Goal: Task Accomplishment & Management: Use online tool/utility

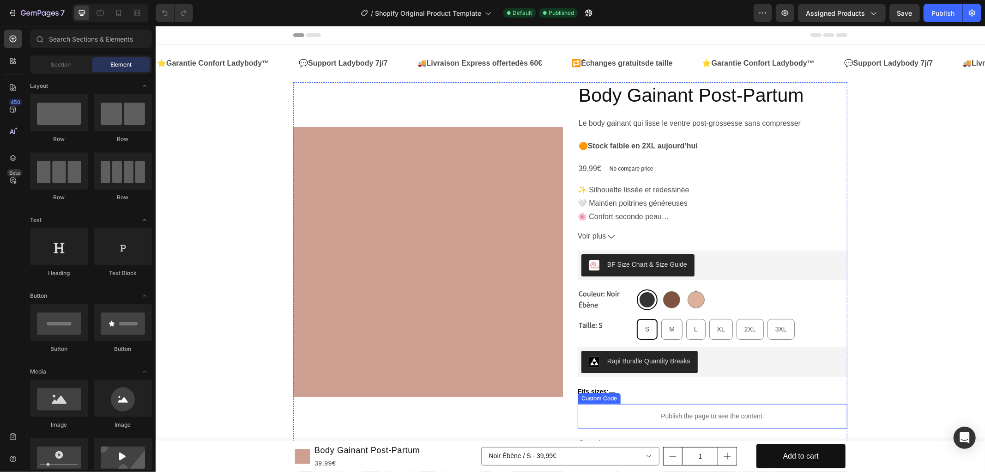
click at [686, 414] on p "Publish the page to see the content." at bounding box center [712, 416] width 270 height 10
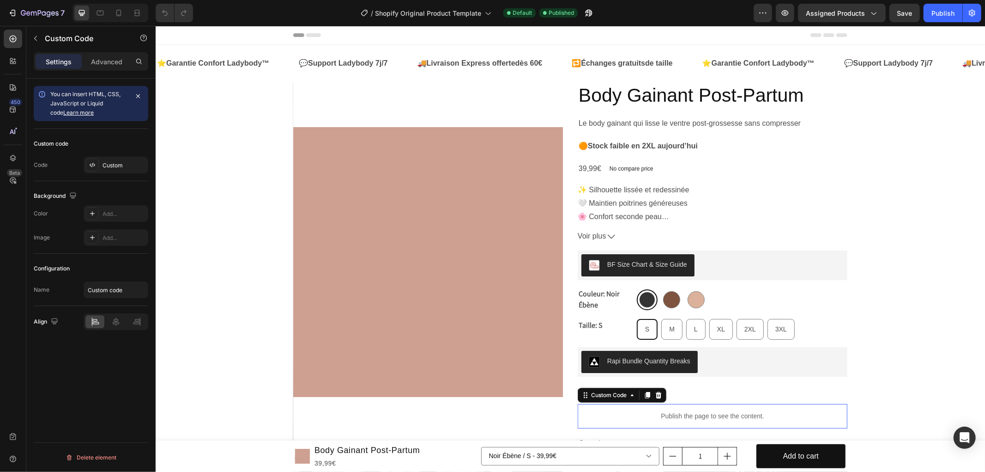
click at [686, 414] on p "Publish the page to see the content." at bounding box center [712, 416] width 270 height 10
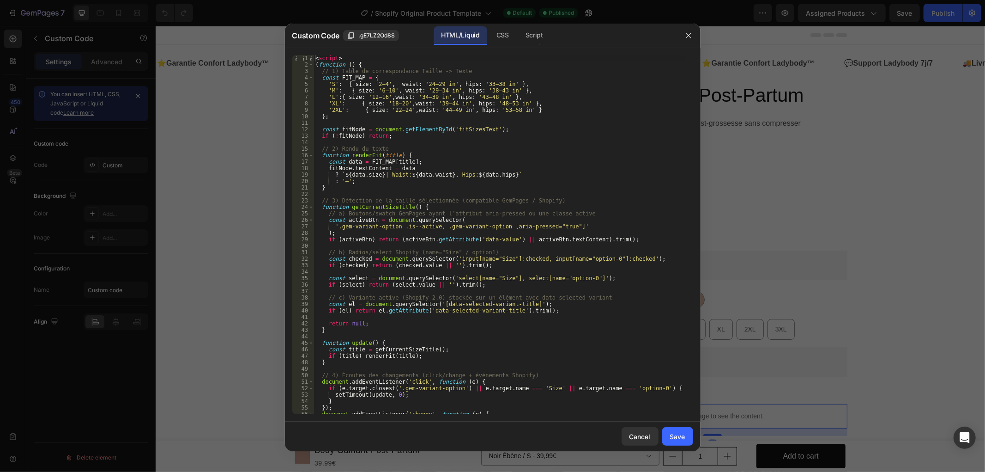
scroll to position [87, 0]
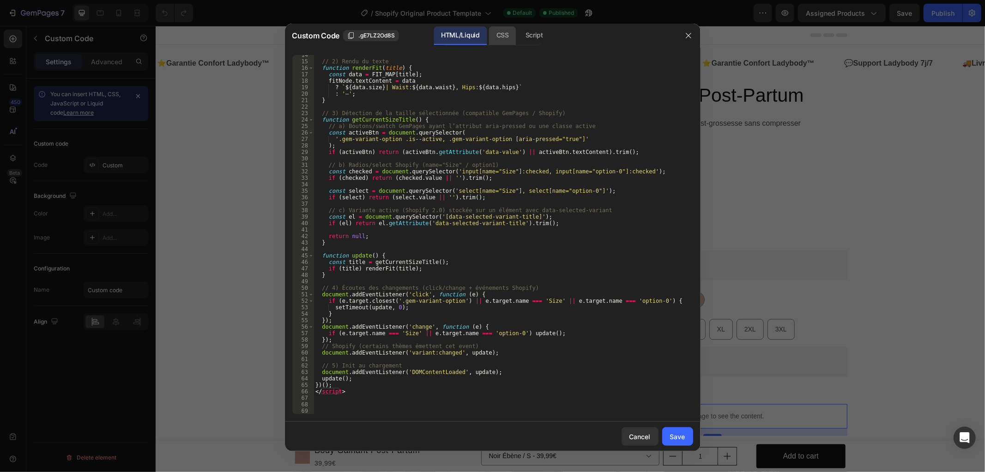
click at [503, 38] on div "CSS" at bounding box center [502, 35] width 27 height 18
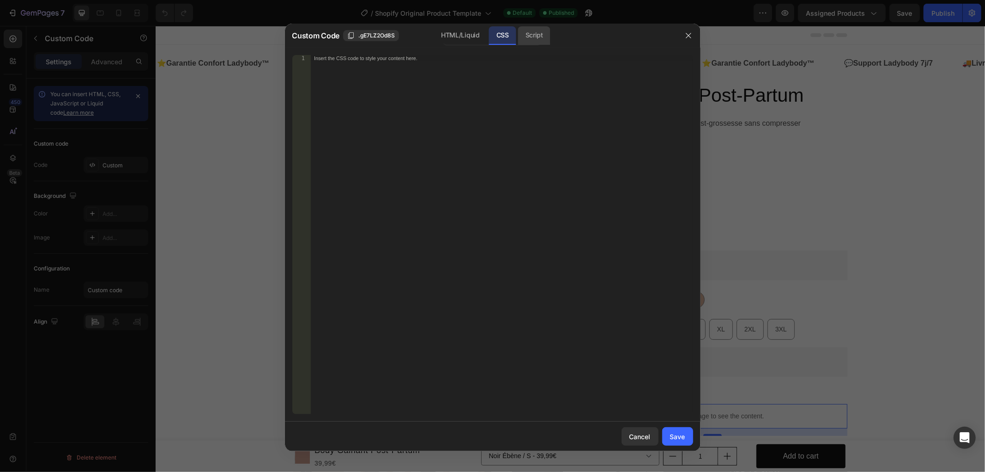
click at [528, 30] on div "Script" at bounding box center [534, 35] width 32 height 18
click at [464, 30] on div "HTML/Liquid" at bounding box center [460, 35] width 53 height 18
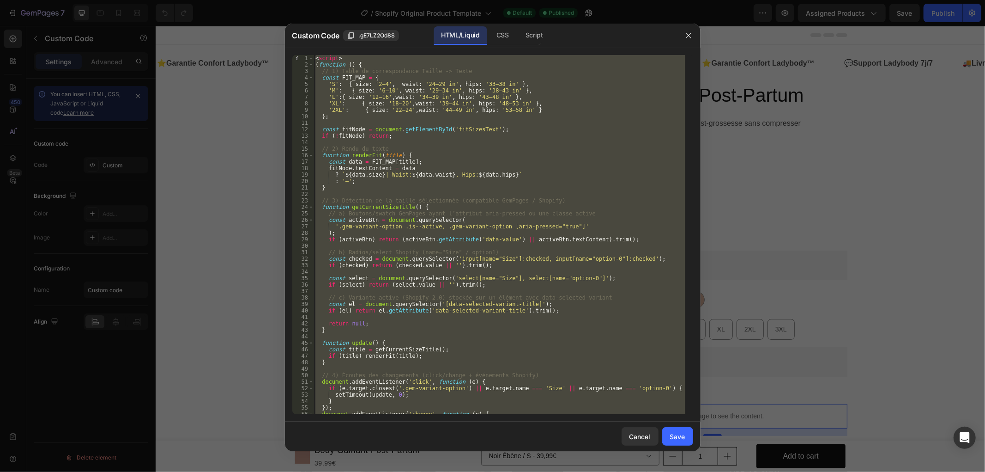
click at [765, 17] on div at bounding box center [492, 236] width 985 height 472
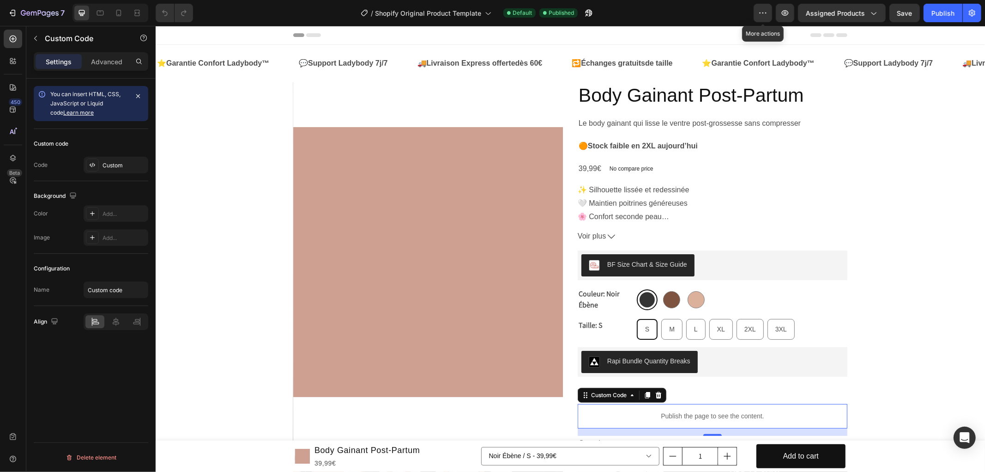
click at [765, 17] on icon "button" at bounding box center [762, 12] width 9 height 9
click at [587, 10] on icon "button" at bounding box center [588, 12] width 9 height 9
click at [567, 98] on div "Product Images Judge.me - Preview Badge (Stars) Judge.me — « Recommandé par les…" at bounding box center [570, 433] width 554 height 703
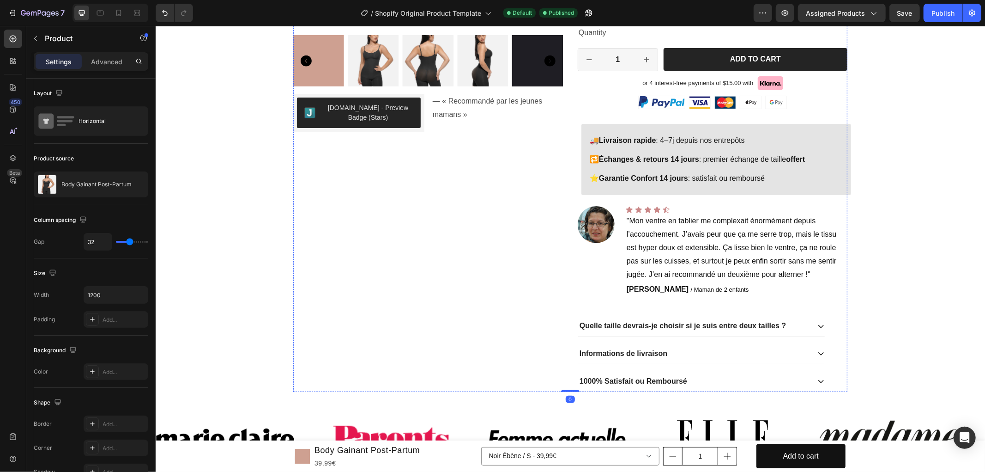
scroll to position [616, 0]
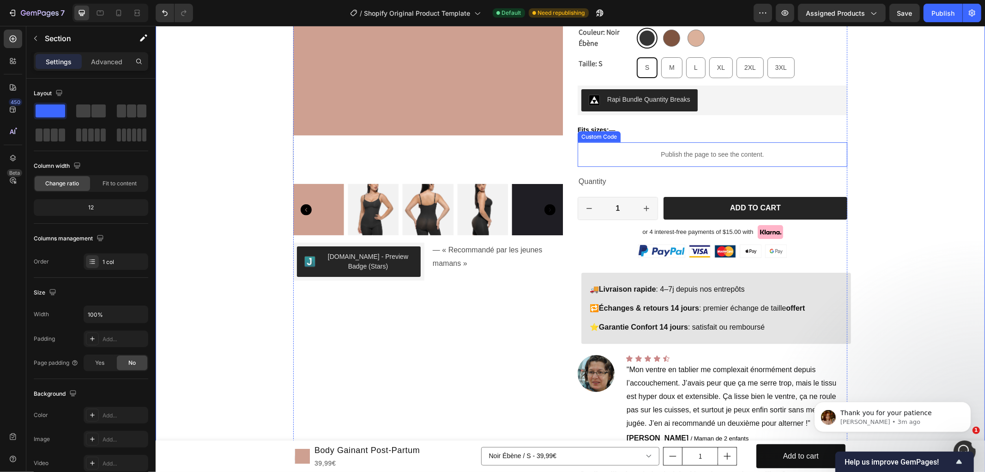
scroll to position [205, 0]
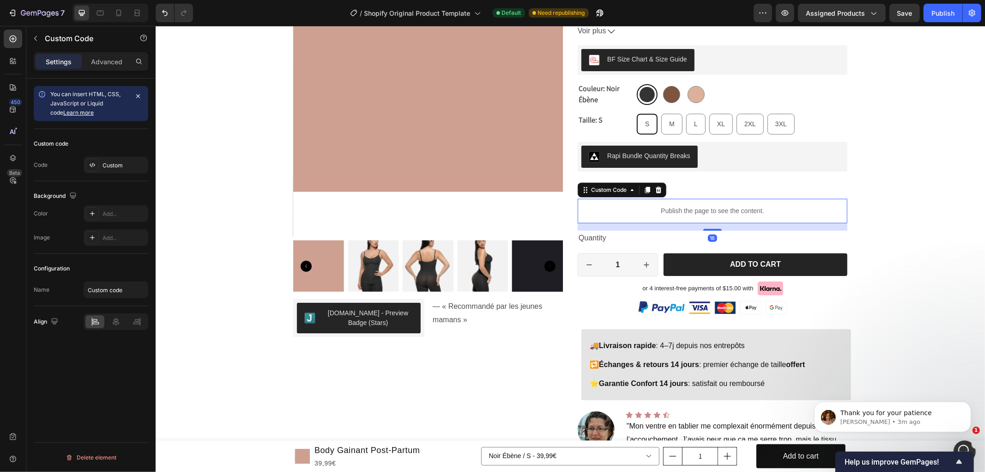
click at [686, 210] on p "Publish the page to see the content." at bounding box center [712, 211] width 270 height 10
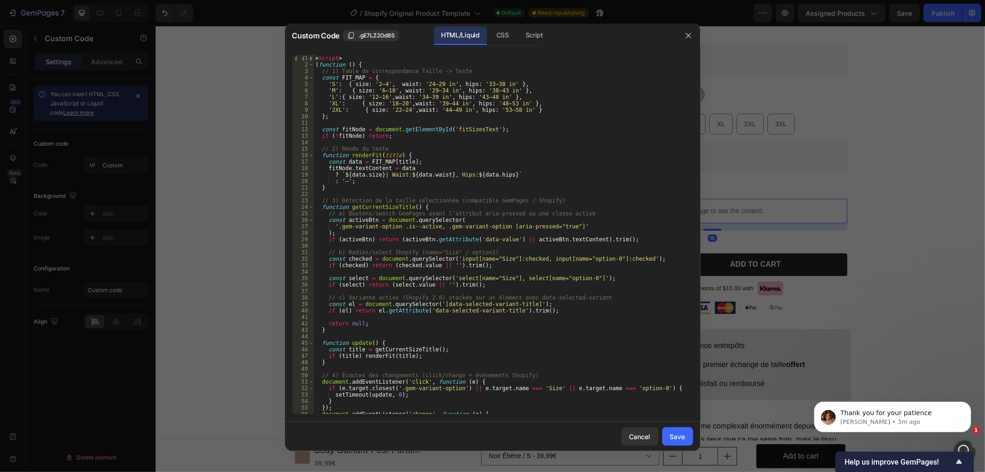
click at [455, 126] on div "< script > ( function ( ) { // 1) Table de correspondance Taille -> Texte const…" at bounding box center [500, 241] width 372 height 372
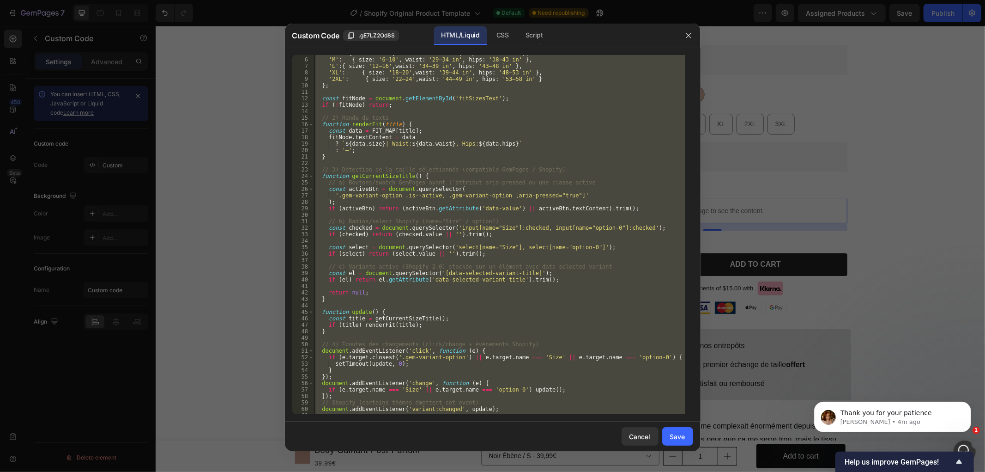
scroll to position [87, 0]
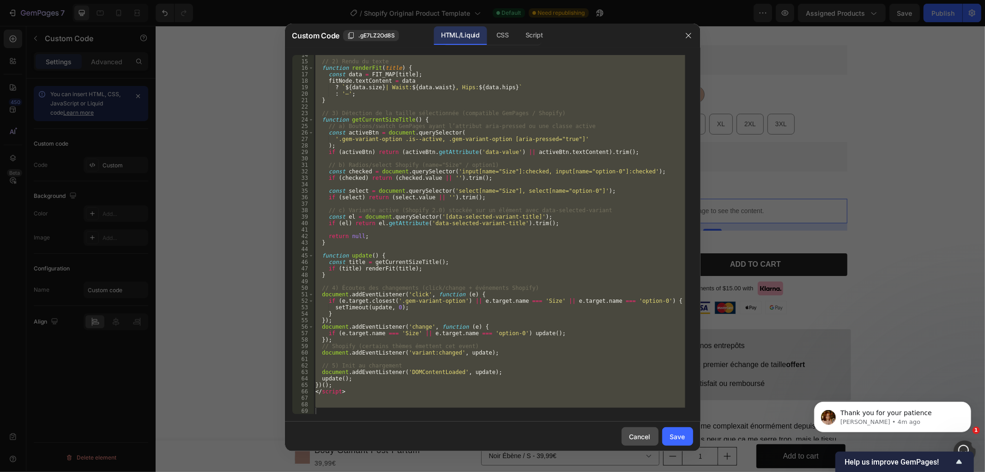
click at [627, 427] on button "Cancel" at bounding box center [640, 436] width 37 height 18
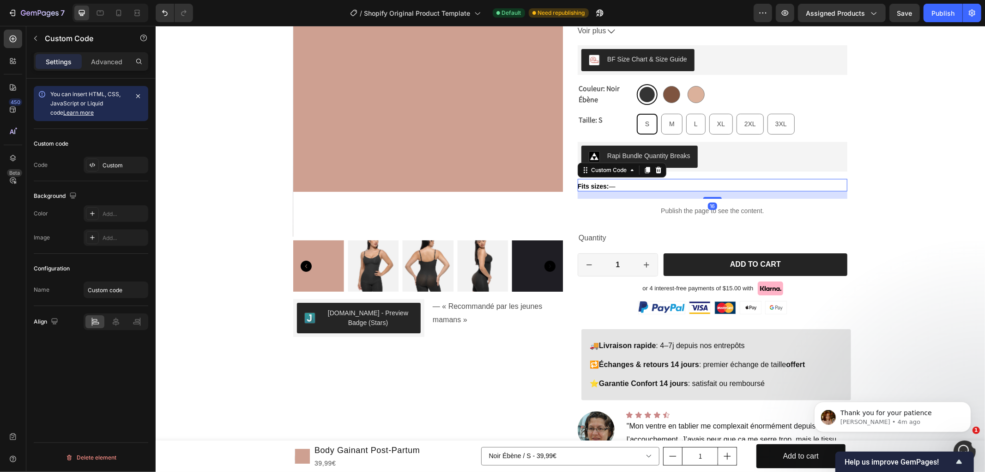
click at [688, 183] on div "Fits sizes: —" at bounding box center [712, 186] width 270 height 10
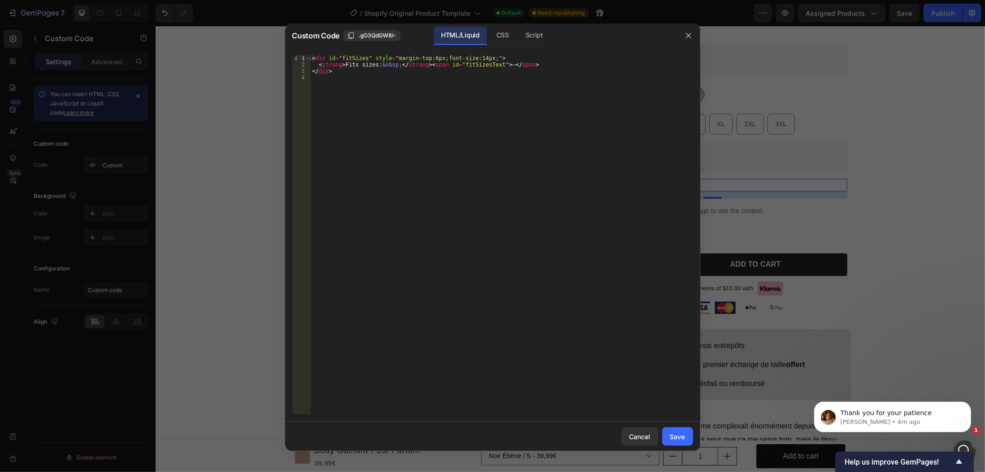
click at [519, 91] on div "< div id = "fitSizes" style = "margin-top:6px;font-size:14px;" > < strong > Fit…" at bounding box center [501, 241] width 382 height 372
type textarea "</div>"
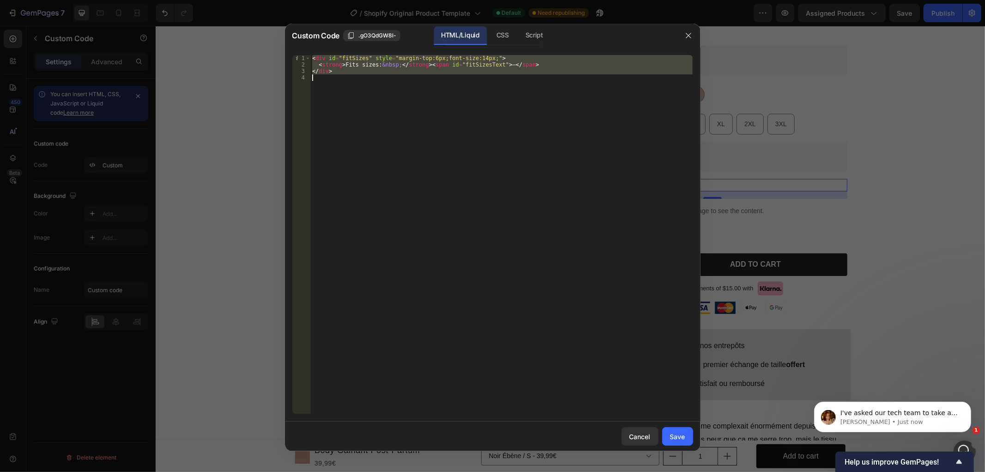
scroll to position [0, 0]
click at [855, 127] on div at bounding box center [492, 236] width 985 height 472
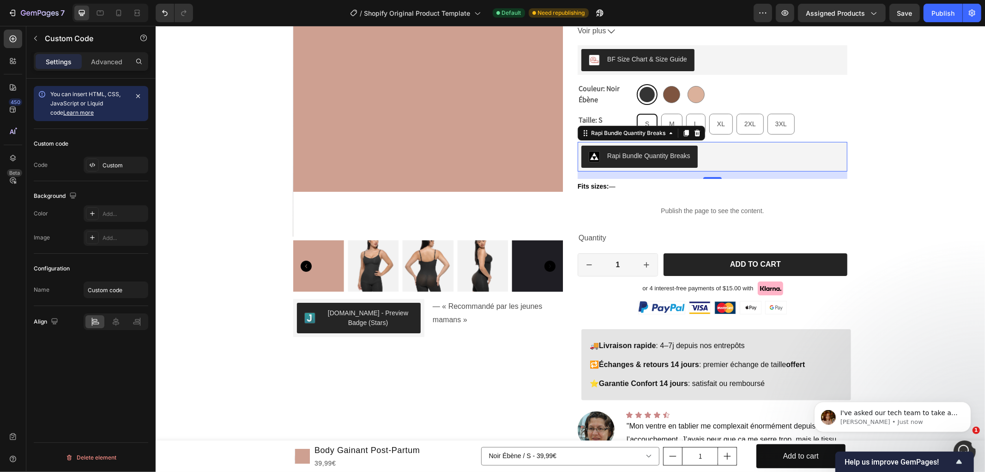
click at [693, 148] on button "Rapi Bundle Quantity Breaks" at bounding box center [639, 156] width 116 height 22
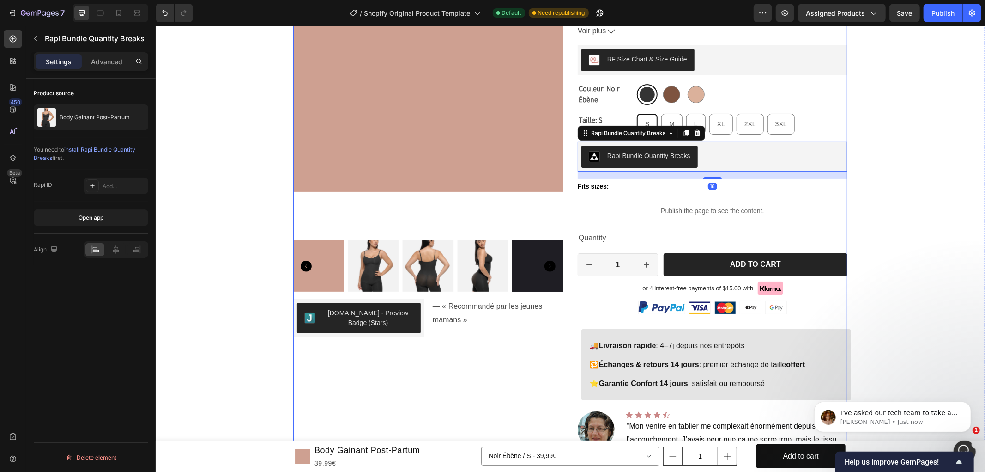
scroll to position [103, 0]
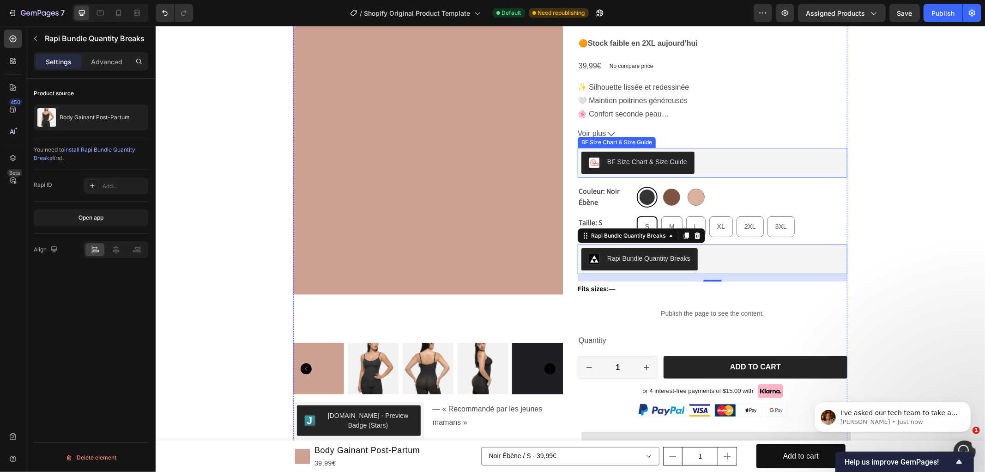
click at [680, 160] on div "BF Size Chart & Size Guide" at bounding box center [647, 162] width 80 height 10
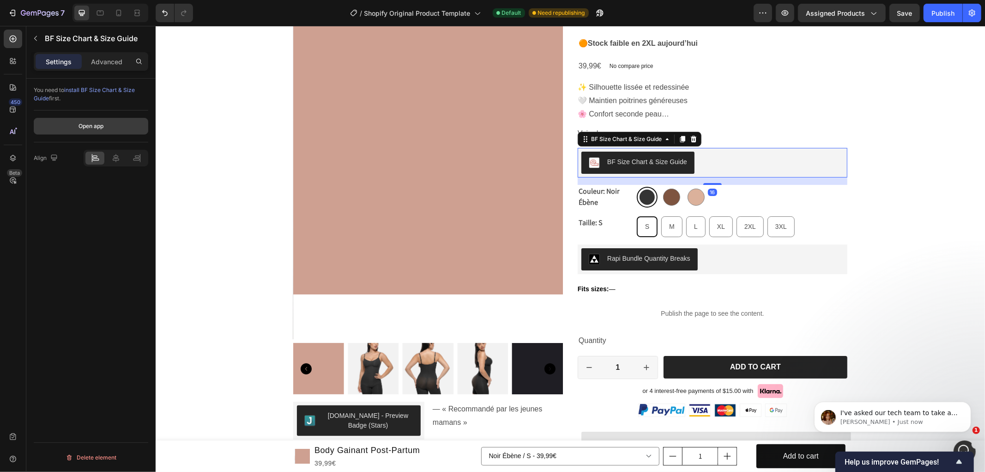
click at [110, 123] on button "Open app" at bounding box center [91, 126] width 115 height 17
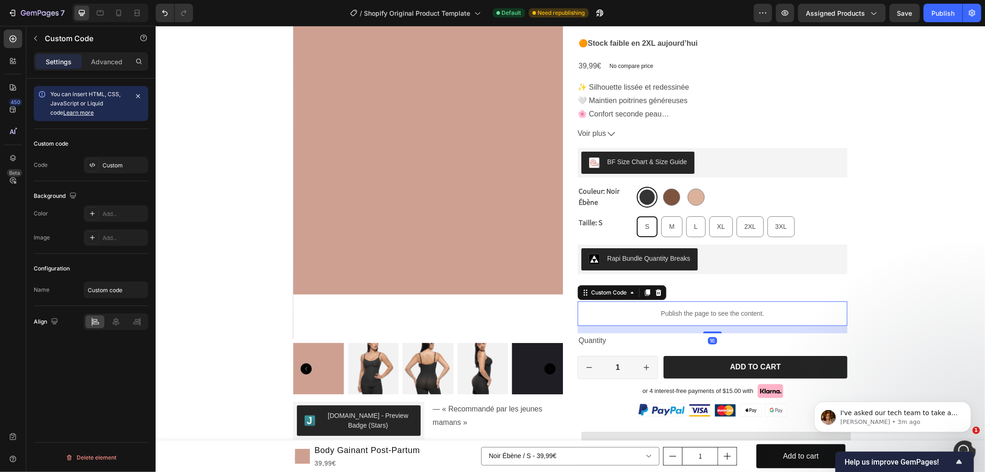
click at [704, 314] on p "Publish the page to see the content." at bounding box center [712, 313] width 270 height 10
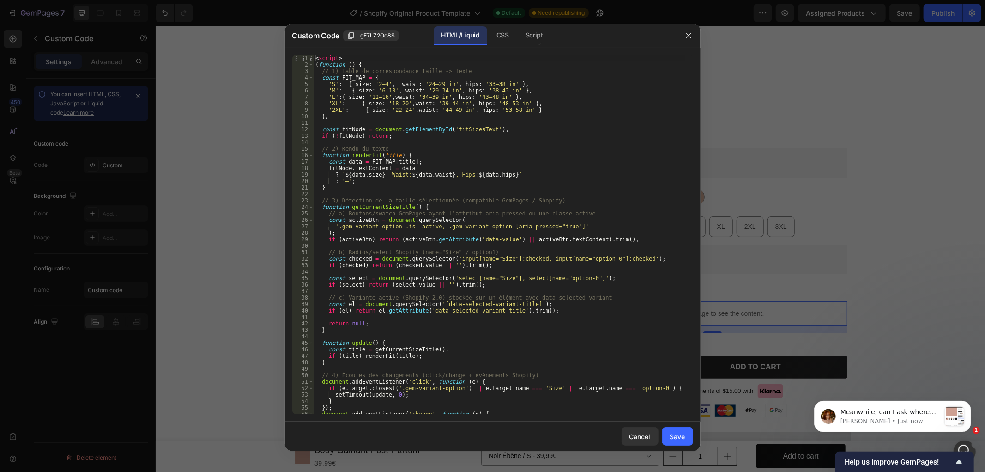
scroll to position [0, 0]
click at [649, 441] on div "Cancel" at bounding box center [640, 436] width 21 height 10
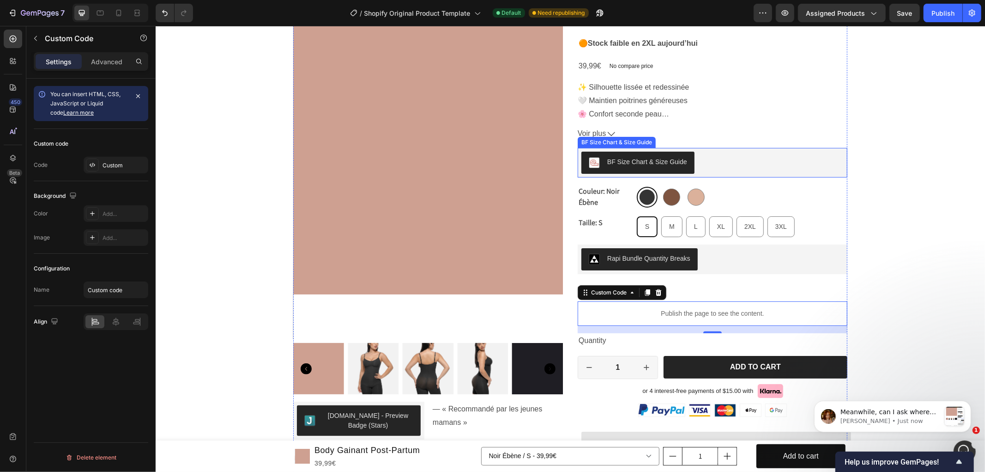
click at [680, 157] on div "BF Size Chart & Size Guide" at bounding box center [647, 162] width 80 height 10
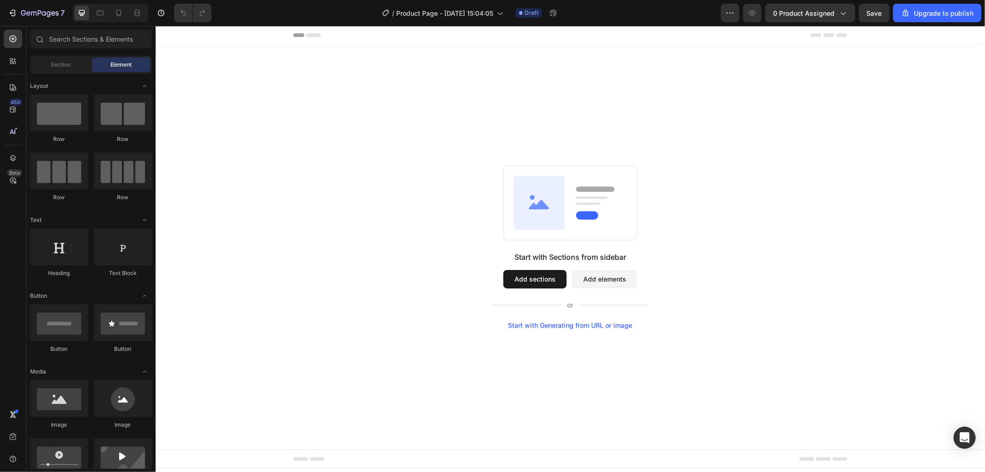
click at [658, 111] on div "Start with Sections from sidebar Add sections Add elements Start with Generatin…" at bounding box center [570, 246] width 830 height 404
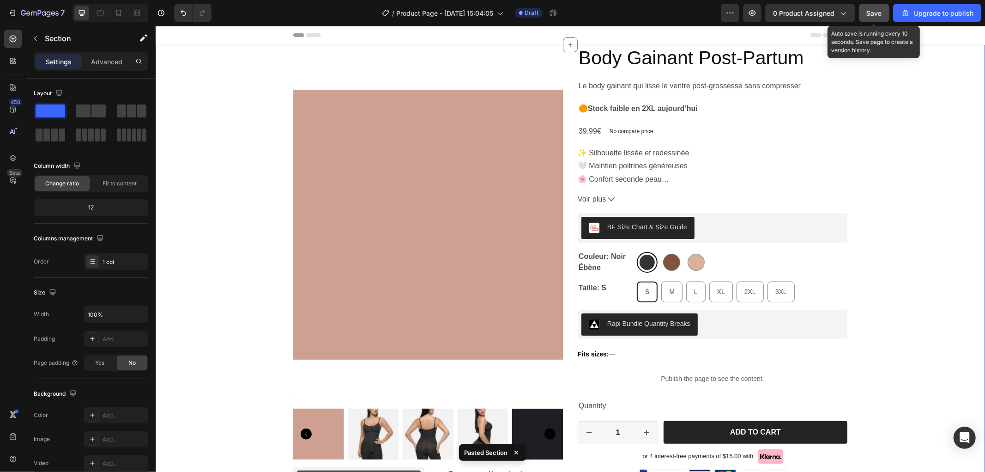
click at [868, 12] on span "Save" at bounding box center [874, 13] width 15 height 8
click at [873, 13] on span "Save" at bounding box center [874, 13] width 15 height 8
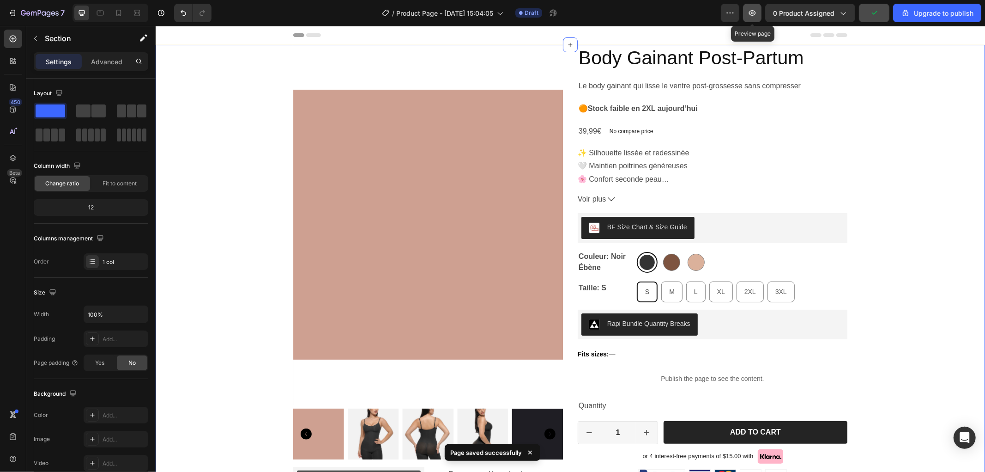
click at [752, 13] on icon "button" at bounding box center [752, 12] width 9 height 9
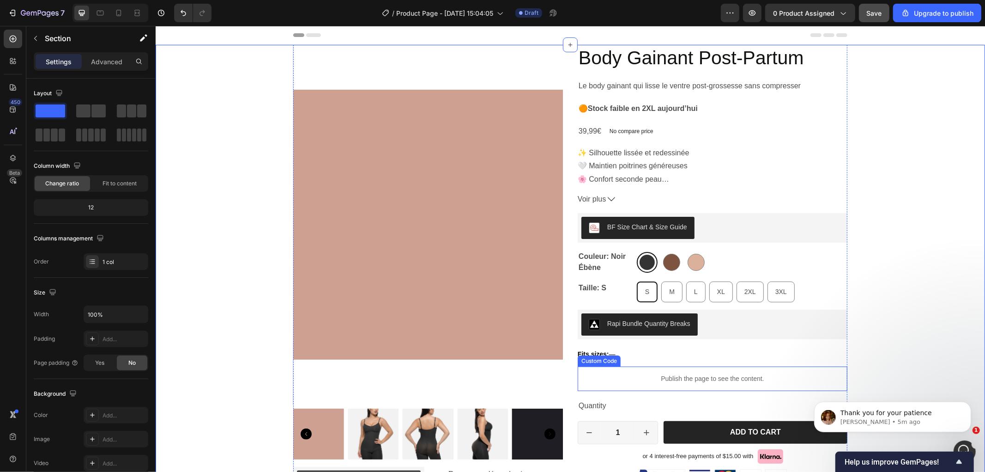
click at [701, 378] on p "Publish the page to see the content." at bounding box center [712, 378] width 270 height 10
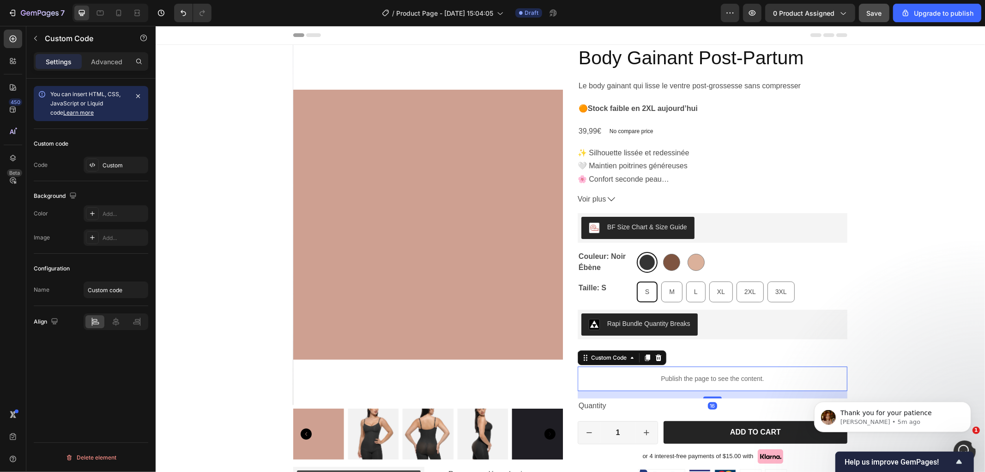
click at [701, 378] on p "Publish the page to see the content." at bounding box center [712, 378] width 270 height 10
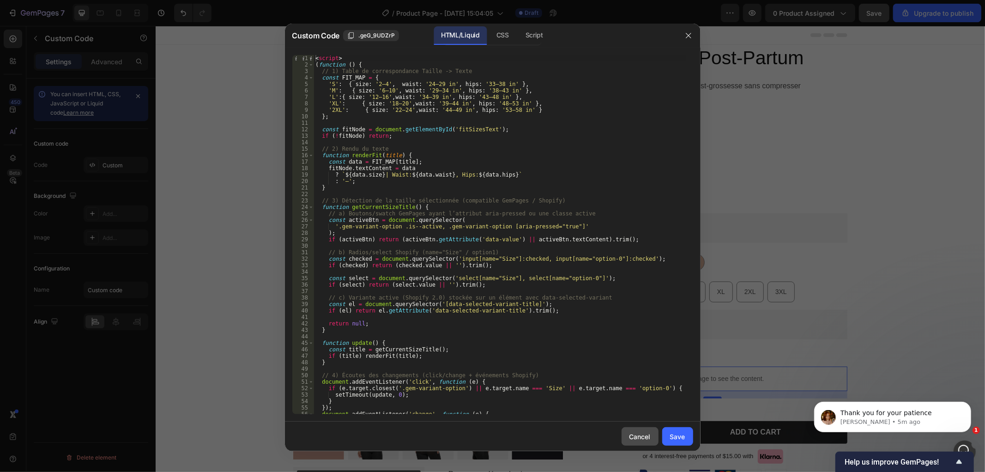
click at [637, 428] on button "Cancel" at bounding box center [640, 436] width 37 height 18
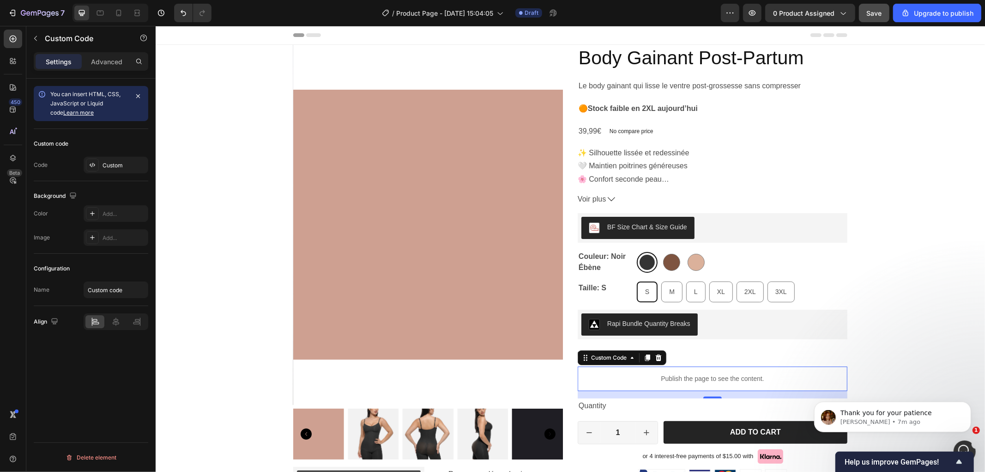
click at [689, 382] on p "Publish the page to see the content." at bounding box center [712, 378] width 270 height 10
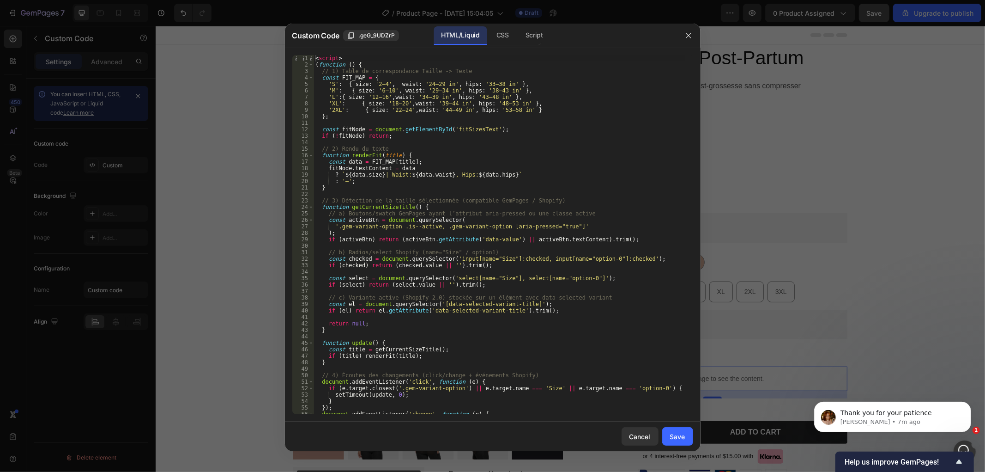
click at [592, 290] on div "< script > ( function ( ) { // 1) Table de correspondance Taille -> Texte const…" at bounding box center [500, 241] width 372 height 372
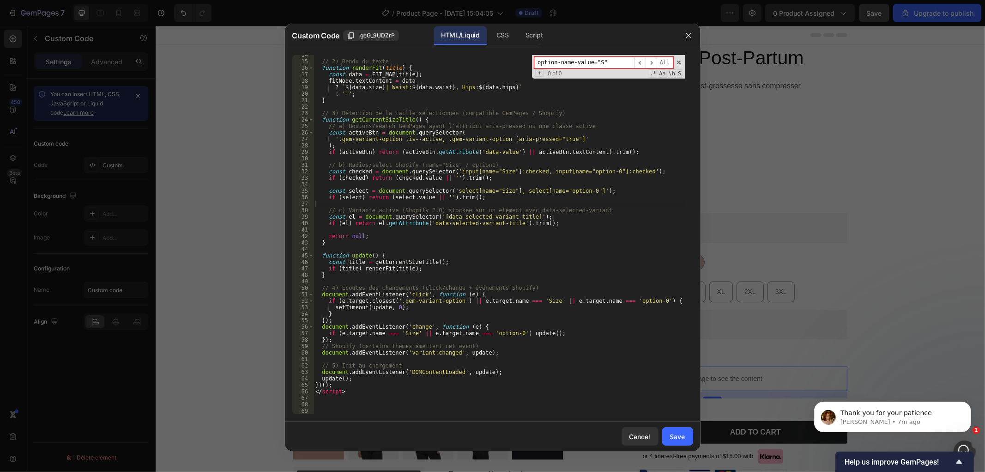
scroll to position [87, 0]
type input "option-name-value="S""
drag, startPoint x: 449, startPoint y: 171, endPoint x: 504, endPoint y: 169, distance: 55.5
click at [504, 169] on div "// 2) Rendu du texte function renderFit ( title ) { const data = FIT_MAP [ titl…" at bounding box center [500, 238] width 372 height 372
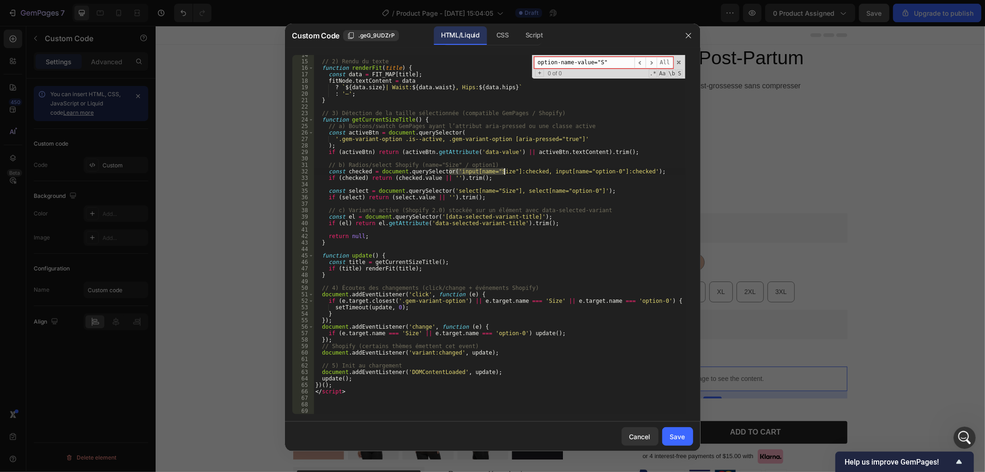
click at [489, 171] on div "// 2) Rendu du texte function renderFit ( title ) { const data = FIT_MAP [ titl…" at bounding box center [500, 234] width 372 height 359
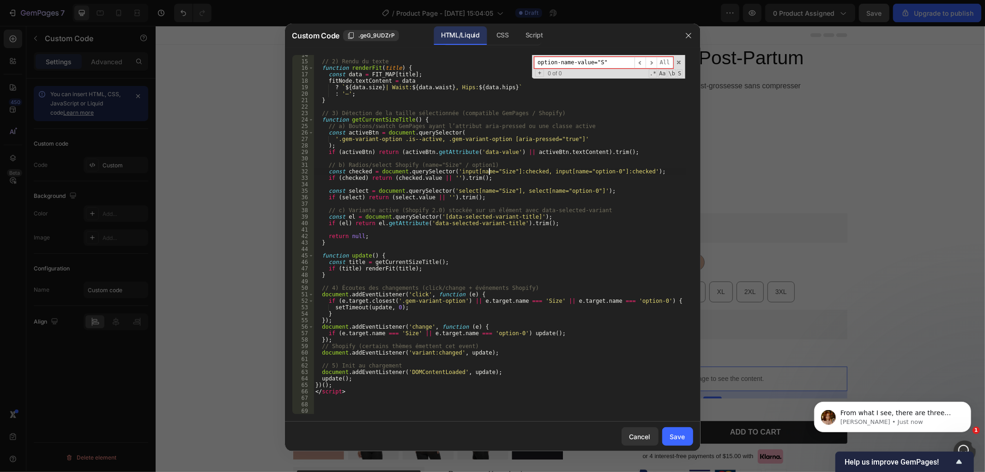
scroll to position [0, 0]
drag, startPoint x: 336, startPoint y: 138, endPoint x: 561, endPoint y: 140, distance: 225.0
click at [561, 140] on div "// 2) Rendu du texte function renderFit ( title ) { const data = FIT_MAP [ titl…" at bounding box center [500, 238] width 372 height 372
click at [576, 241] on div "// 2) Rendu du texte function renderFit ( title ) { const data = FIT_MAP [ titl…" at bounding box center [500, 238] width 372 height 372
click at [678, 61] on span at bounding box center [679, 62] width 6 height 6
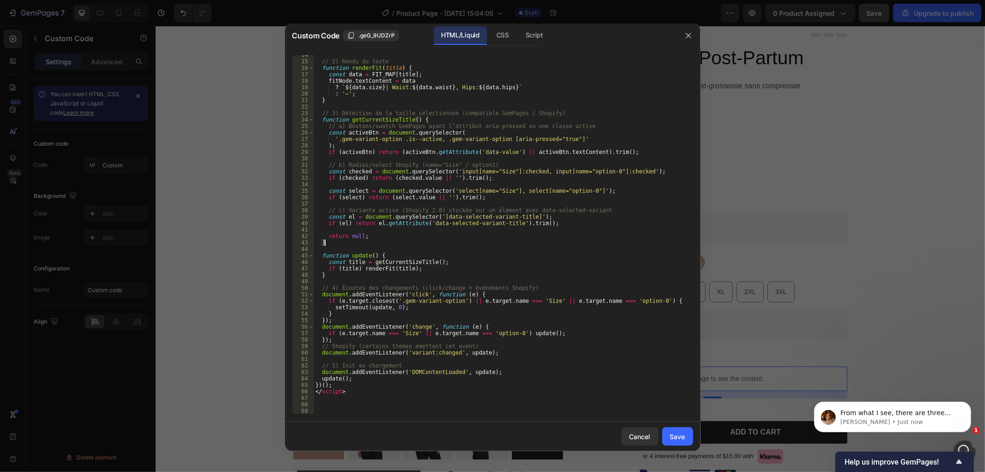
type textarea "}"
drag, startPoint x: 690, startPoint y: 37, endPoint x: 697, endPoint y: 74, distance: 37.6
click at [690, 37] on icon "button" at bounding box center [688, 35] width 5 height 5
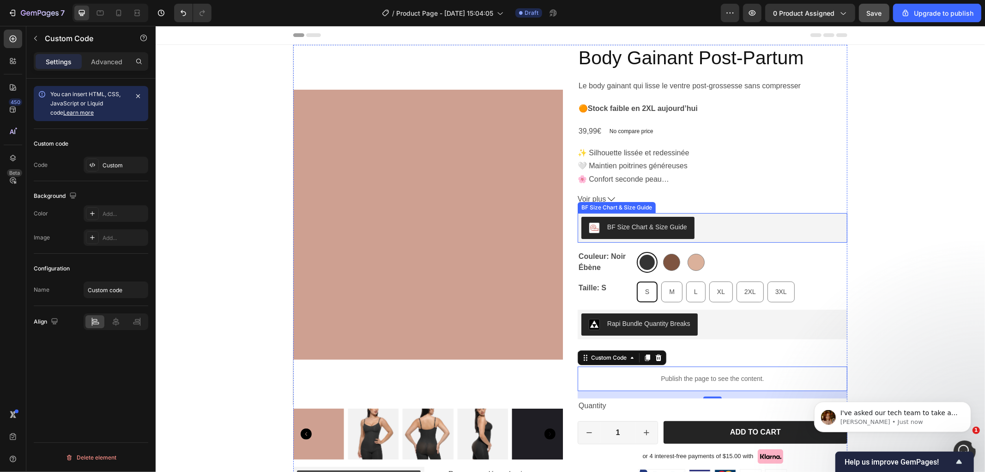
click at [662, 227] on div "BF Size Chart & Size Guide" at bounding box center [647, 227] width 80 height 10
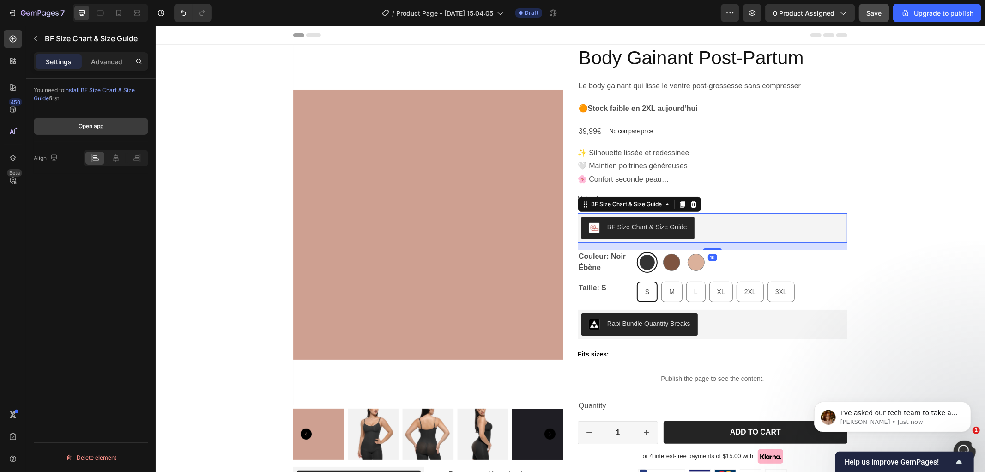
click at [88, 118] on button "Open app" at bounding box center [91, 126] width 115 height 17
click at [699, 213] on div "BF Size Chart & Size Guide" at bounding box center [712, 227] width 270 height 30
click at [691, 206] on icon at bounding box center [694, 203] width 6 height 6
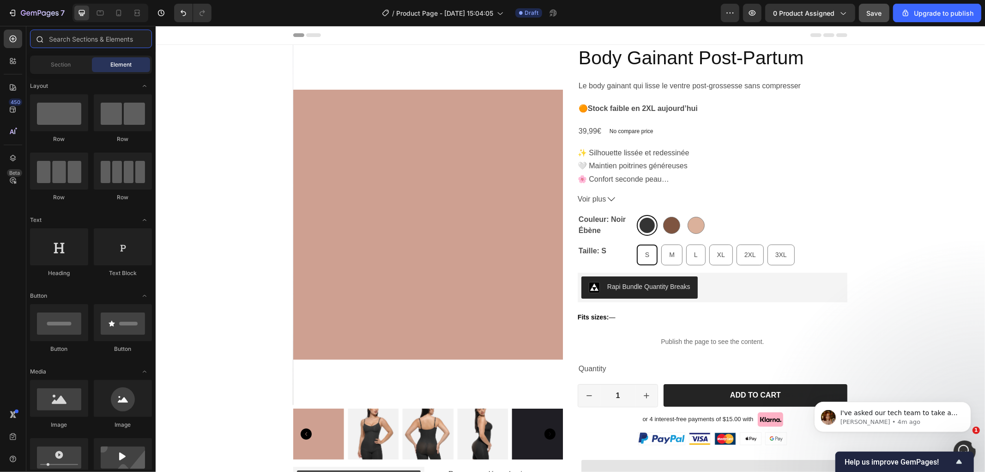
click at [51, 35] on input "text" at bounding box center [91, 39] width 122 height 18
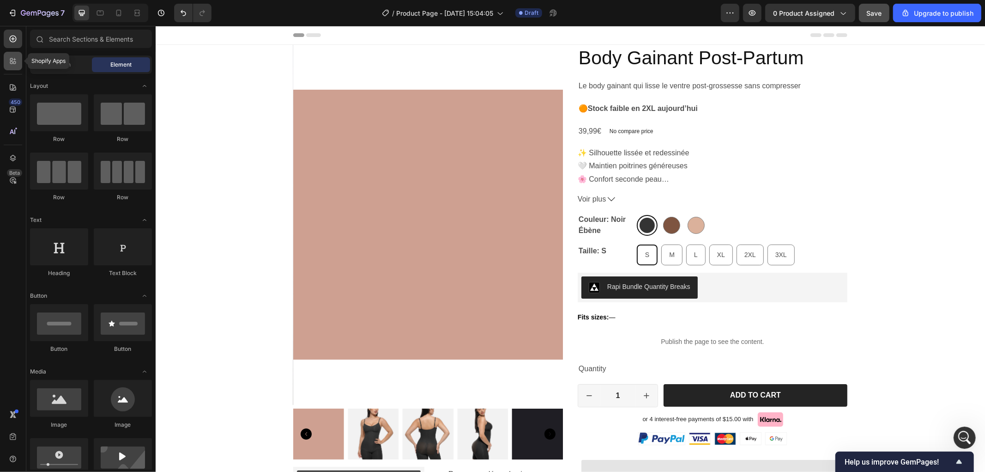
click at [12, 53] on div at bounding box center [13, 61] width 18 height 18
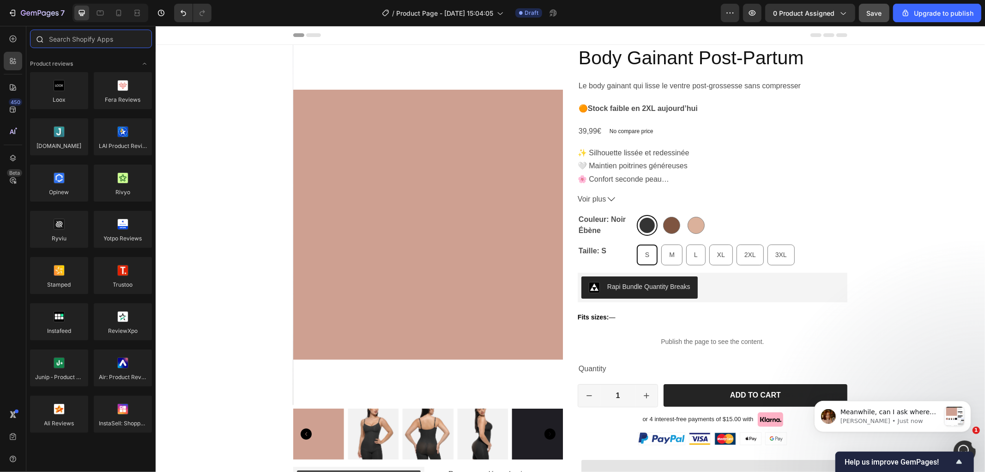
click at [64, 34] on input "text" at bounding box center [91, 39] width 122 height 18
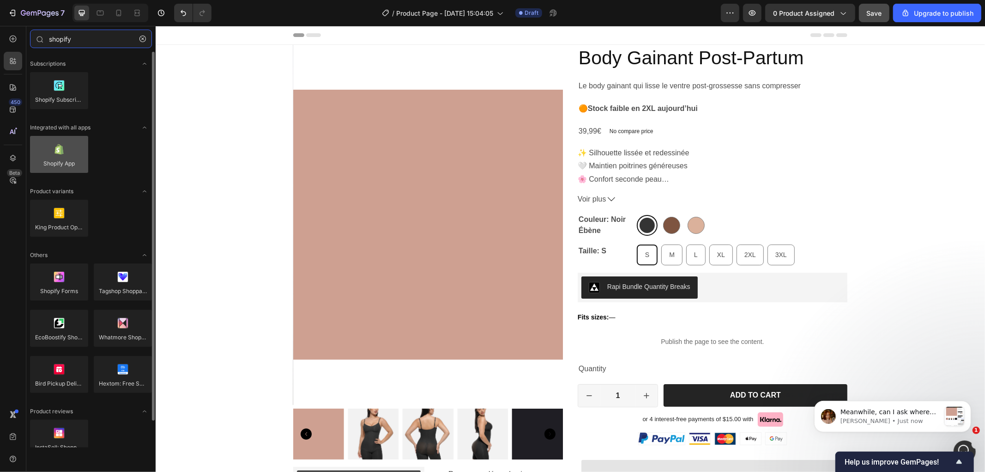
type input "shopify"
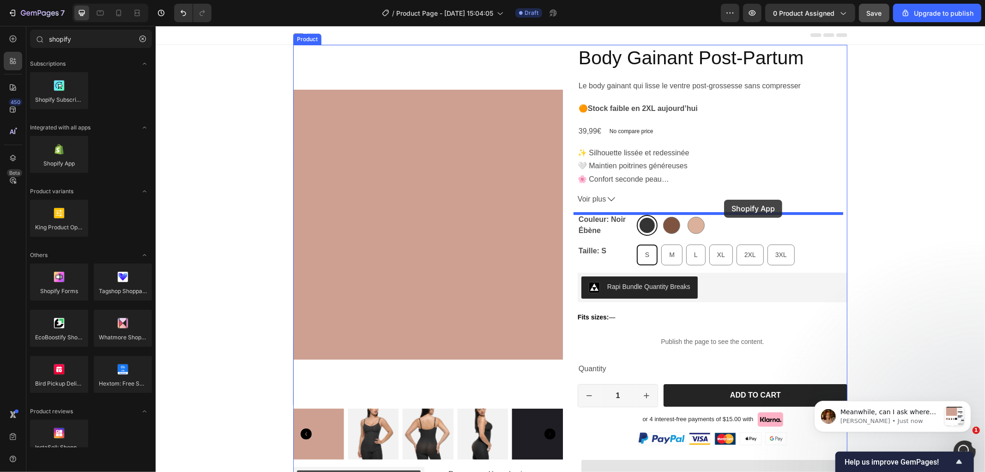
drag, startPoint x: 211, startPoint y: 179, endPoint x: 724, endPoint y: 199, distance: 513.1
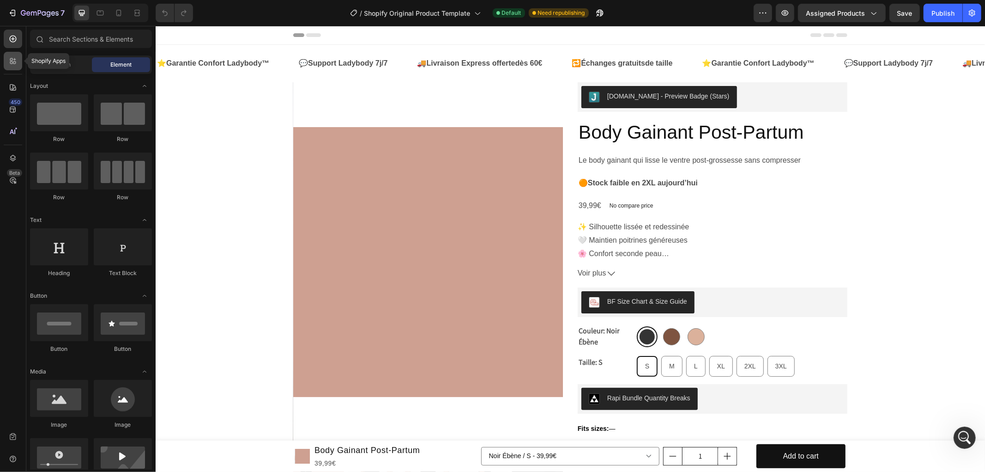
click at [13, 61] on icon at bounding box center [14, 62] width 3 height 3
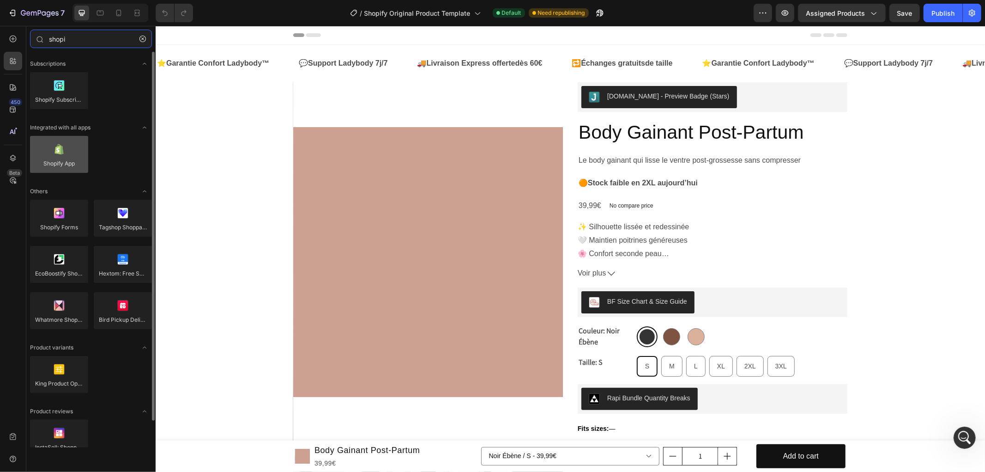
type input "shopi"
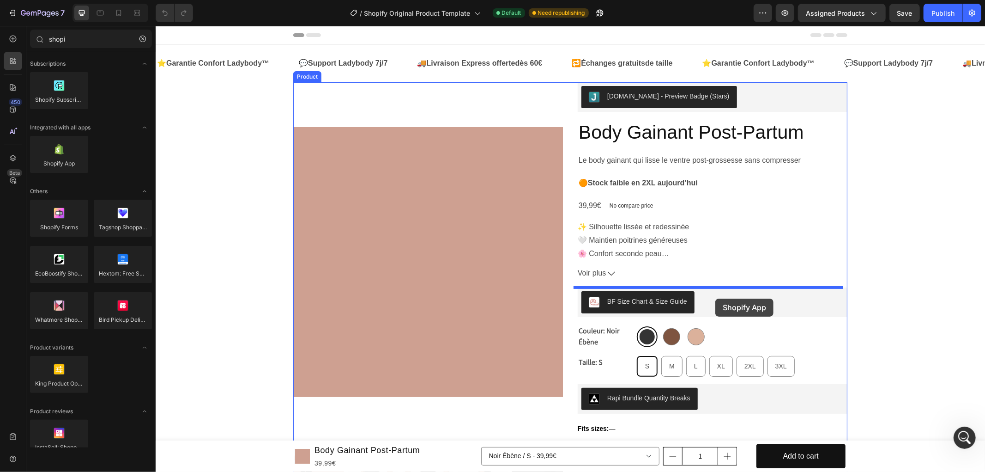
drag, startPoint x: 218, startPoint y: 185, endPoint x: 715, endPoint y: 298, distance: 509.3
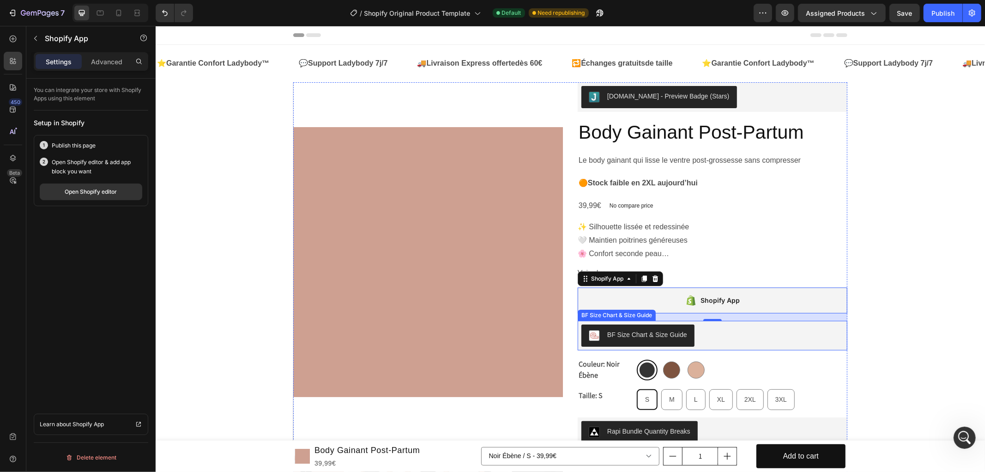
click at [756, 333] on div "BF Size Chart & Size Guide" at bounding box center [712, 335] width 262 height 22
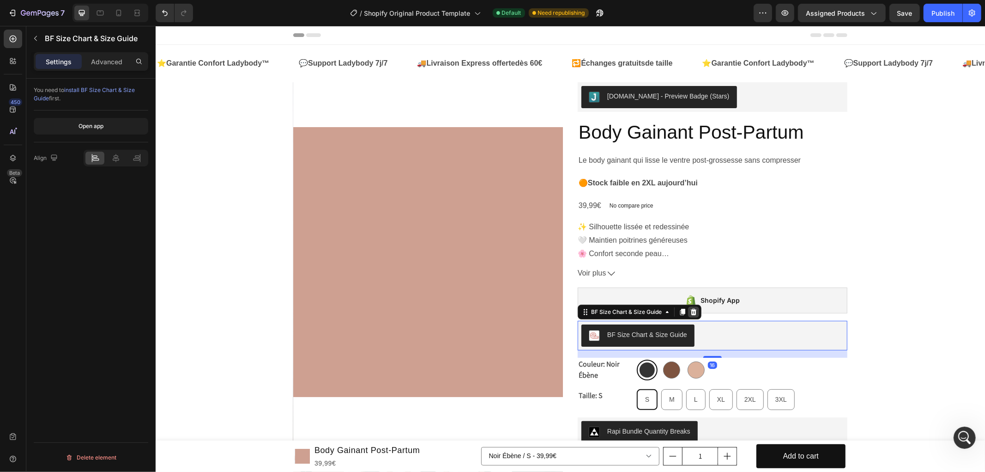
click at [690, 311] on icon at bounding box center [693, 311] width 7 height 7
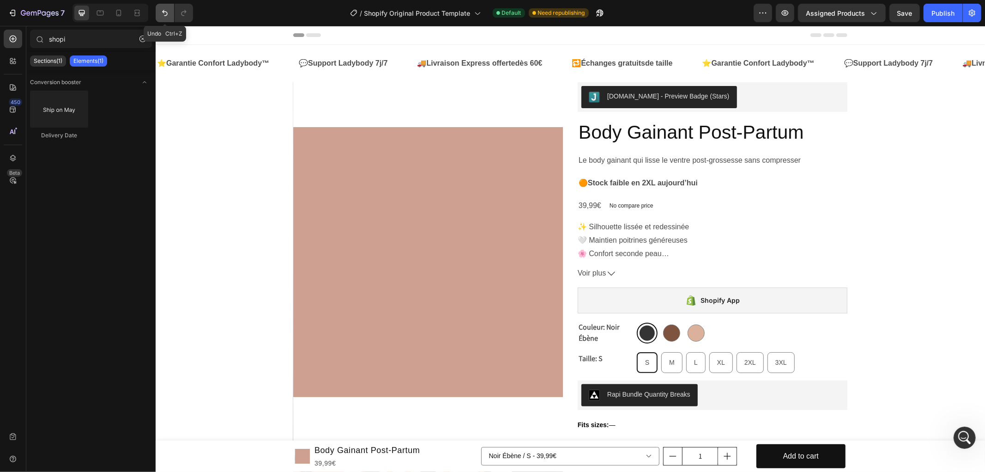
click at [167, 16] on icon "Undo/Redo" at bounding box center [164, 12] width 9 height 9
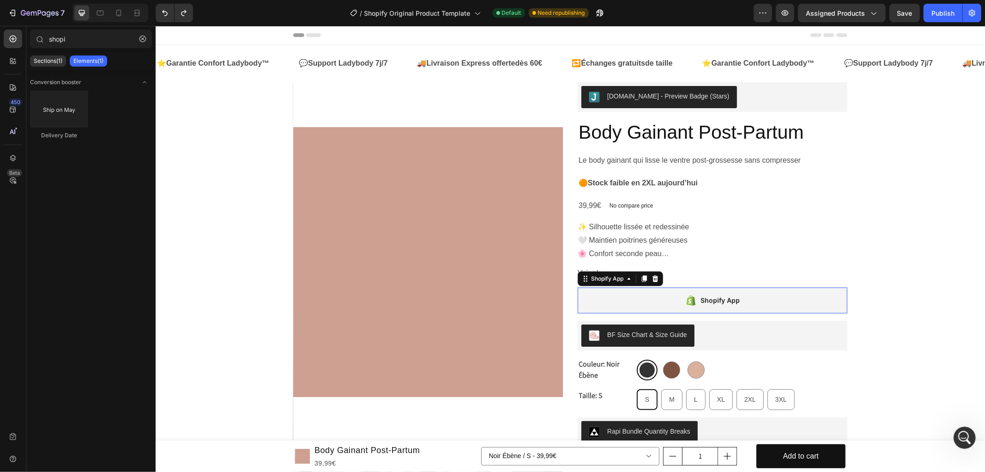
click at [643, 290] on div "Shopify App" at bounding box center [712, 300] width 270 height 26
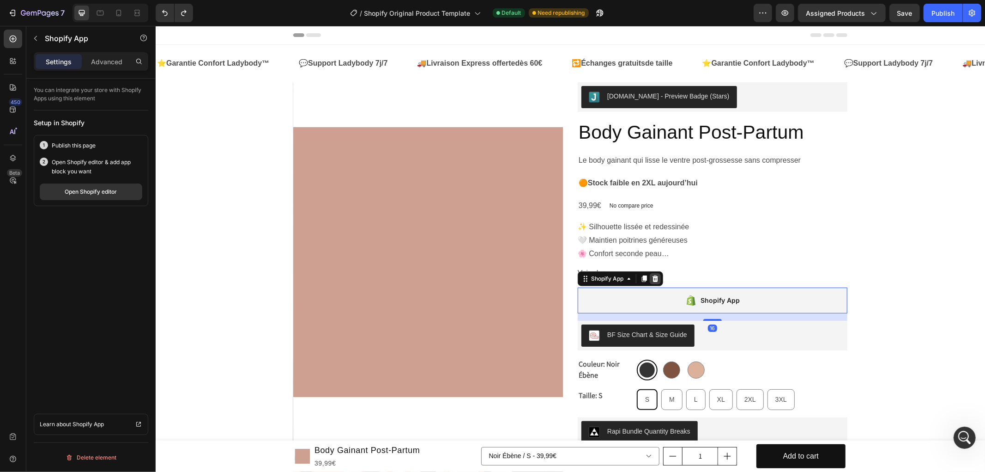
click at [651, 274] on icon at bounding box center [654, 277] width 7 height 7
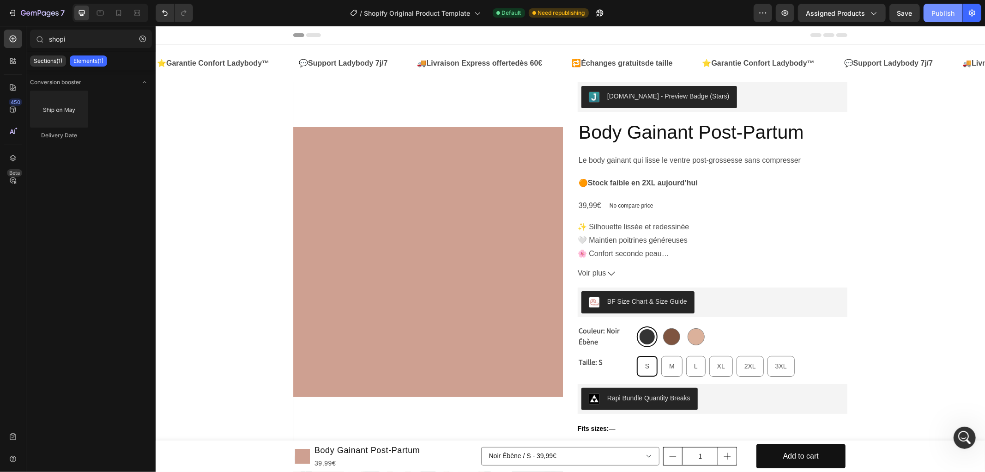
click at [955, 11] on button "Publish" at bounding box center [943, 13] width 39 height 18
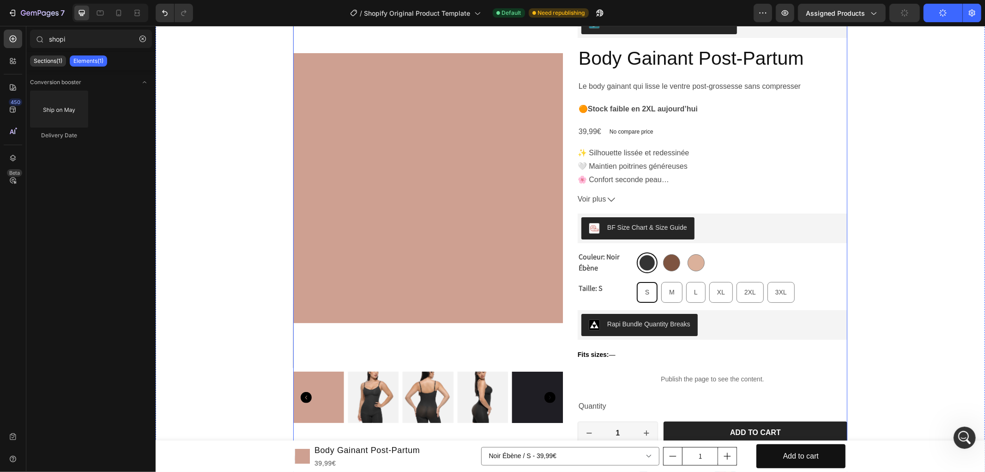
scroll to position [154, 0]
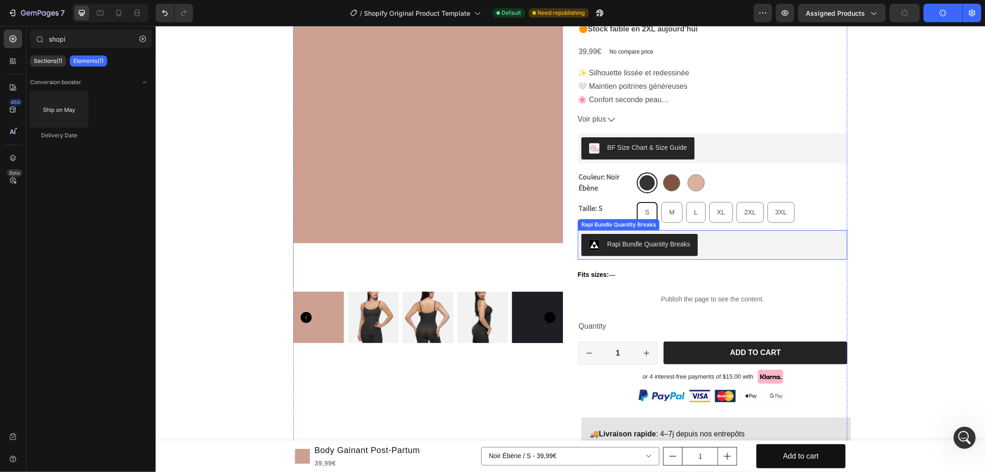
click at [617, 247] on div "Rapi Bundle Quantity Breaks" at bounding box center [648, 244] width 83 height 10
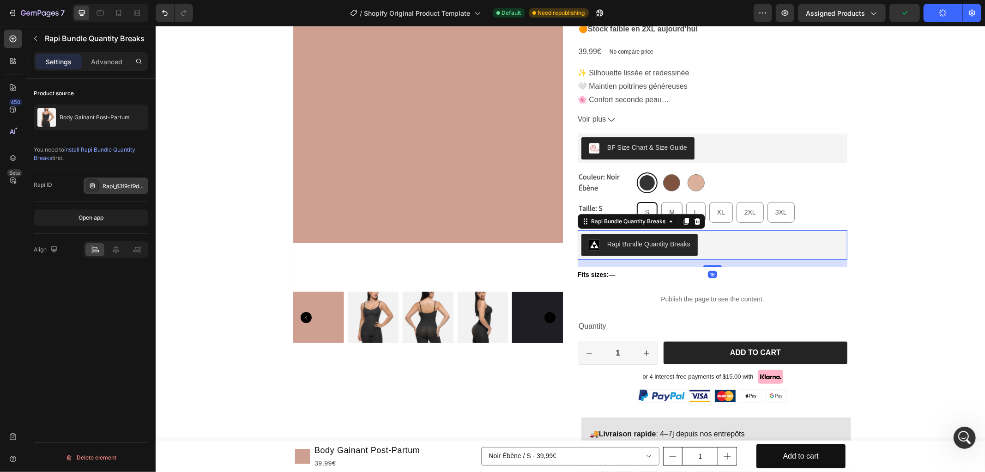
click at [115, 185] on div "Rapi_63f9cf9d246a0286339" at bounding box center [124, 186] width 43 height 8
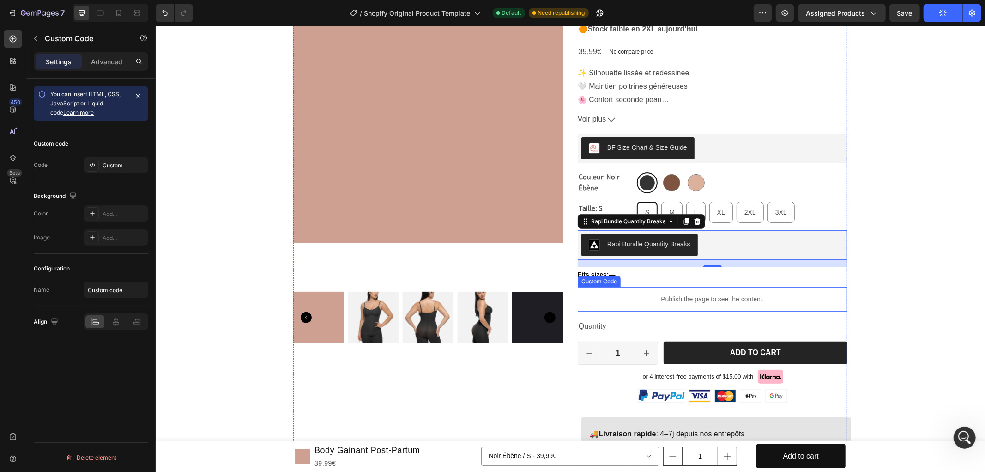
click at [697, 303] on p "Publish the page to see the content." at bounding box center [712, 299] width 270 height 10
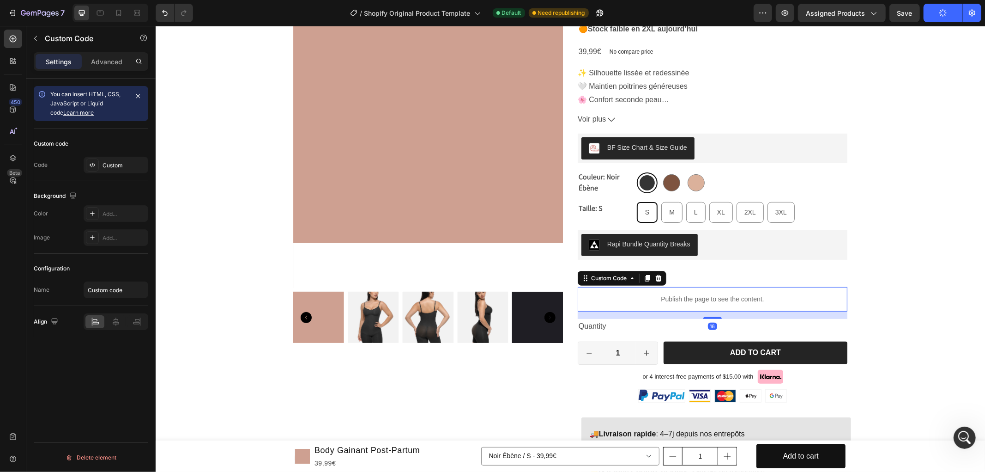
click at [697, 303] on p "Publish the page to see the content." at bounding box center [712, 299] width 270 height 10
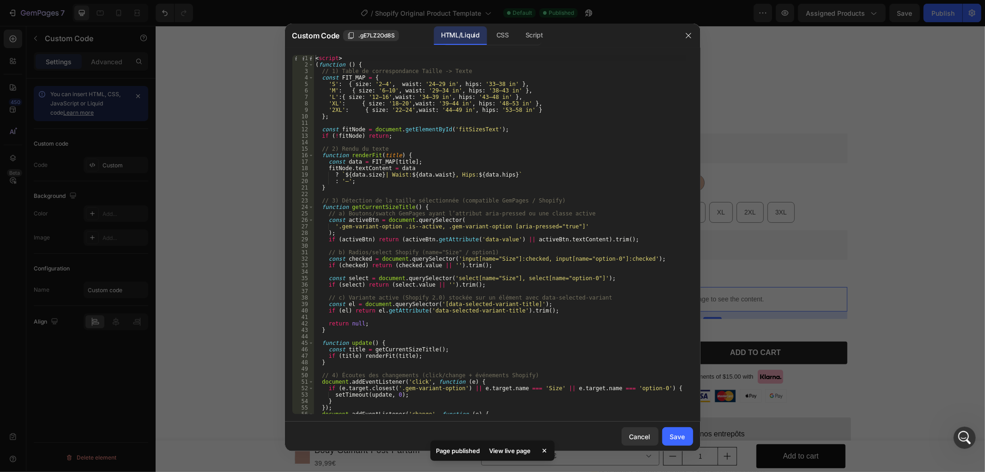
click at [654, 14] on div at bounding box center [492, 236] width 985 height 472
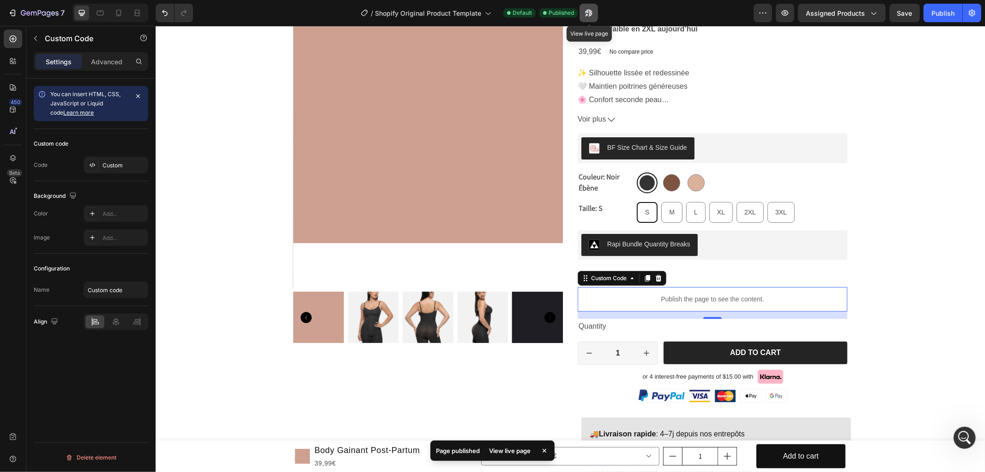
click at [596, 14] on button "button" at bounding box center [589, 13] width 18 height 18
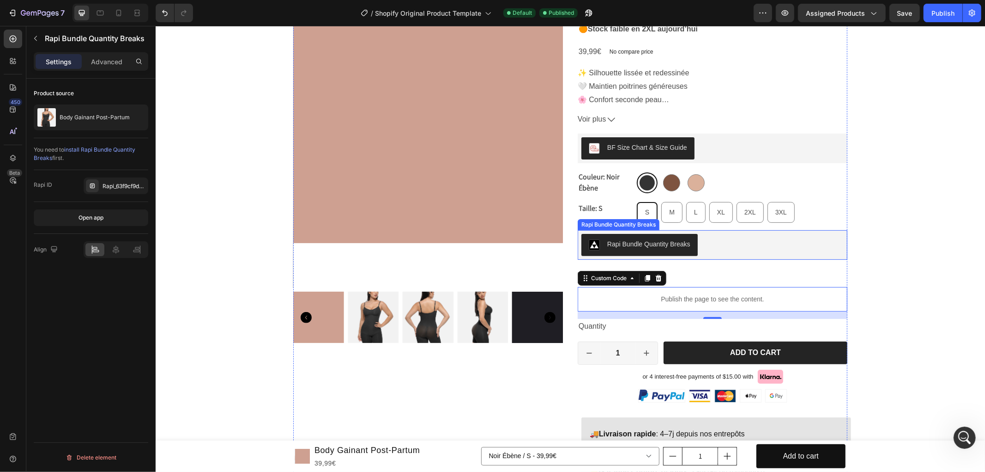
click at [610, 247] on div "Rapi Bundle Quantity Breaks" at bounding box center [648, 244] width 83 height 10
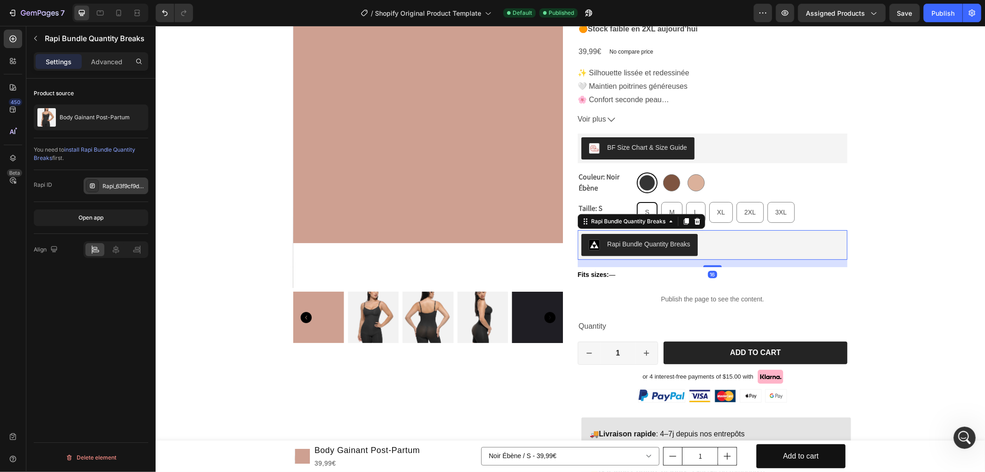
click at [112, 187] on div "Rapi_63f9cf9d246a0286339" at bounding box center [124, 186] width 43 height 8
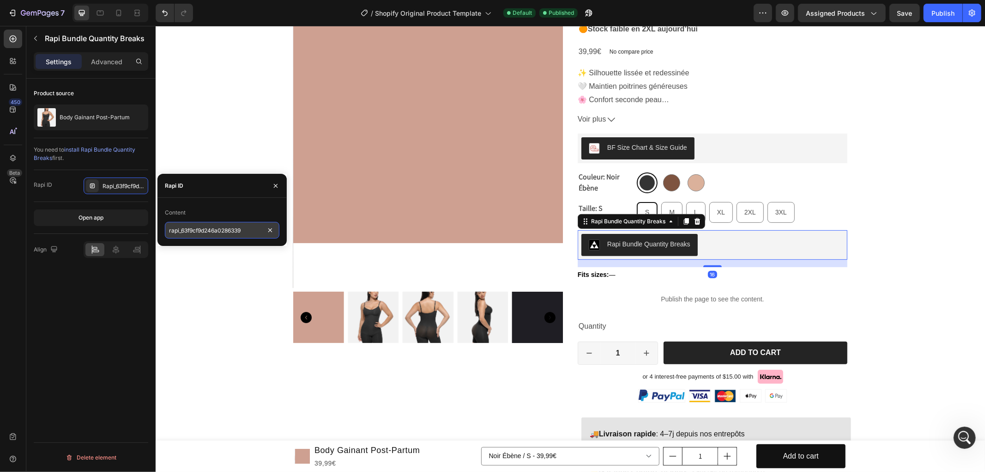
click at [250, 231] on input "rapi_63f9cf9d246a0286339" at bounding box center [222, 230] width 115 height 17
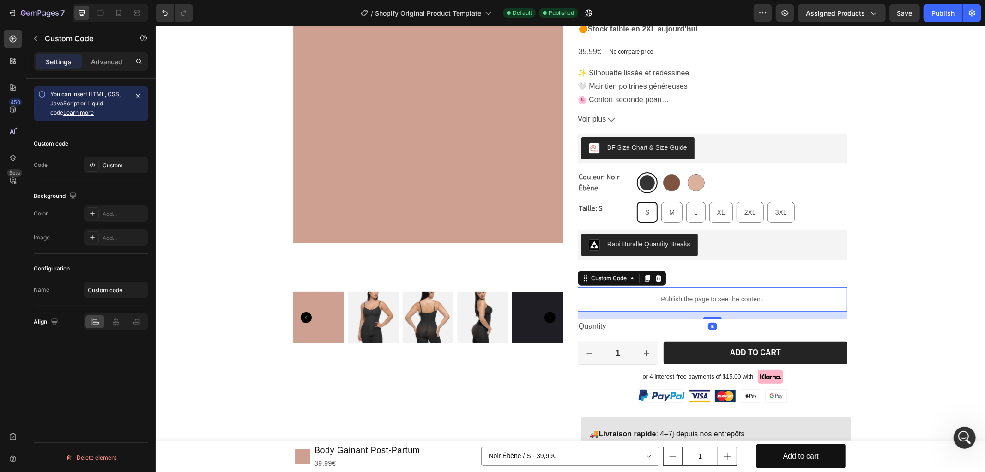
click at [727, 289] on div "Publish the page to see the content." at bounding box center [712, 298] width 270 height 24
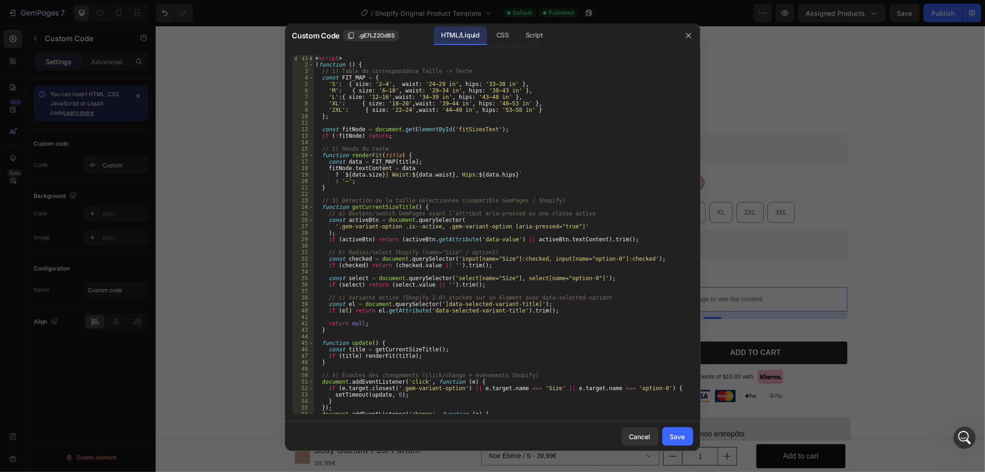
click at [570, 139] on div "< script > ( function ( ) { // 1) Table de correspondance Taille -> Texte const…" at bounding box center [500, 241] width 372 height 372
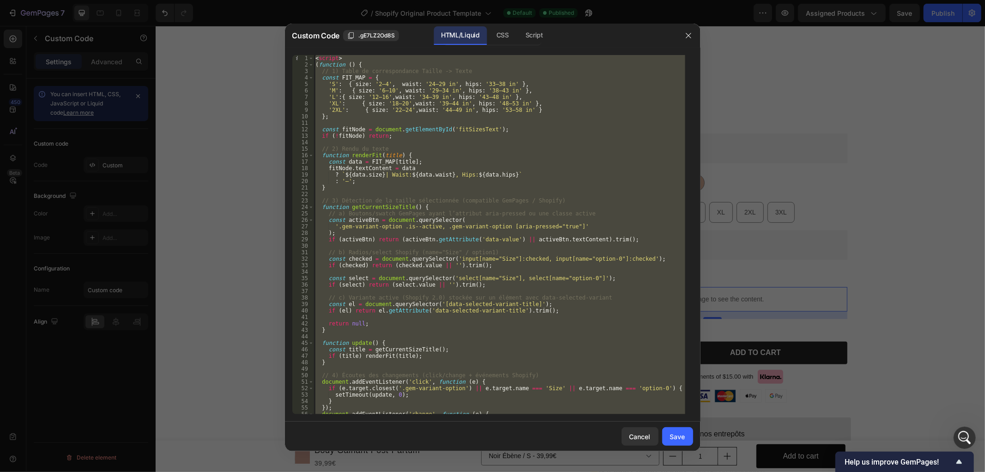
click at [794, 107] on div at bounding box center [492, 236] width 985 height 472
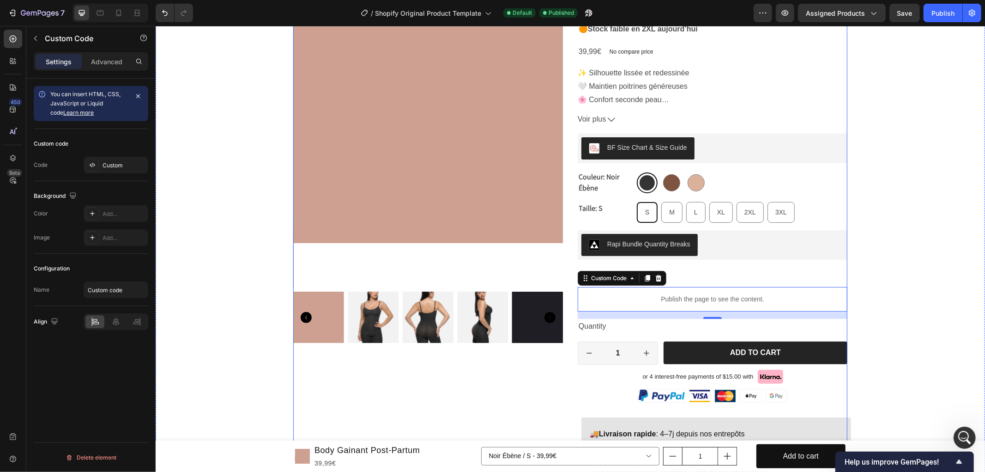
click at [552, 395] on div "Product Images" at bounding box center [428, 306] width 270 height 757
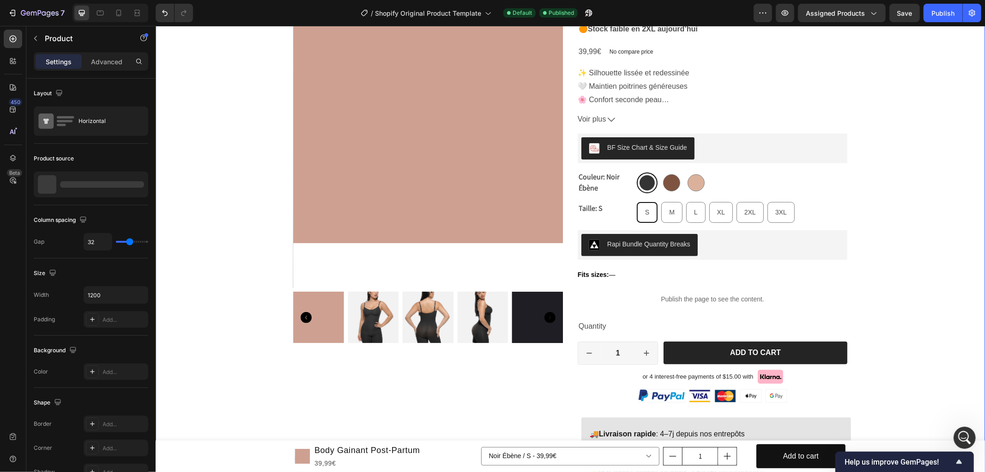
click at [895, 194] on div "Product Images Judge.me - Preview Badge (Stars) Judge.me Body Gainant Post-Part…" at bounding box center [570, 306] width 830 height 757
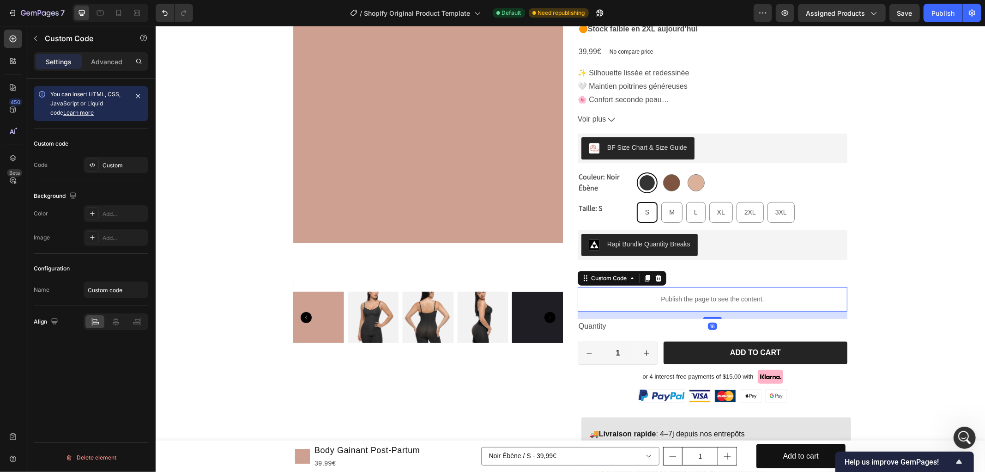
click at [680, 303] on div "Publish the page to see the content." at bounding box center [712, 298] width 270 height 24
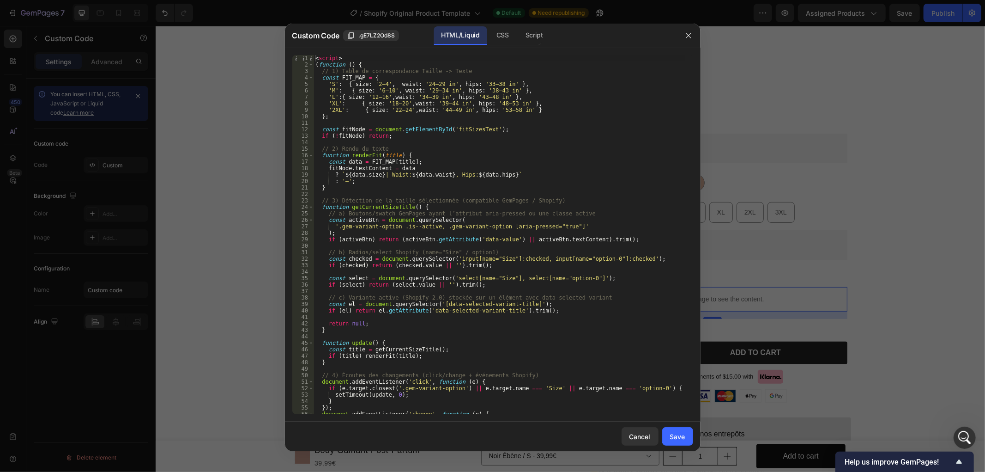
type textarea "<script>"
click at [315, 58] on div "< script > ( function ( ) { // 1) Table de correspondance Taille -> Texte const…" at bounding box center [500, 241] width 372 height 372
click at [763, 85] on div at bounding box center [492, 236] width 985 height 472
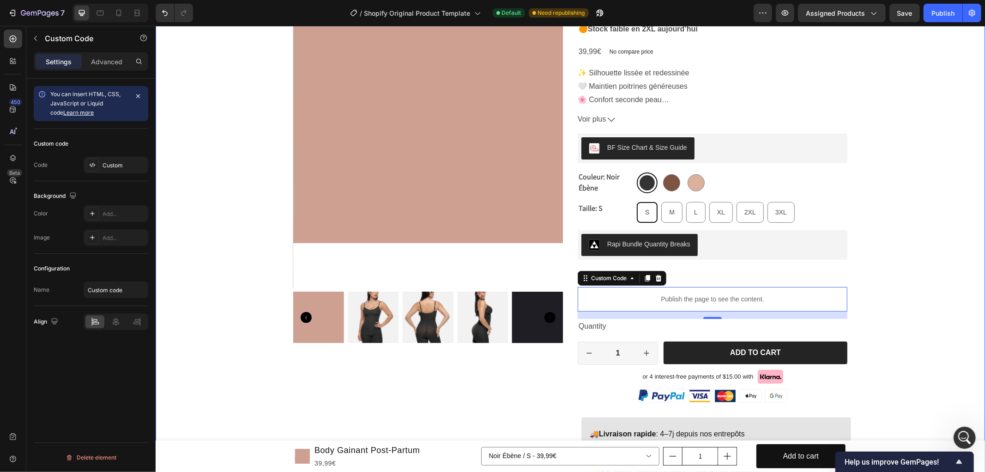
click at [854, 113] on div "Product Images Judge.me - Preview Badge (Stars) Judge.me Body Gainant Post-Part…" at bounding box center [570, 306] width 830 height 757
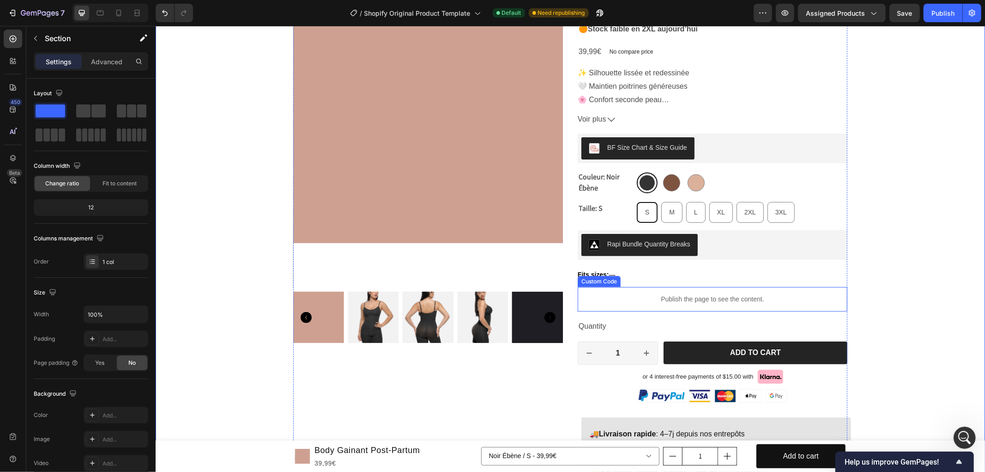
click at [697, 297] on p "Publish the page to see the content." at bounding box center [712, 299] width 270 height 10
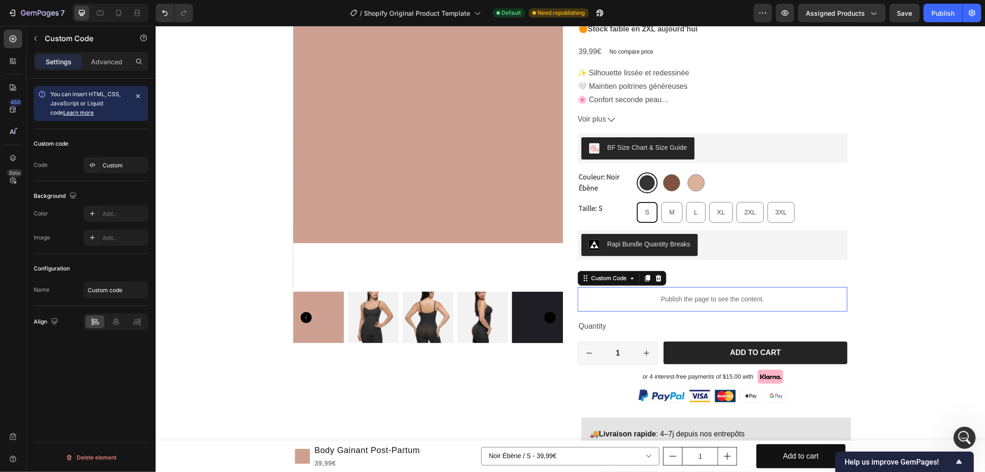
click at [697, 297] on p "Publish the page to see the content." at bounding box center [712, 299] width 270 height 10
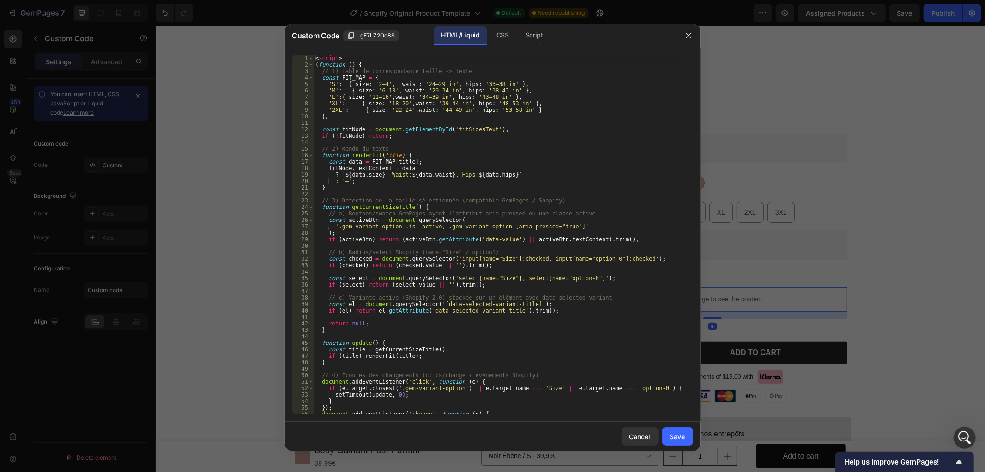
type textarea "function renderFit(title) {"
click at [507, 152] on div "< script > ( function ( ) { // 1) Table de correspondance Taille -> Texte const…" at bounding box center [500, 241] width 372 height 372
paste textarea
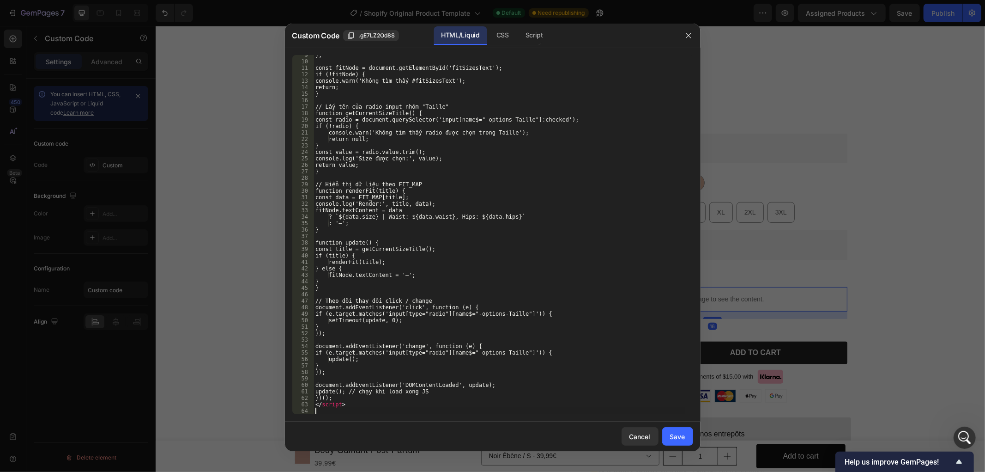
scroll to position [55, 0]
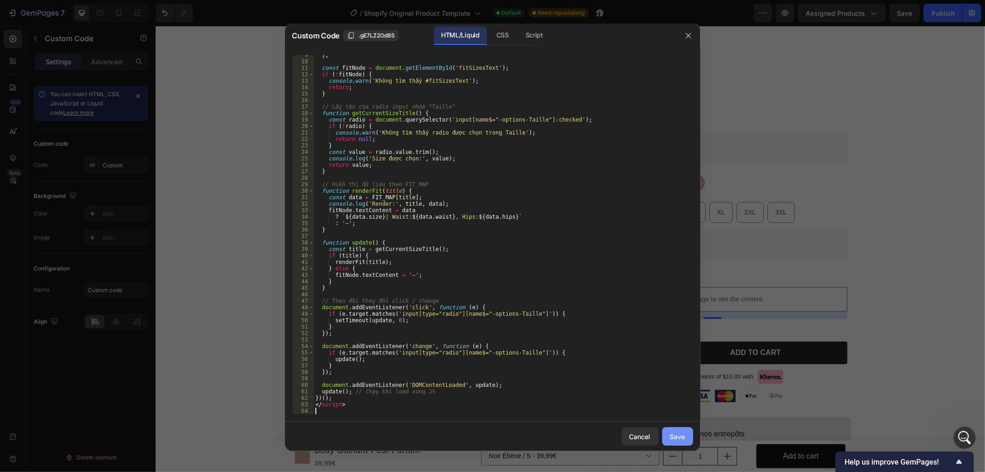
click at [668, 430] on button "Save" at bounding box center [677, 436] width 31 height 18
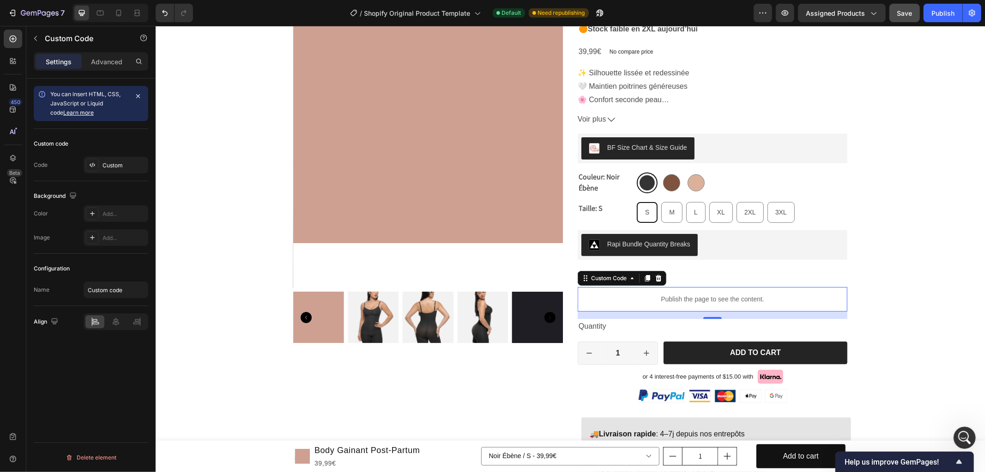
click at [897, 12] on button "Save" at bounding box center [905, 13] width 30 height 18
click at [791, 12] on button "button" at bounding box center [785, 13] width 18 height 18
click at [739, 295] on p "Publish the page to see the content." at bounding box center [712, 299] width 270 height 10
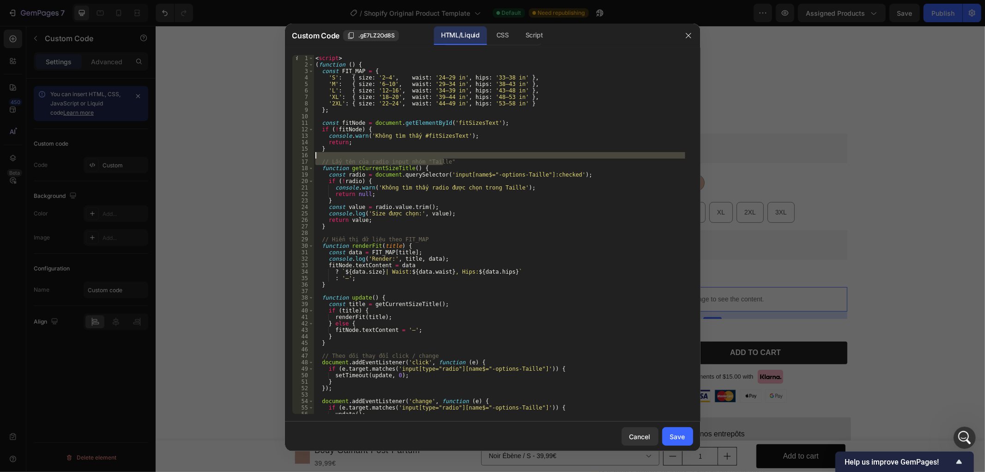
drag, startPoint x: 449, startPoint y: 163, endPoint x: 449, endPoint y: 158, distance: 4.6
click at [449, 158] on div "< script > ( function ( ) { const FIT_MAP = { 'S' : { size : '2–4' , waist : '2…" at bounding box center [500, 241] width 372 height 372
type textarea "// Lấy tên của radio input nhóm "Taille""
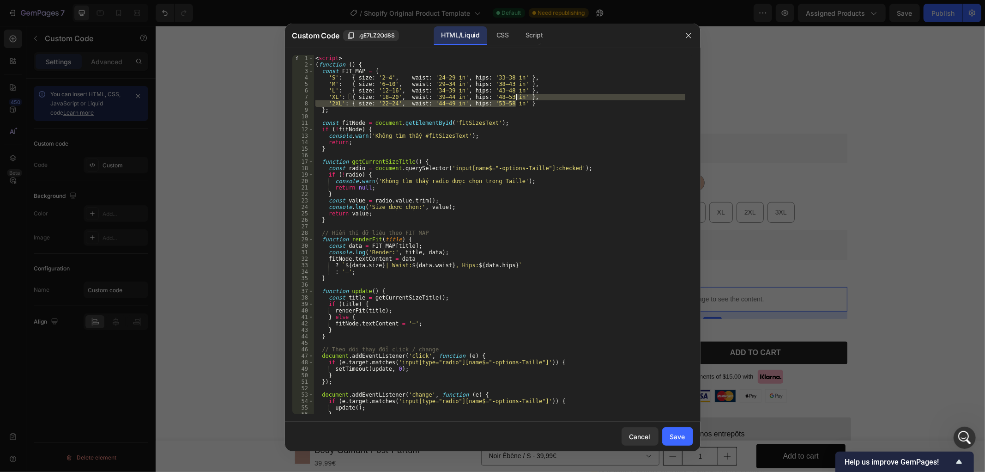
click at [516, 100] on div "< script > ( function ( ) { const FIT_MAP = { 'S' : { size : '2–4' , waist : '2…" at bounding box center [500, 241] width 372 height 372
click at [516, 105] on div "< script > ( function ( ) { const FIT_MAP = { 'S' : { size : '2–4' , waist : '2…" at bounding box center [500, 234] width 372 height 359
paste textarea
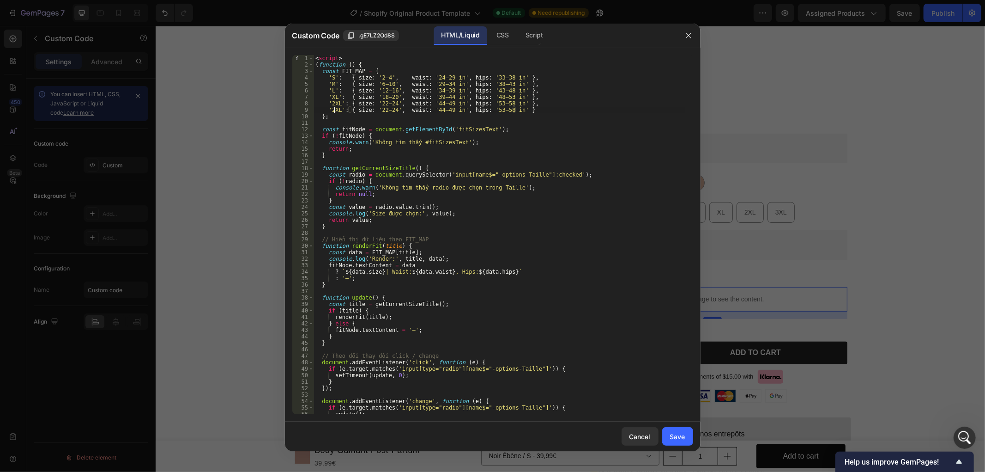
click at [333, 109] on div "< script > ( function ( ) { const FIT_MAP = { 'S' : { size : '2–4' , waist : '2…" at bounding box center [500, 241] width 372 height 372
click at [382, 109] on div "< script > ( function ( ) { const FIT_MAP = { 'S' : { size : '2–4' , waist : '2…" at bounding box center [500, 241] width 372 height 372
click at [391, 109] on div "< script > ( function ( ) { const FIT_MAP = { 'S' : { size : '2–4' , waist : '2…" at bounding box center [500, 241] width 372 height 372
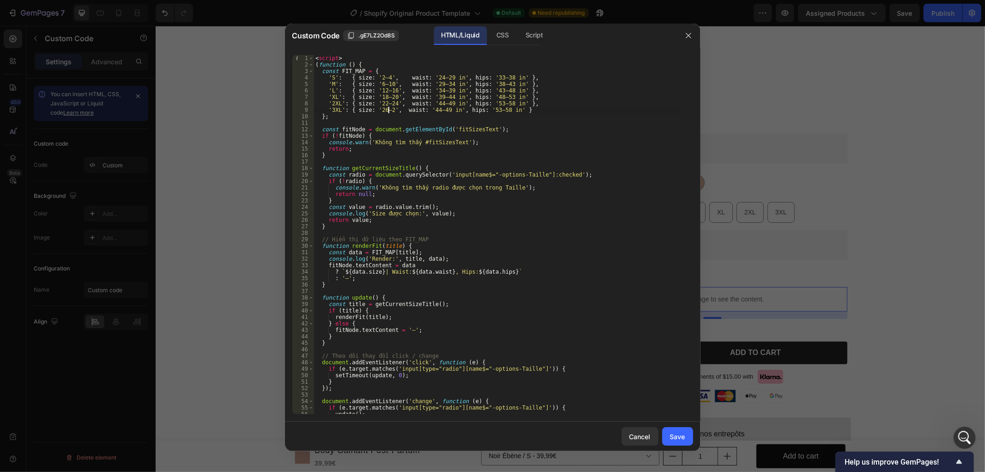
scroll to position [0, 6]
click at [431, 110] on div "< script > ( function ( ) { const FIT_MAP = { 'S' : { size : '2–4' , waist : '2…" at bounding box center [500, 241] width 372 height 372
click at [485, 109] on div "< script > ( function ( ) { const FIT_MAP = { 'S' : { size : '2–4' , waist : '2…" at bounding box center [500, 241] width 372 height 372
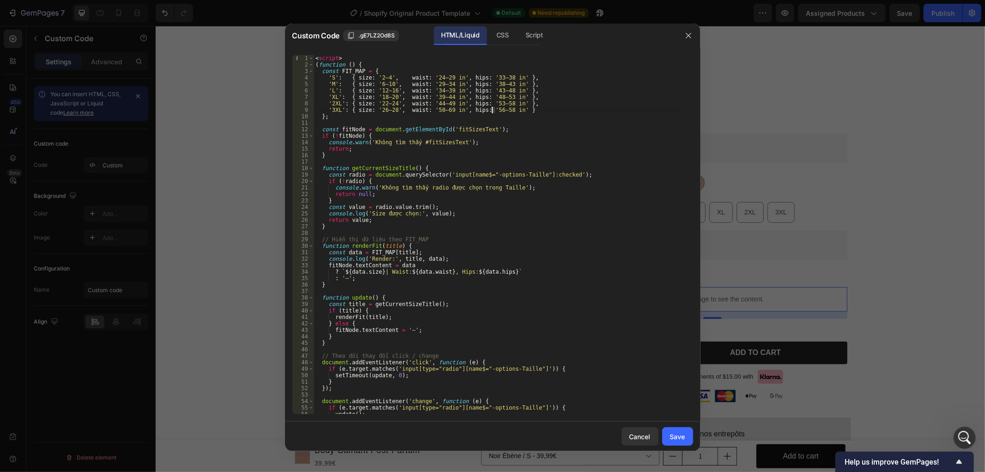
click at [493, 109] on div "< script > ( function ( ) { const FIT_MAP = { 'S' : { size : '2–4' , waist : '2…" at bounding box center [500, 241] width 372 height 372
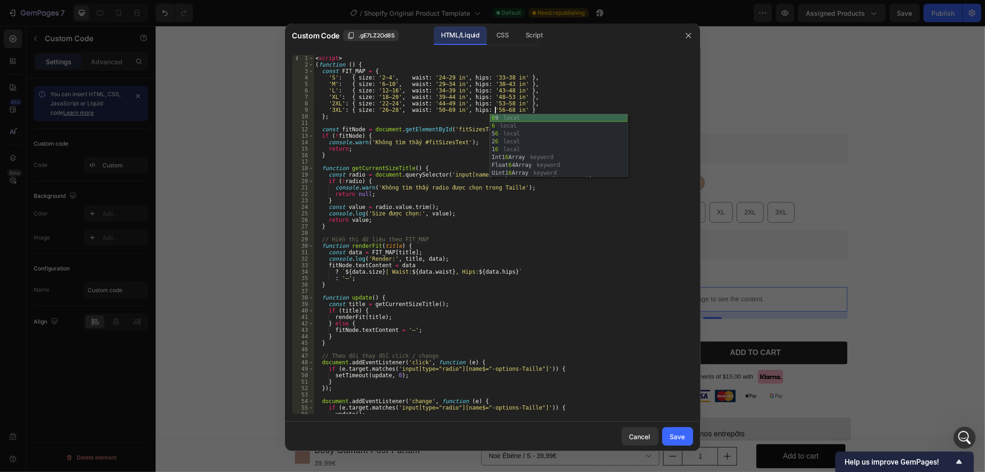
scroll to position [0, 15]
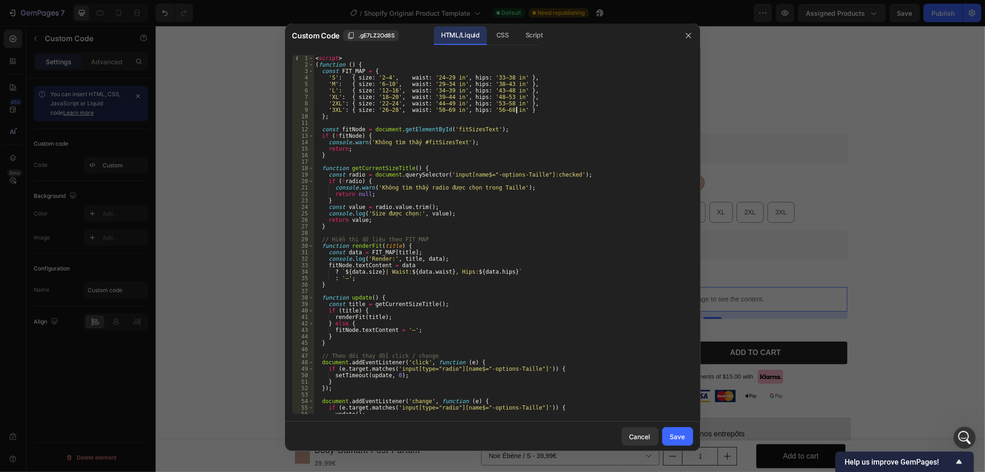
click at [578, 112] on div "< script > ( function ( ) { const FIT_MAP = { 'S' : { size : '2–4' , waist : '2…" at bounding box center [500, 241] width 372 height 372
click at [470, 139] on div "< script > ( function ( ) { const FIT_MAP = { 'S' : { size : '2–4' , waist : '2…" at bounding box center [500, 241] width 372 height 372
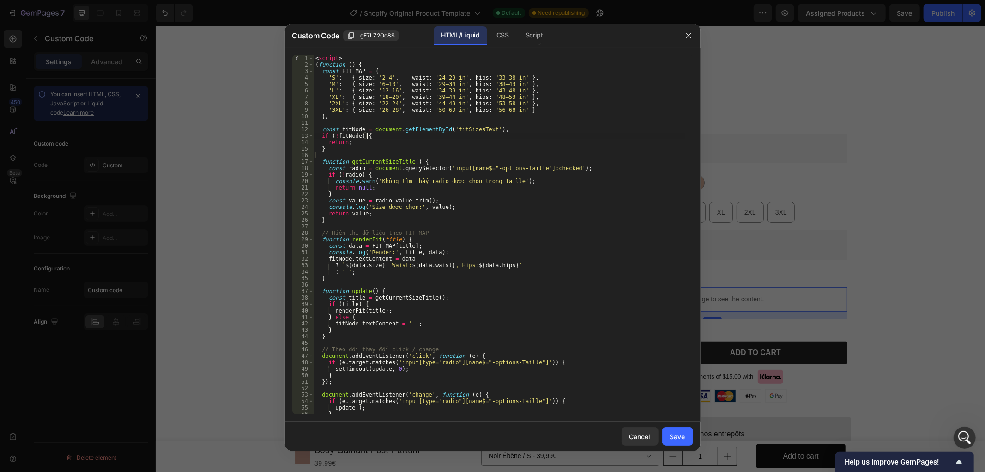
scroll to position [0, 3]
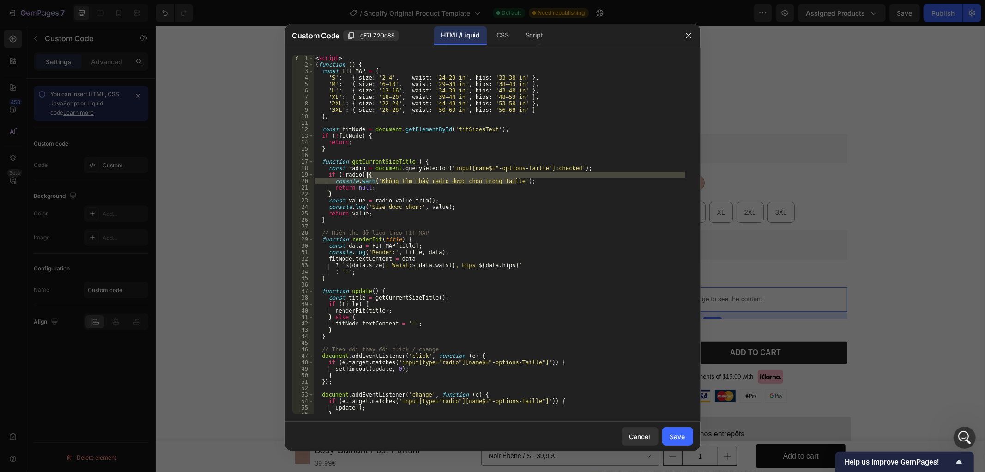
click at [523, 176] on div "< script > ( function ( ) { const FIT_MAP = { 'S' : { size : '2–4' , waist : '2…" at bounding box center [500, 241] width 372 height 372
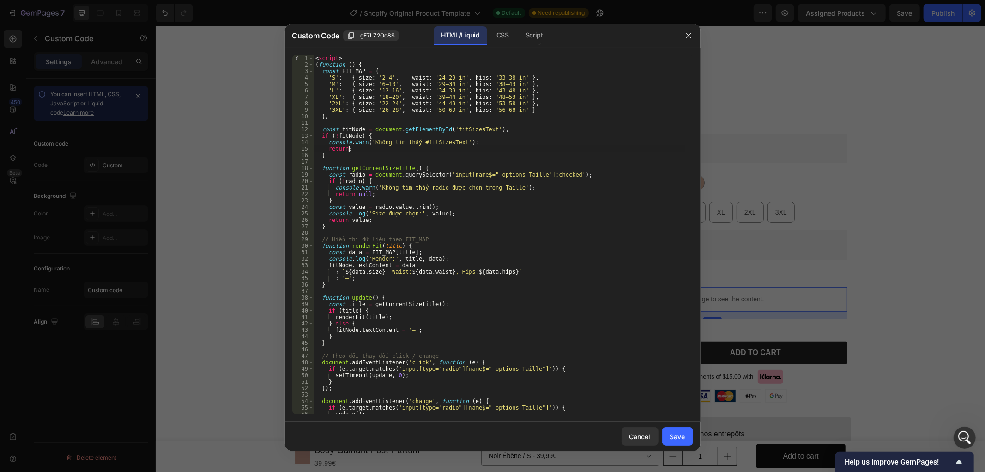
click at [449, 150] on div "< script > ( function ( ) { const FIT_MAP = { 'S' : { size : '2–4' , waist : '2…" at bounding box center [500, 241] width 372 height 372
drag, startPoint x: 413, startPoint y: 142, endPoint x: 371, endPoint y: 142, distance: 42.0
click at [371, 142] on div "< script > ( function ( ) { const FIT_MAP = { 'S' : { size : '2–4' , waist : '2…" at bounding box center [500, 241] width 372 height 372
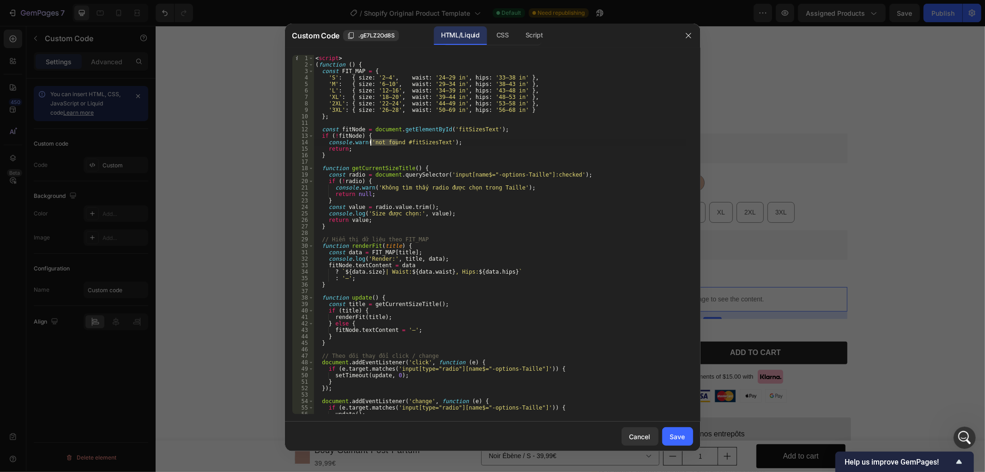
click at [370, 142] on div "< script > ( function ( ) { const FIT_MAP = { 'S' : { size : '2–4' , waist : '2…" at bounding box center [500, 241] width 372 height 372
drag, startPoint x: 376, startPoint y: 186, endPoint x: 485, endPoint y: 185, distance: 109.0
click at [485, 185] on div "< script > ( function ( ) { const FIT_MAP = { 'S' : { size : '2–4' , waist : '2…" at bounding box center [500, 241] width 372 height 372
click at [419, 185] on div "< script > ( function ( ) { const FIT_MAP = { 'S' : { size : '2–4' , waist : '2…" at bounding box center [500, 234] width 372 height 359
drag, startPoint x: 418, startPoint y: 187, endPoint x: 377, endPoint y: 187, distance: 41.1
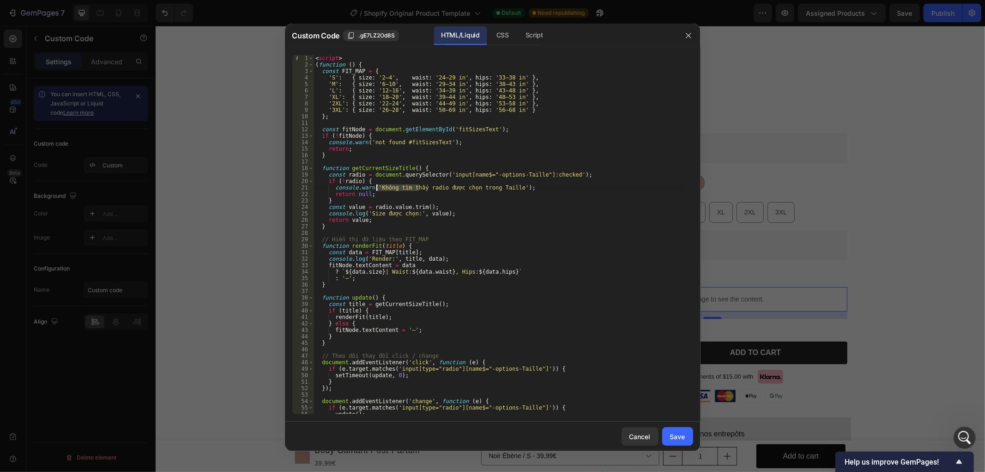
click at [377, 187] on div "< script > ( function ( ) { const FIT_MAP = { 'S' : { size : '2–4' , waist : '2…" at bounding box center [500, 241] width 372 height 372
paste textarea "not found"
drag, startPoint x: 425, startPoint y: 186, endPoint x: 470, endPoint y: 186, distance: 44.8
click at [470, 186] on div "< script > ( function ( ) { const FIT_MAP = { 'S' : { size : '2–4' , waist : '2…" at bounding box center [500, 241] width 372 height 372
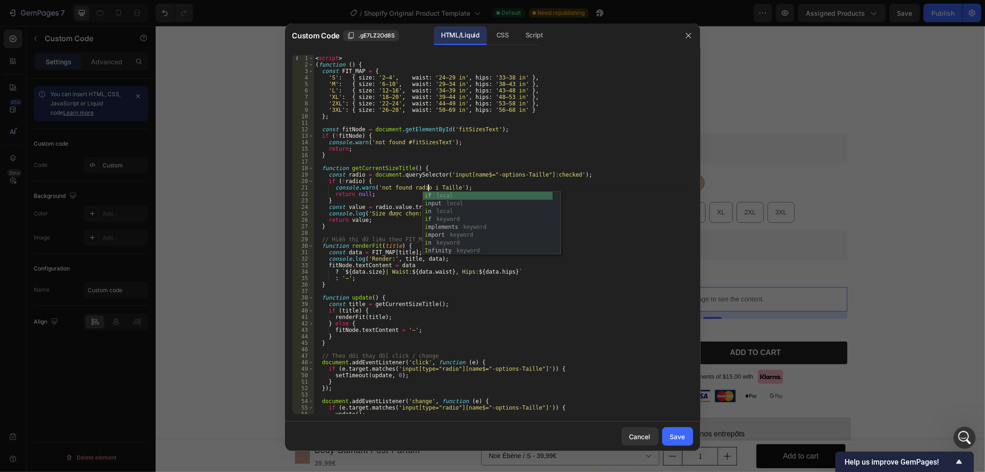
scroll to position [0, 9]
click at [500, 171] on div "< script > ( function ( ) { const FIT_MAP = { 'S' : { size : '2–4' , waist : '2…" at bounding box center [500, 241] width 372 height 372
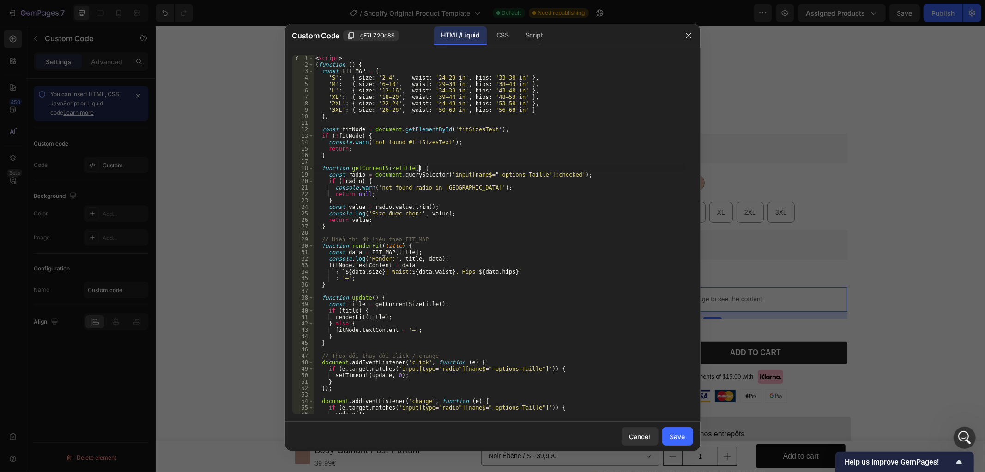
scroll to position [30, 0]
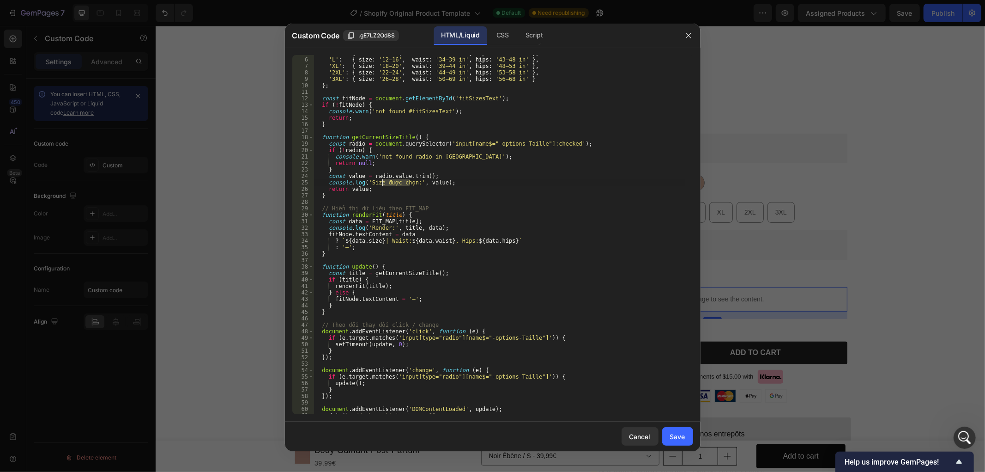
drag, startPoint x: 410, startPoint y: 183, endPoint x: 381, endPoint y: 182, distance: 29.1
click at [381, 182] on div "'M' : { size : '6–10' , waist : '29–34 in' , hips : '38–43 in' } , 'L' : { size…" at bounding box center [500, 236] width 372 height 372
click at [425, 203] on div "'M' : { size : '6–10' , waist : '29–34 in' , hips : '38–43 in' } , 'L' : { size…" at bounding box center [500, 236] width 372 height 372
type textarea "// Hiển thị dữ liệu theo FIT_MAP"
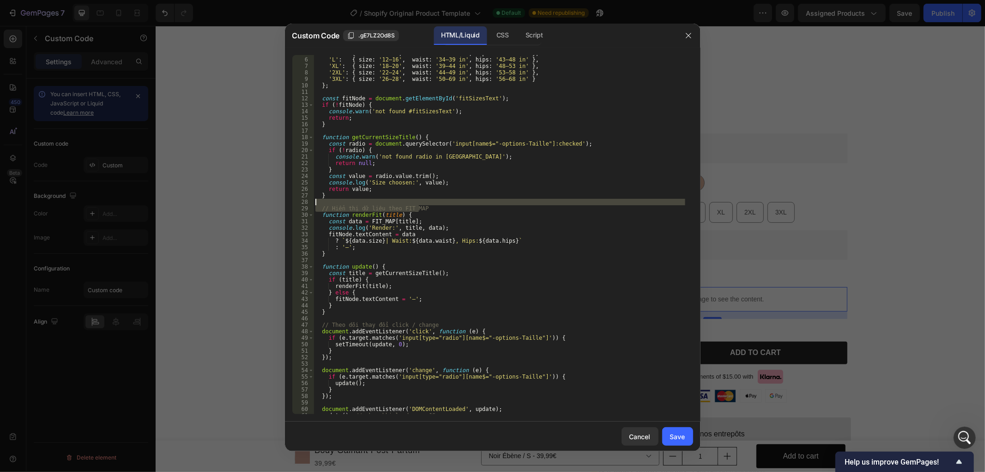
scroll to position [0, 0]
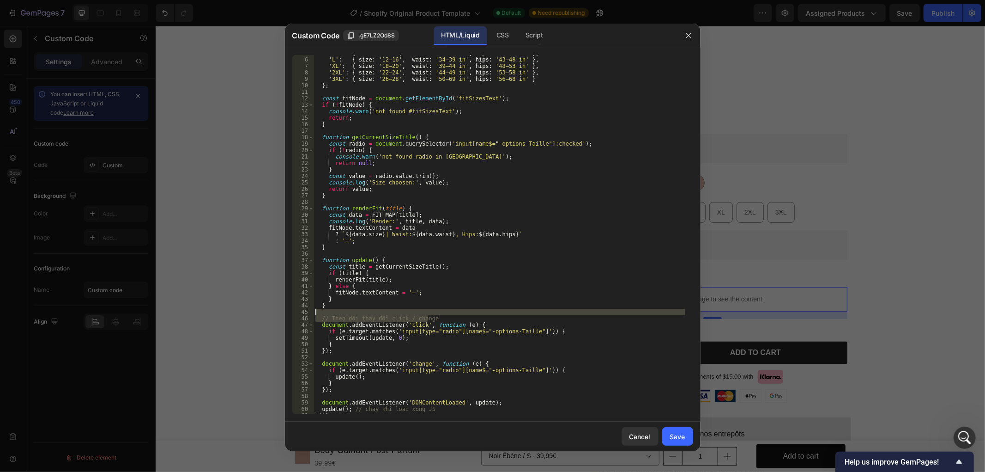
drag, startPoint x: 430, startPoint y: 316, endPoint x: 430, endPoint y: 311, distance: 5.1
click at [430, 311] on div "'M' : { size : '6–10' , waist : '29–34 in' , hips : '38–43 in' } , 'L' : { size…" at bounding box center [500, 236] width 372 height 372
type textarea "// Theo dõi thay đổi click / change"
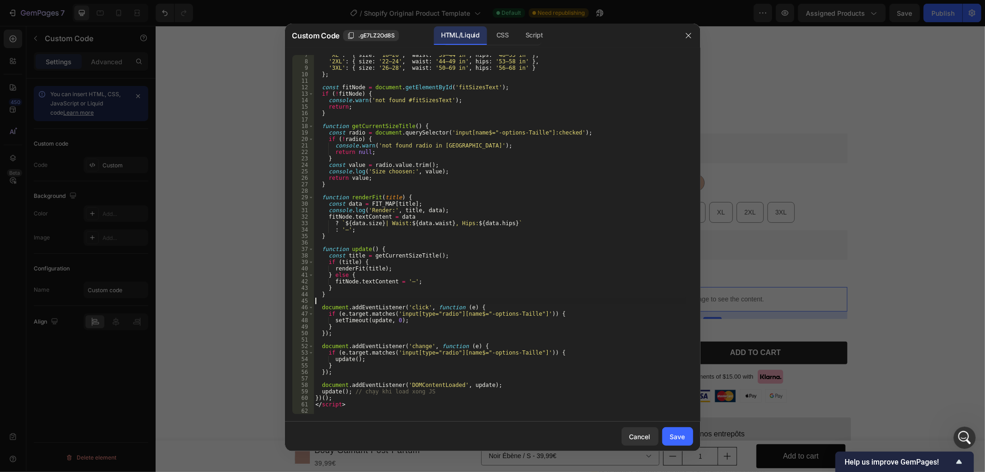
scroll to position [42, 0]
drag, startPoint x: 443, startPoint y: 393, endPoint x: 353, endPoint y: 393, distance: 90.1
click at [353, 393] on div "'XL' : { size : '18–20' , waist : '39–44 in' , hips : '48–53 in' } , '2XL' : { …" at bounding box center [500, 238] width 372 height 372
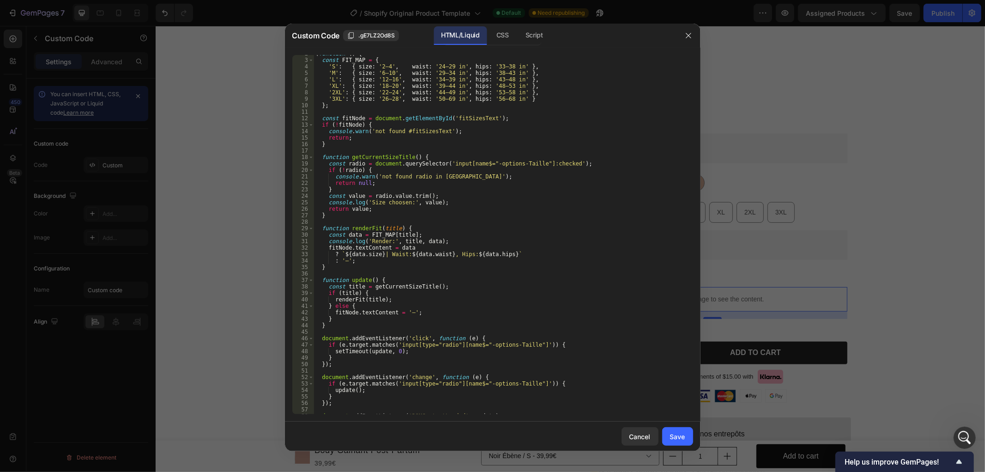
click at [449, 67] on div "( function ( ) { const FIT_MAP = { 'S' : { size : '2–4' , waist : '24–29 in' , …" at bounding box center [500, 236] width 372 height 372
click at [449, 65] on div "( function ( ) { const FIT_MAP = { 'S' : { size : '2–4' , waist : '24–29 in' , …" at bounding box center [500, 236] width 372 height 372
click at [525, 144] on div "( function ( ) { const FIT_MAP = { 'S' : { size : '2–4' , waist : '24–29 cm' , …" at bounding box center [500, 236] width 372 height 372
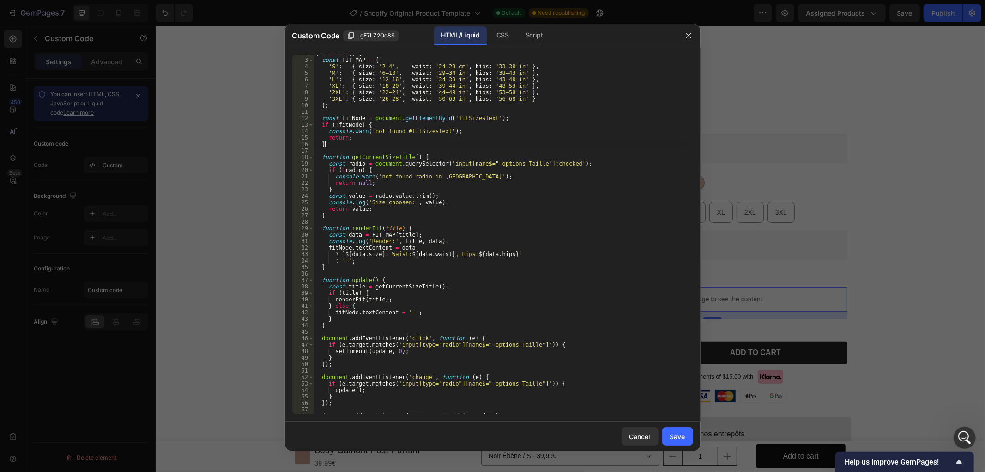
scroll to position [0, 0]
click at [449, 66] on div "( function ( ) { const FIT_MAP = { 'S' : { size : '2–4' , waist : '24–29 cm' , …" at bounding box center [500, 236] width 372 height 372
click at [504, 67] on div "( function ( ) { const FIT_MAP = { 'S' : { size : '2–4' , waist : '24–29 cm' , …" at bounding box center [500, 236] width 372 height 372
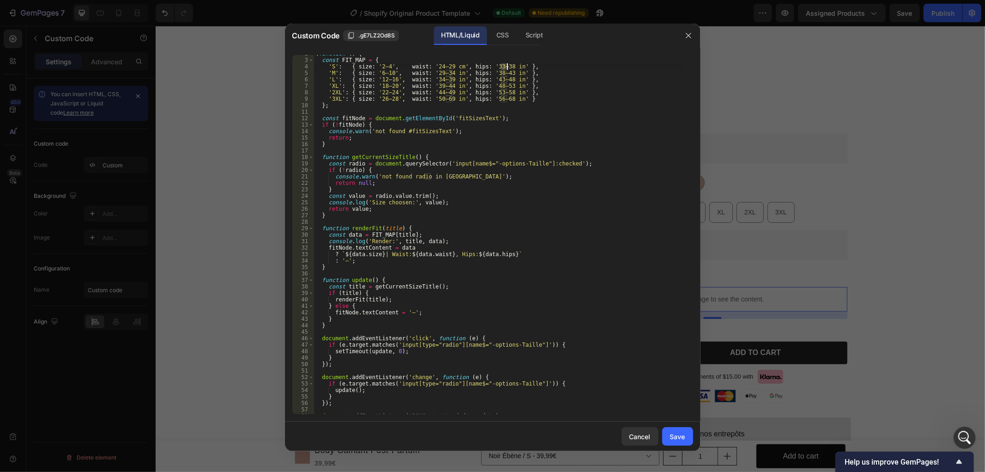
paste textarea "cm"
click at [505, 71] on div "( function ( ) { const FIT_MAP = { 'S' : { size : '2–4' , waist : '24–29 cm' , …" at bounding box center [500, 236] width 372 height 372
click at [505, 77] on div "( function ( ) { const FIT_MAP = { 'S' : { size : '2–4' , waist : '24–29 cm' , …" at bounding box center [500, 236] width 372 height 372
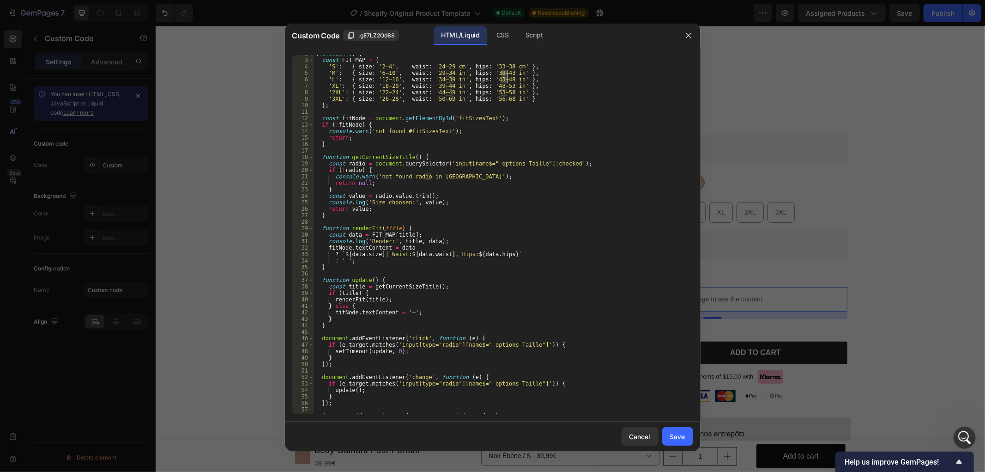
click at [504, 86] on div "( function ( ) { const FIT_MAP = { 'S' : { size : '2–4' , waist : '24–29 cm' , …" at bounding box center [500, 236] width 372 height 372
click at [505, 91] on div "( function ( ) { const FIT_MAP = { 'S' : { size : '2–4' , waist : '24–29 cm' , …" at bounding box center [500, 236] width 372 height 372
click at [504, 96] on div "( function ( ) { const FIT_MAP = { 'S' : { size : '2–4' , waist : '24–29 cm' , …" at bounding box center [500, 236] width 372 height 372
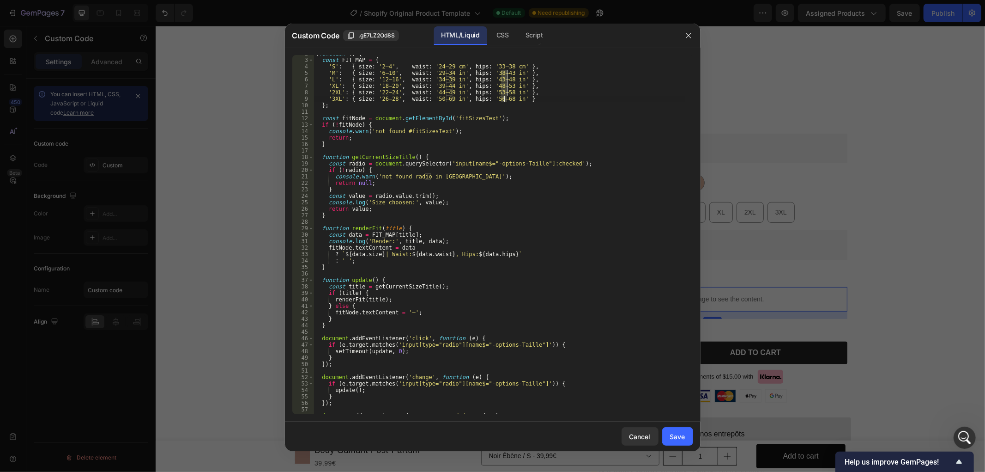
click at [504, 96] on div "( function ( ) { const FIT_MAP = { 'S' : { size : '2–4' , waist : '24–29 cm' , …" at bounding box center [500, 236] width 372 height 372
paste textarea "cm"
click at [449, 70] on div "( function ( ) { const FIT_MAP = { 'S' : { size : '2–4' , waist : '24–29 cm' , …" at bounding box center [500, 236] width 372 height 372
click at [450, 79] on div "( function ( ) { const FIT_MAP = { 'S' : { size : '2–4' , waist : '24–29 cm' , …" at bounding box center [500, 236] width 372 height 372
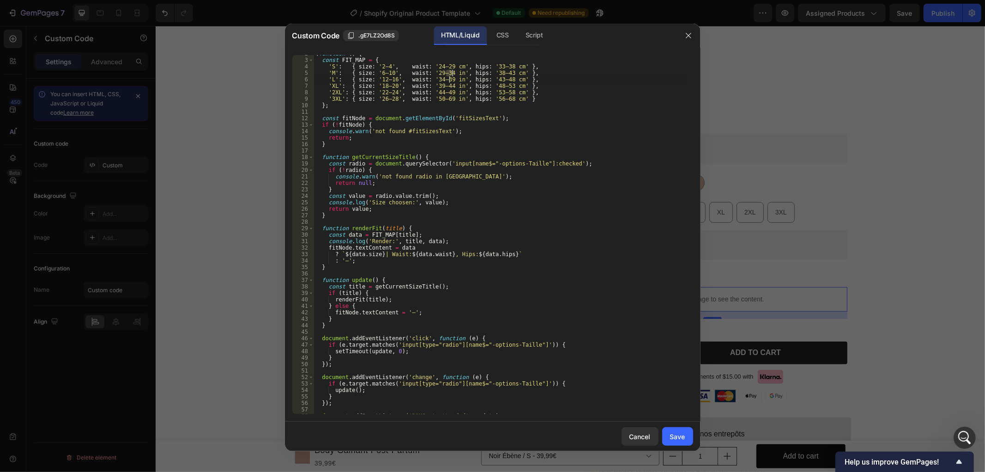
click at [450, 79] on div "( function ( ) { const FIT_MAP = { 'S' : { size : '2–4' , waist : '24–29 cm' , …" at bounding box center [500, 236] width 372 height 372
click at [449, 85] on div "( function ( ) { const FIT_MAP = { 'S' : { size : '2–4' , waist : '24–29 cm' , …" at bounding box center [500, 236] width 372 height 372
click at [449, 89] on div "( function ( ) { const FIT_MAP = { 'S' : { size : '2–4' , waist : '24–29 cm' , …" at bounding box center [500, 236] width 372 height 372
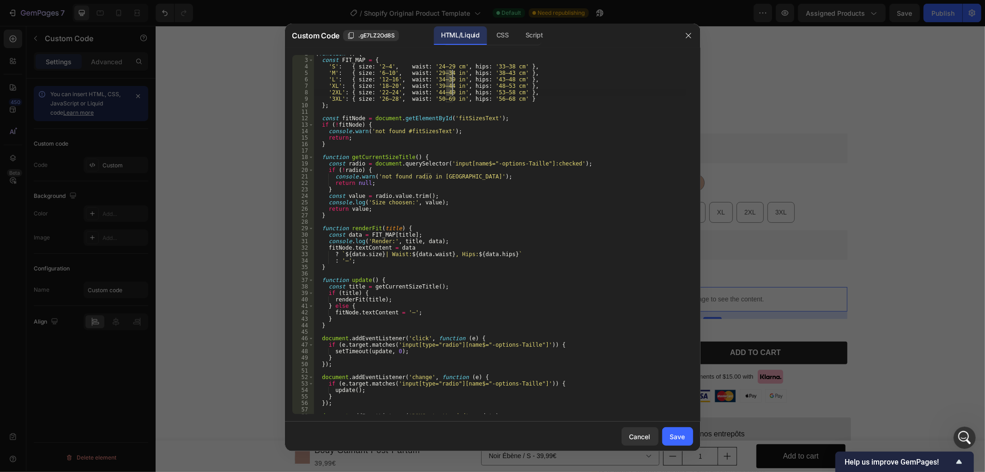
click at [449, 96] on div "( function ( ) { const FIT_MAP = { 'S' : { size : '2–4' , waist : '24–29 cm' , …" at bounding box center [500, 236] width 372 height 372
paste textarea "cm"
click at [599, 79] on div "( function ( ) { const FIT_MAP = { 'S' : { size : '2–4' , waist : '24–29 cm' , …" at bounding box center [500, 236] width 372 height 372
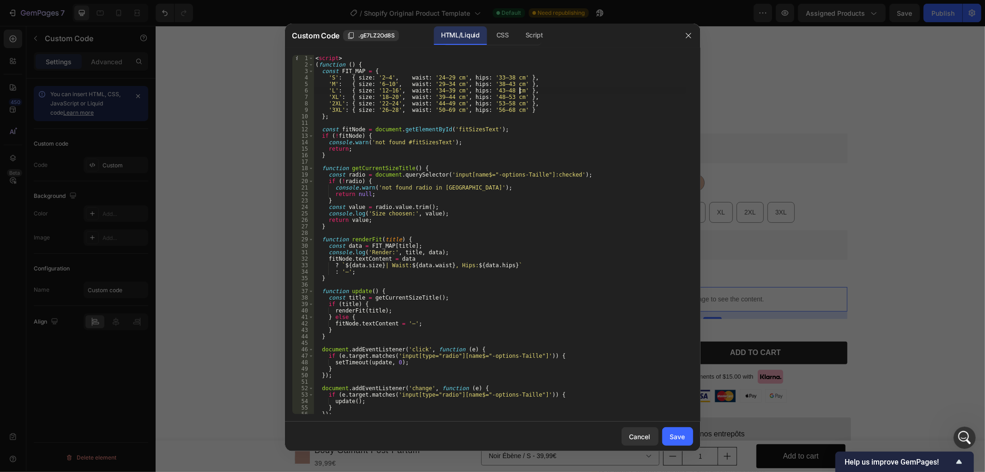
type textarea "'L': { size: '12–16', waist: '34–39 cm', hips: '43–48 cm' },"
click at [677, 436] on div "Save" at bounding box center [677, 436] width 15 height 10
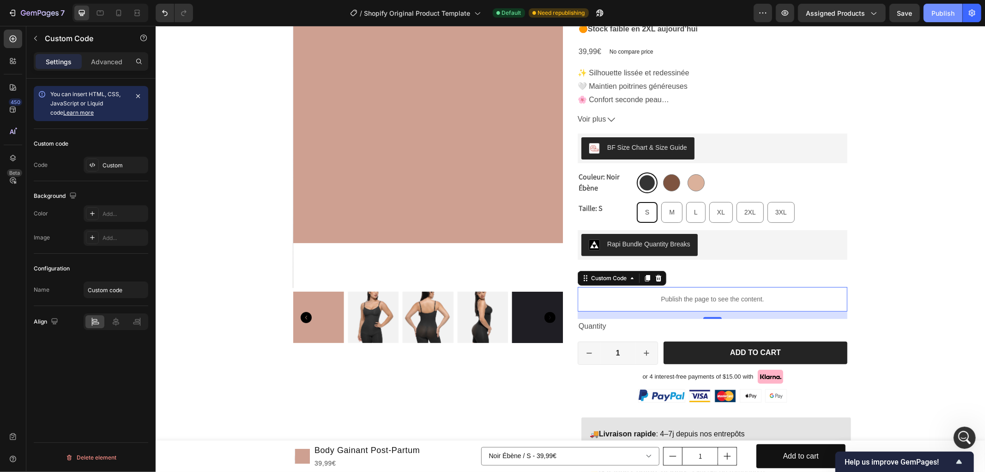
click at [934, 11] on div "Publish" at bounding box center [943, 13] width 23 height 10
click at [587, 11] on icon "button" at bounding box center [589, 13] width 7 height 7
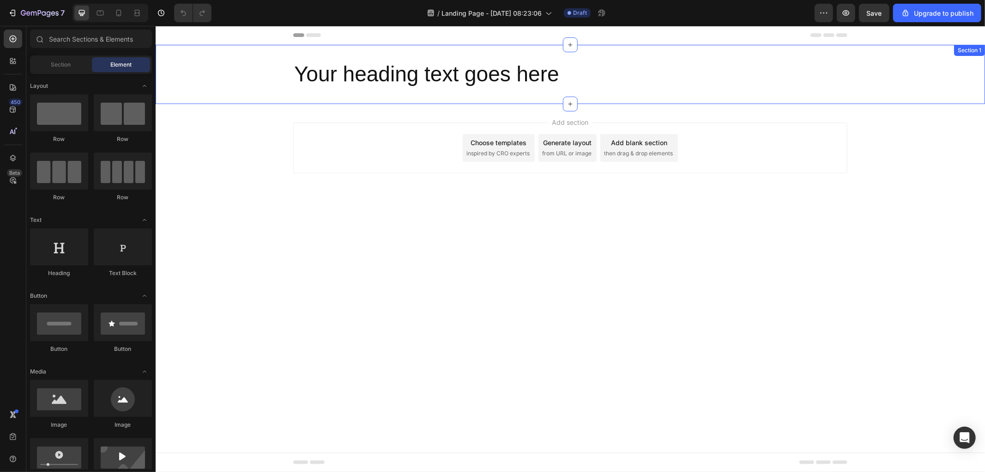
click at [613, 92] on div "Your heading text goes here Heading Section 1" at bounding box center [570, 73] width 830 height 59
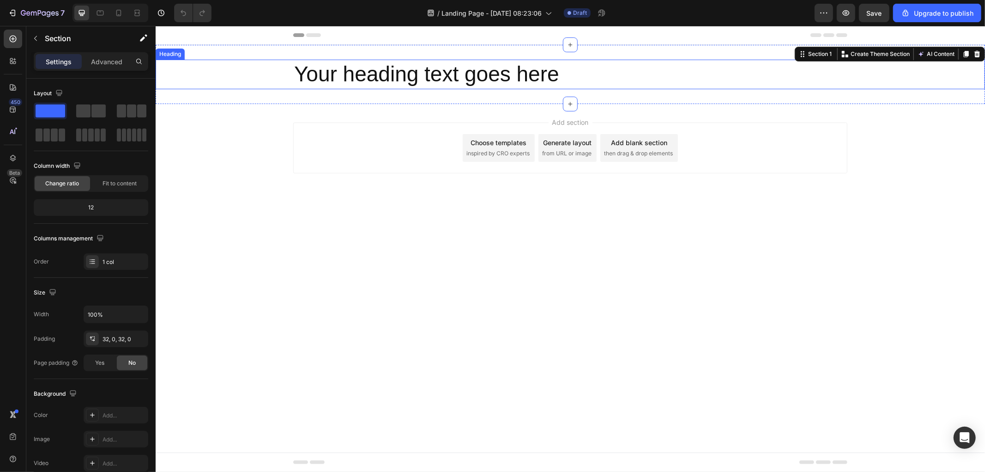
click at [607, 72] on h2 "Your heading text goes here" at bounding box center [570, 74] width 554 height 30
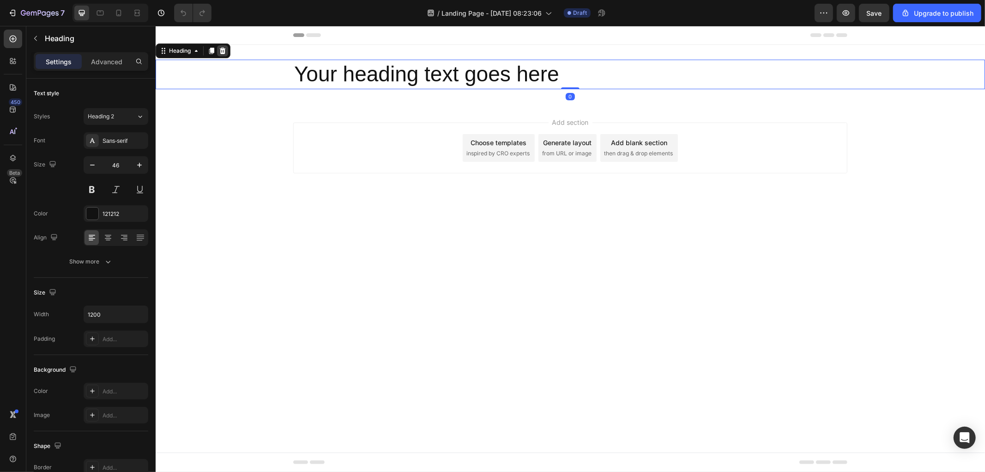
click at [218, 50] on icon at bounding box center [221, 50] width 7 height 7
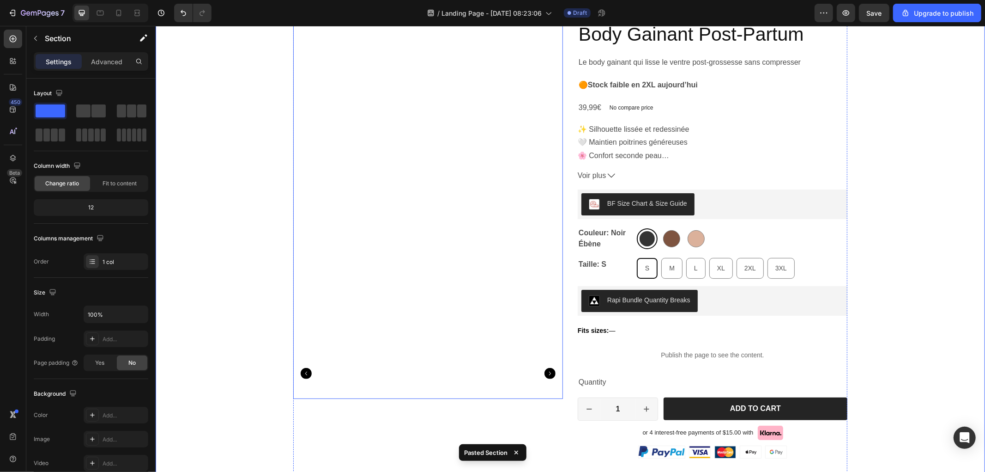
scroll to position [205, 0]
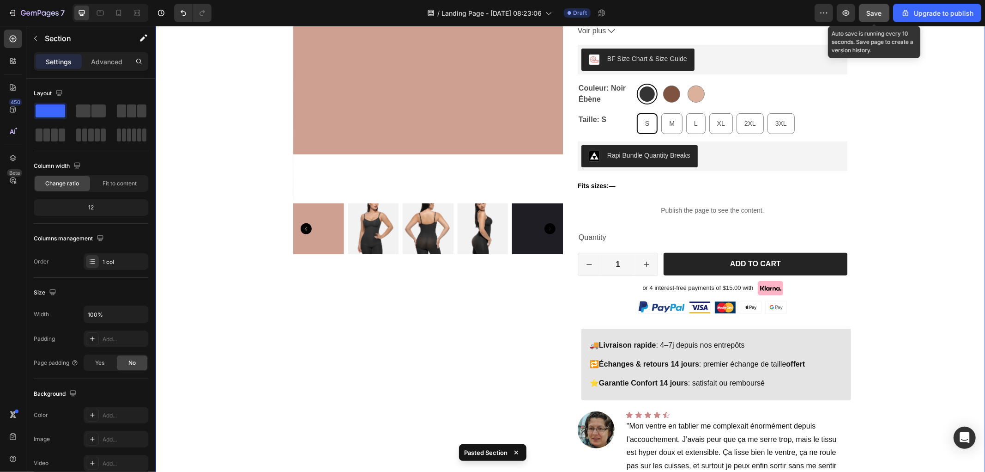
click at [874, 12] on span "Save" at bounding box center [874, 13] width 15 height 8
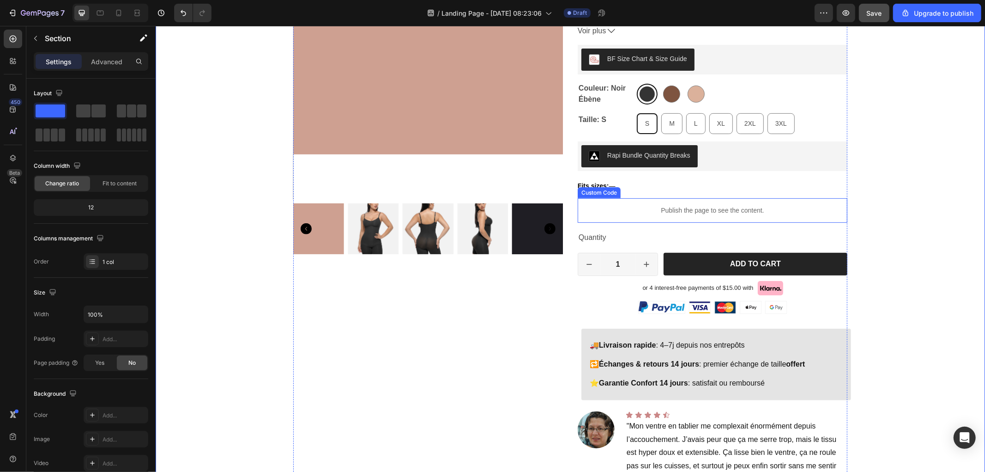
click at [698, 211] on p "Publish the page to see the content." at bounding box center [712, 210] width 270 height 10
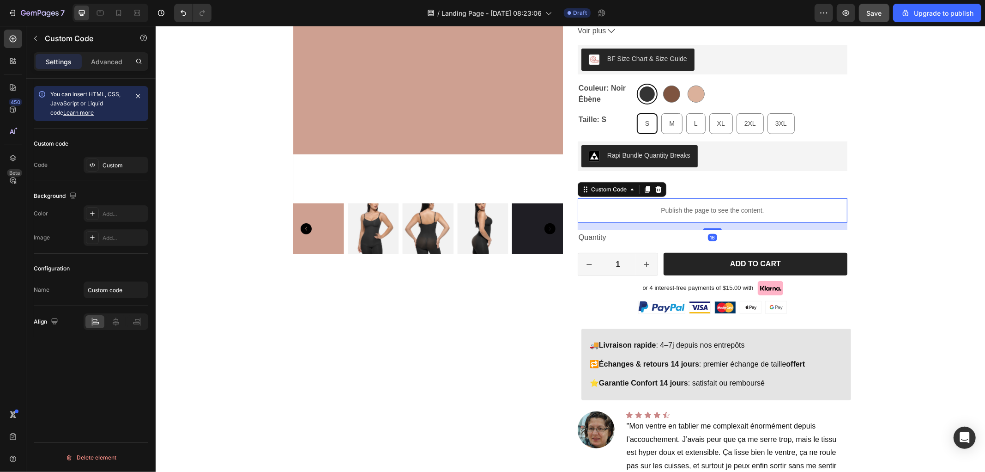
click at [698, 211] on p "Publish the page to see the content." at bounding box center [712, 210] width 270 height 10
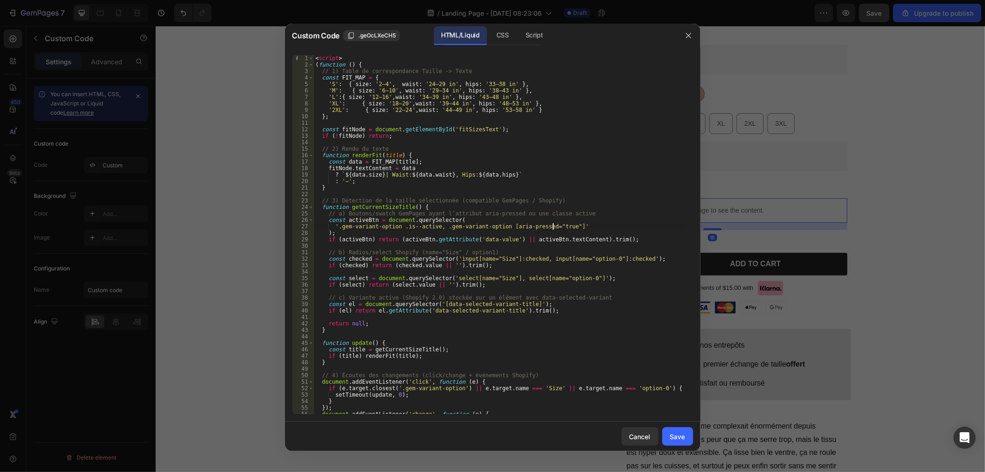
click at [569, 181] on div "< script > ( function ( ) { // 1) Table de correspondance Taille -> Texte const…" at bounding box center [500, 241] width 372 height 372
type textarea ": '—';"
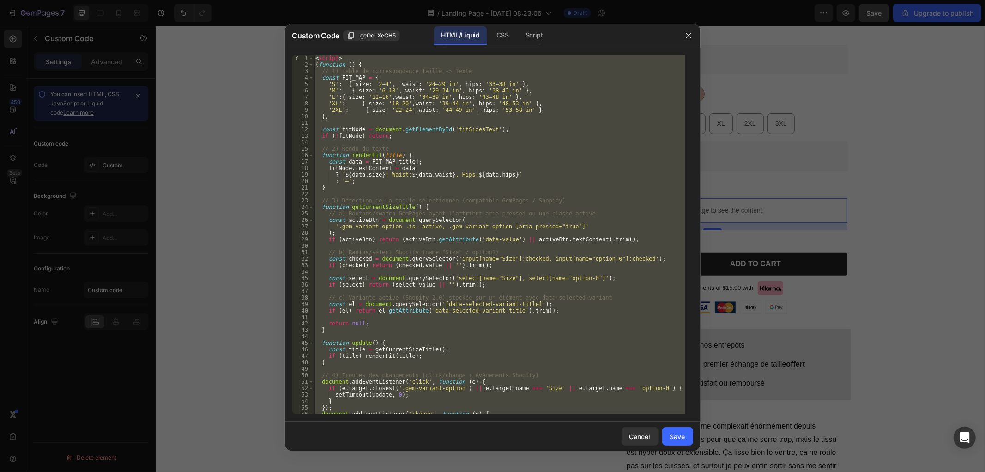
scroll to position [29, 0]
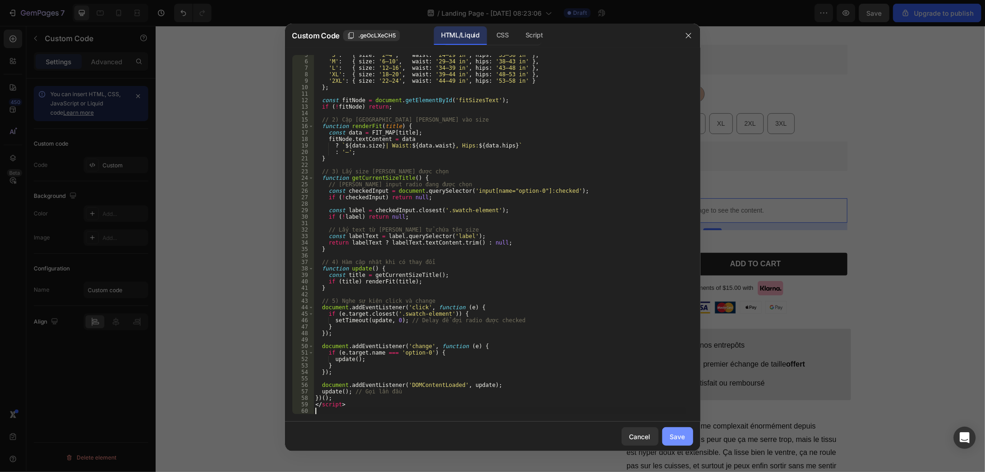
click at [685, 432] on div "Save" at bounding box center [677, 436] width 15 height 10
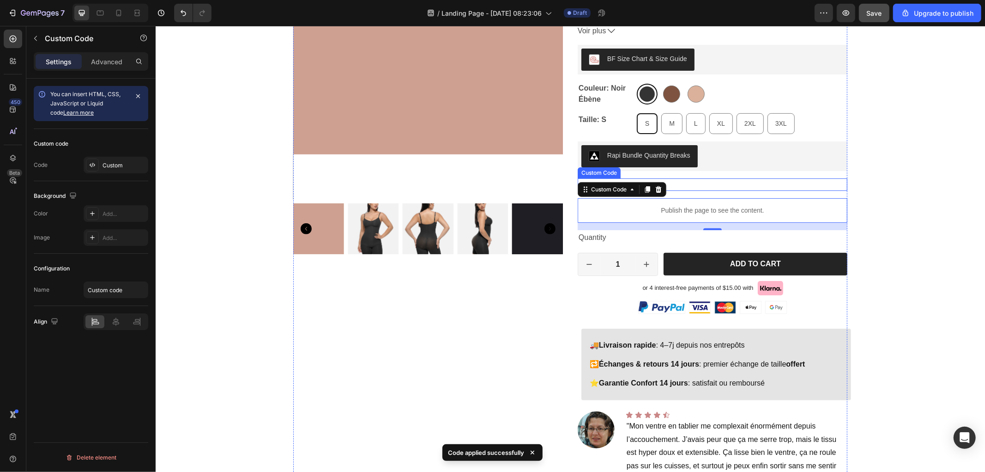
click at [668, 178] on div "Fits sizes: — Custom Code" at bounding box center [712, 184] width 270 height 12
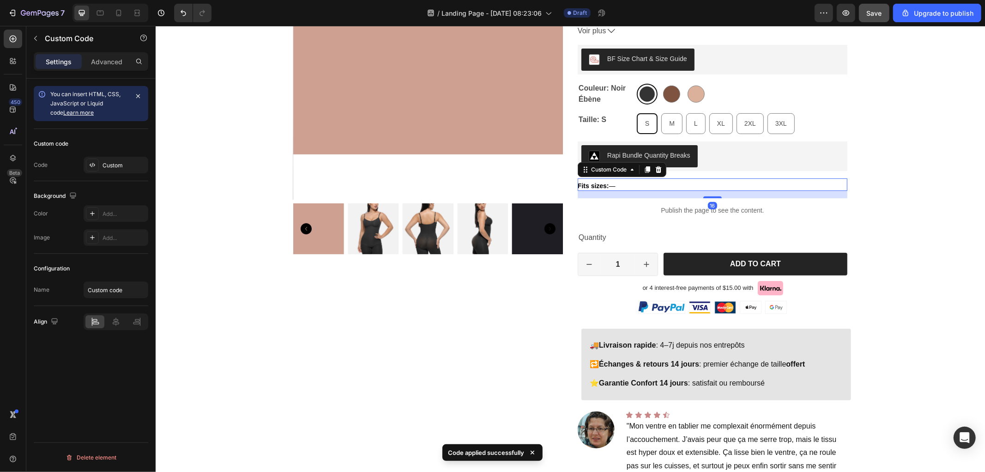
click at [665, 182] on div "Fits sizes: —" at bounding box center [712, 186] width 270 height 10
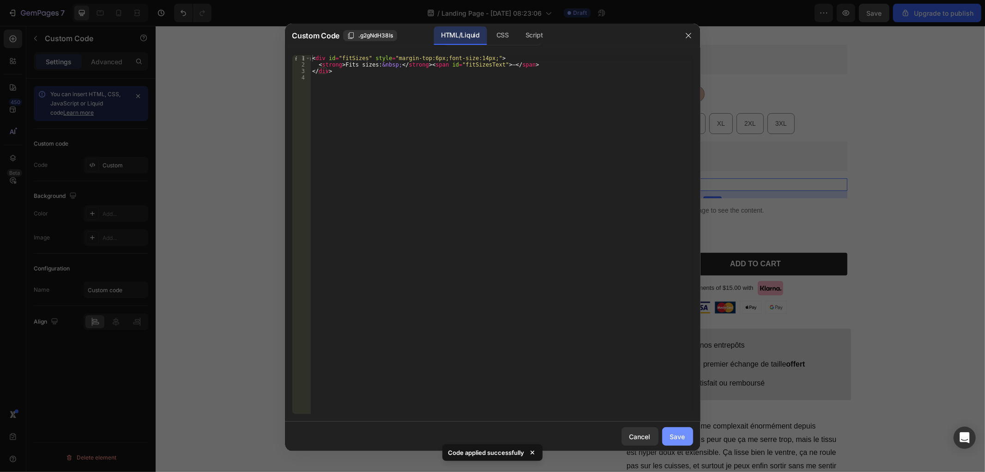
click at [682, 435] on div "Save" at bounding box center [677, 436] width 15 height 10
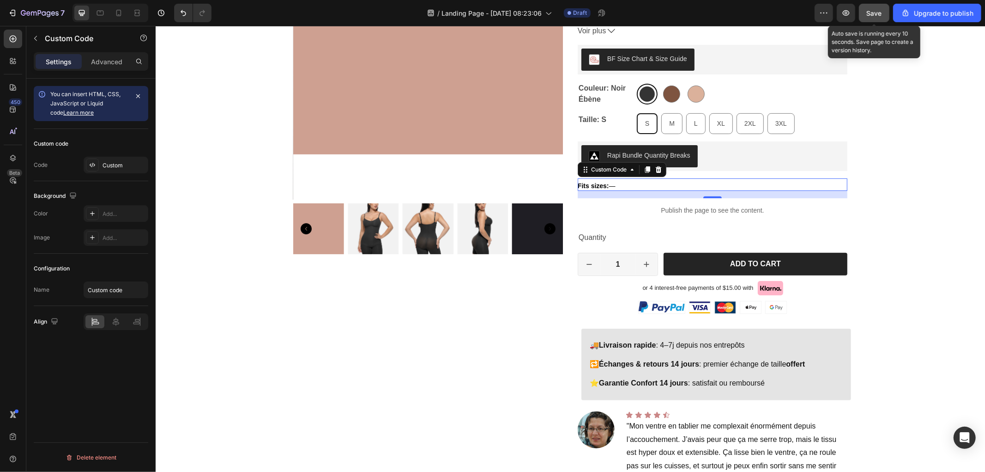
click at [867, 19] on button "Save" at bounding box center [874, 13] width 30 height 18
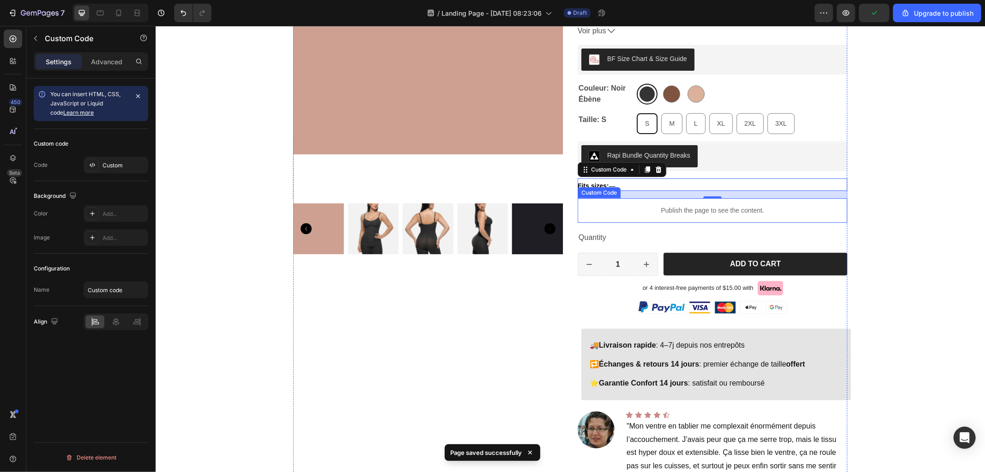
click at [701, 204] on div "Publish the page to see the content." at bounding box center [712, 210] width 270 height 24
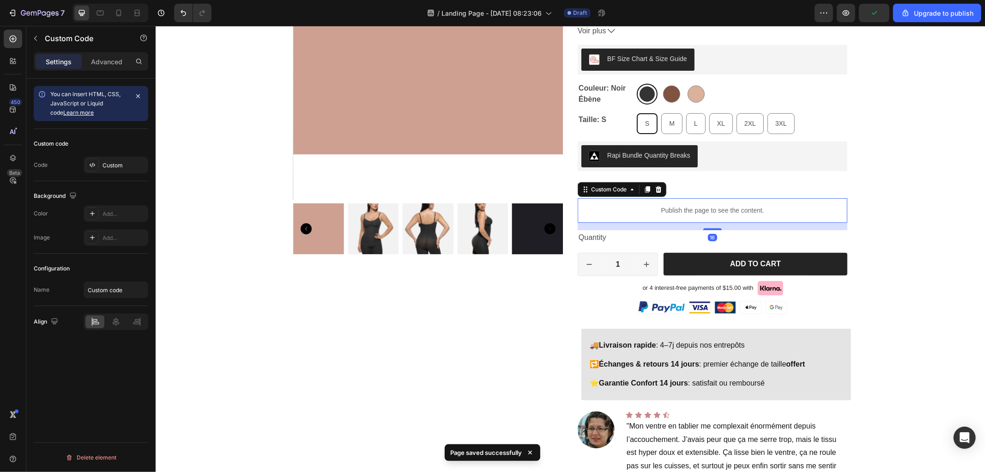
click at [701, 204] on div "Publish the page to see the content." at bounding box center [712, 210] width 270 height 24
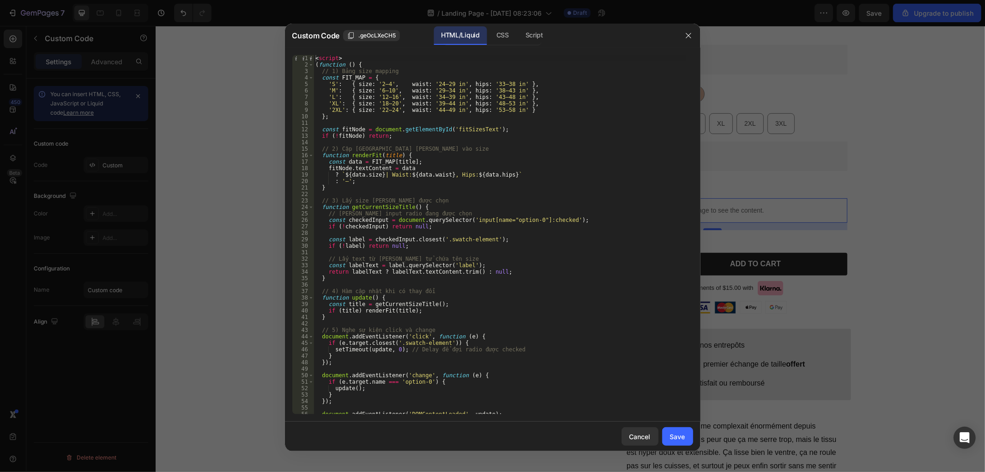
scroll to position [0, 0]
click at [848, 7] on div at bounding box center [492, 236] width 985 height 472
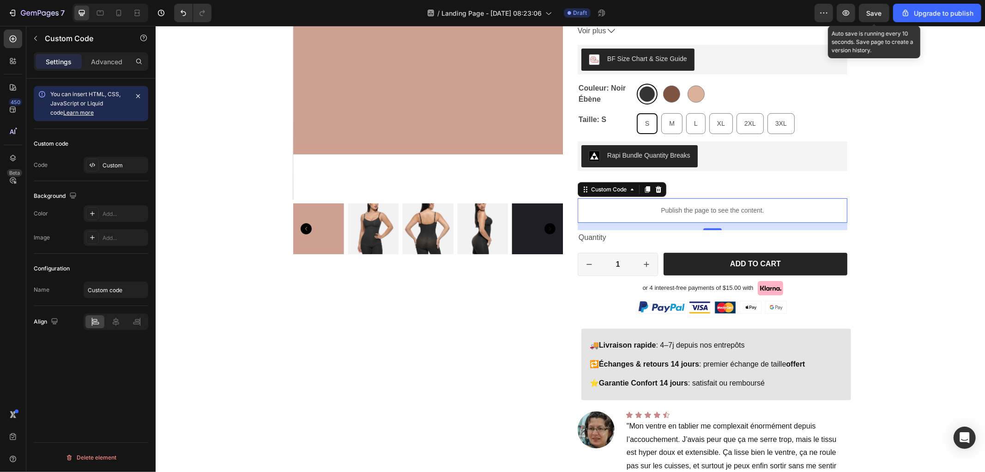
click at [877, 12] on span "Save" at bounding box center [874, 13] width 15 height 8
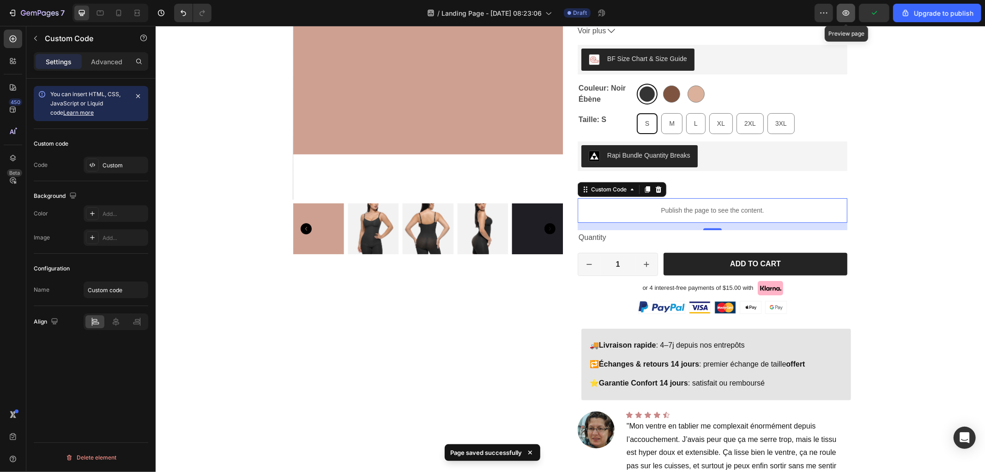
click at [849, 16] on icon "button" at bounding box center [846, 12] width 9 height 9
click at [846, 14] on icon "button" at bounding box center [846, 12] width 9 height 9
click at [669, 206] on p "Publish the page to see the content." at bounding box center [712, 210] width 270 height 10
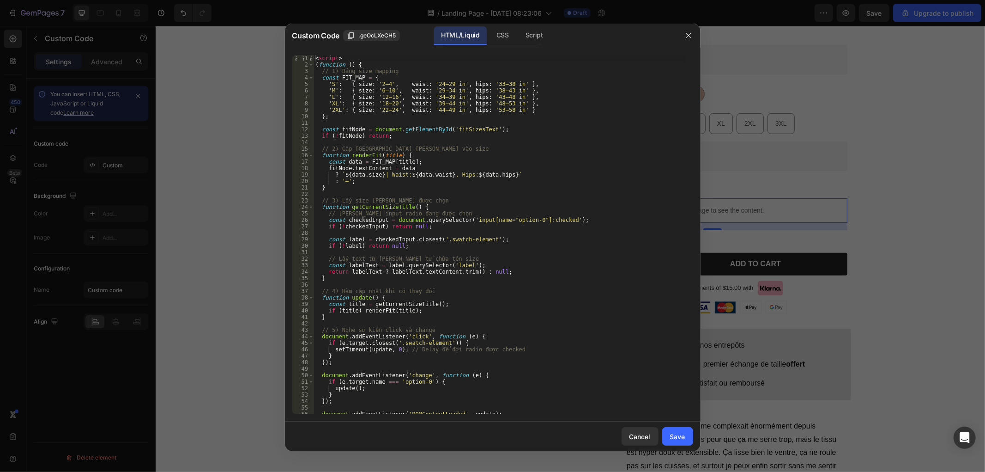
click at [314, 58] on div "< script > ( function ( ) { // 1) Bảng size mapping const FIT_MAP = { 'S' : { s…" at bounding box center [500, 241] width 372 height 372
type textarea "<script>"
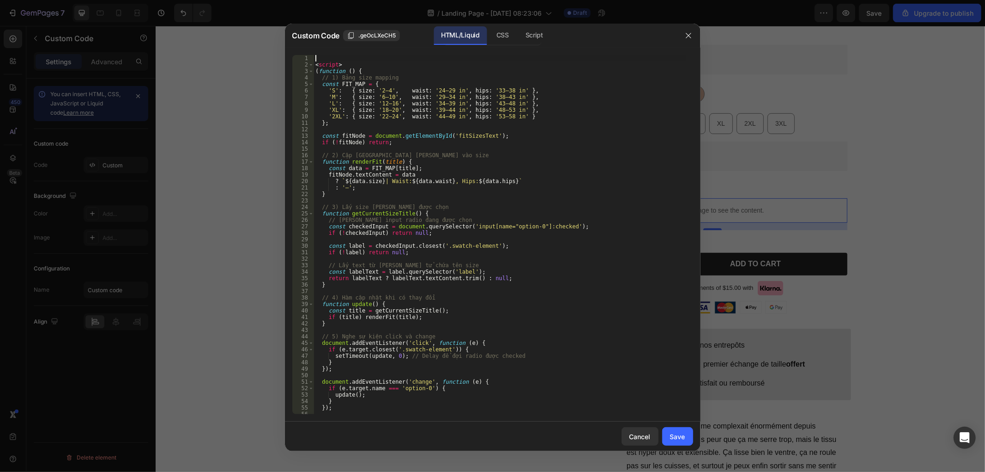
paste textarea
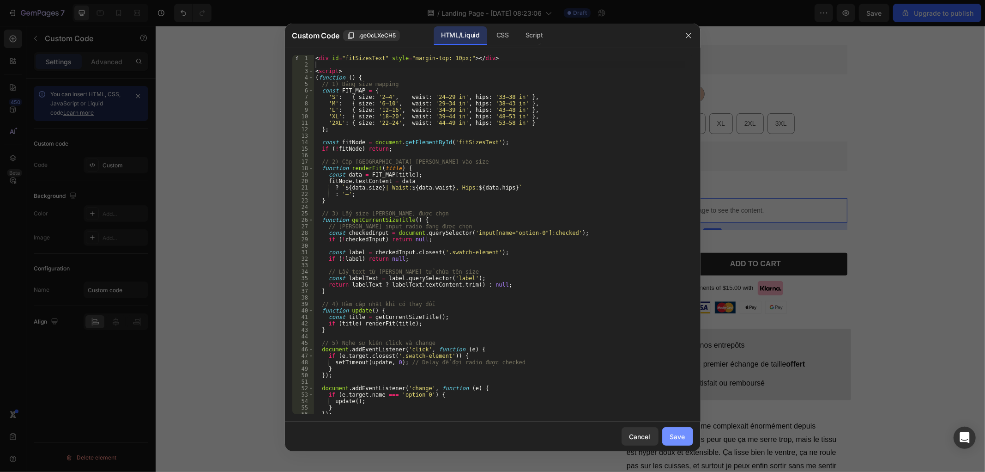
click at [685, 433] on div "Save" at bounding box center [677, 436] width 15 height 10
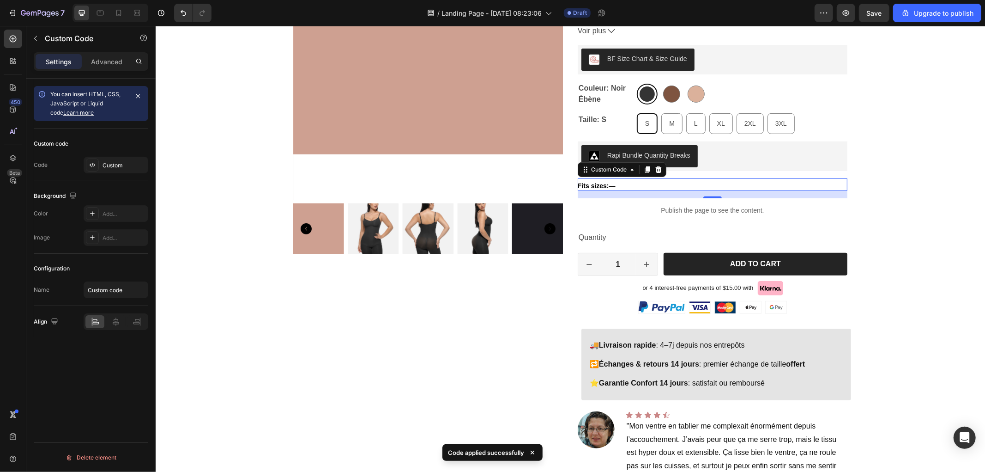
click at [690, 181] on div "Fits sizes: —" at bounding box center [712, 186] width 270 height 10
click at [655, 171] on icon at bounding box center [658, 169] width 6 height 6
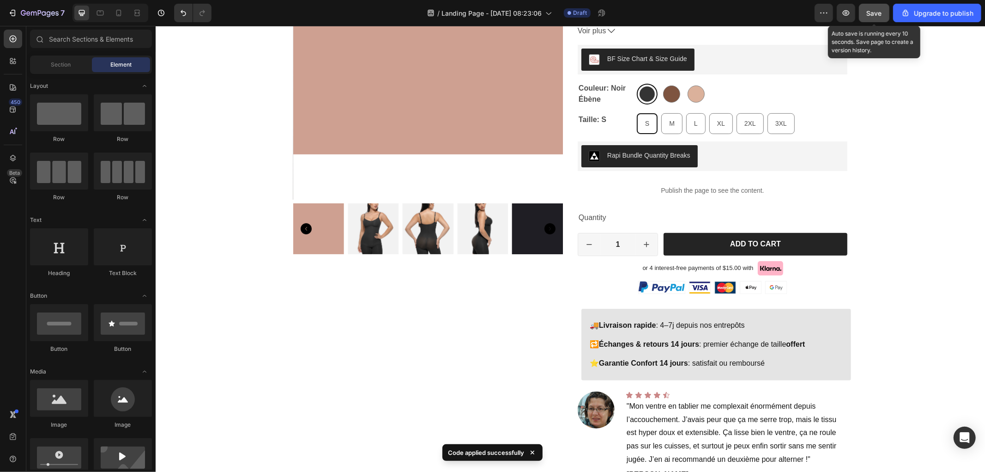
drag, startPoint x: 872, startPoint y: 6, endPoint x: 865, endPoint y: 19, distance: 15.1
click at [872, 6] on button "Save" at bounding box center [874, 13] width 30 height 18
click at [844, 13] on icon "button" at bounding box center [846, 12] width 9 height 9
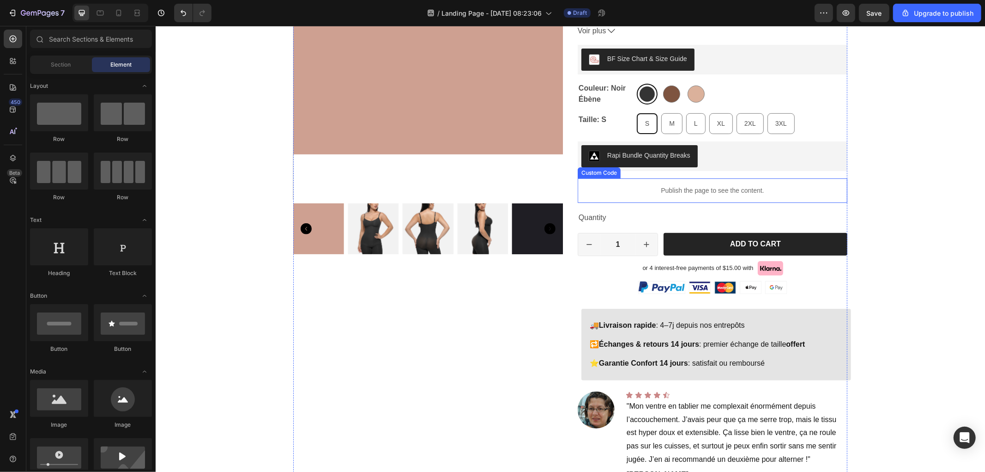
click at [677, 194] on p "Publish the page to see the content." at bounding box center [712, 190] width 270 height 10
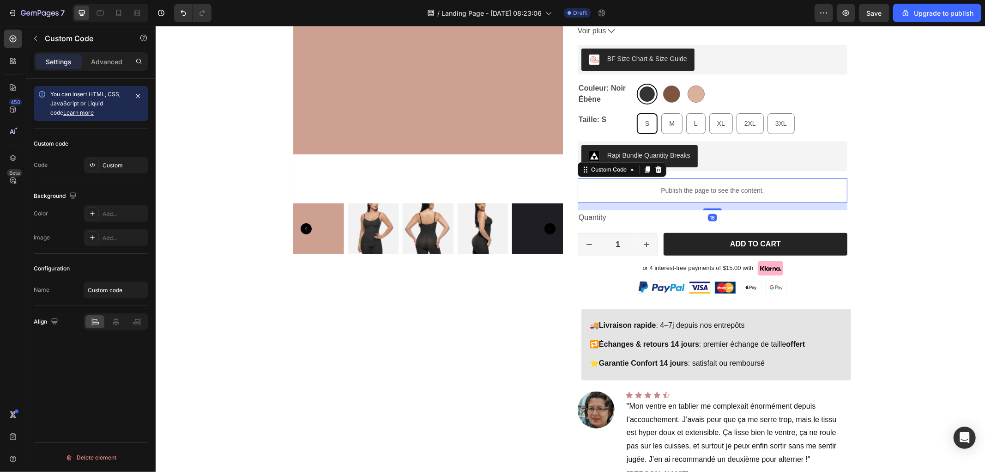
click at [677, 194] on p "Publish the page to see the content." at bounding box center [712, 190] width 270 height 10
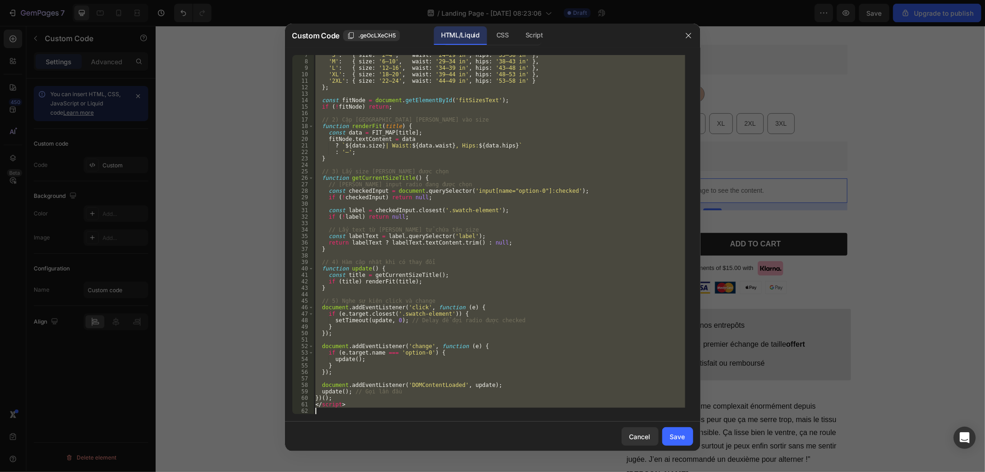
drag, startPoint x: 314, startPoint y: 70, endPoint x: 382, endPoint y: 440, distance: 376.7
click at [382, 440] on div "Custom Code .geOcLXeCH5 HTML/Liquid CSS Script <script> 7 8 9 10 11 12 13 14 15…" at bounding box center [493, 237] width 416 height 427
type textarea "</script>"
paste textarea
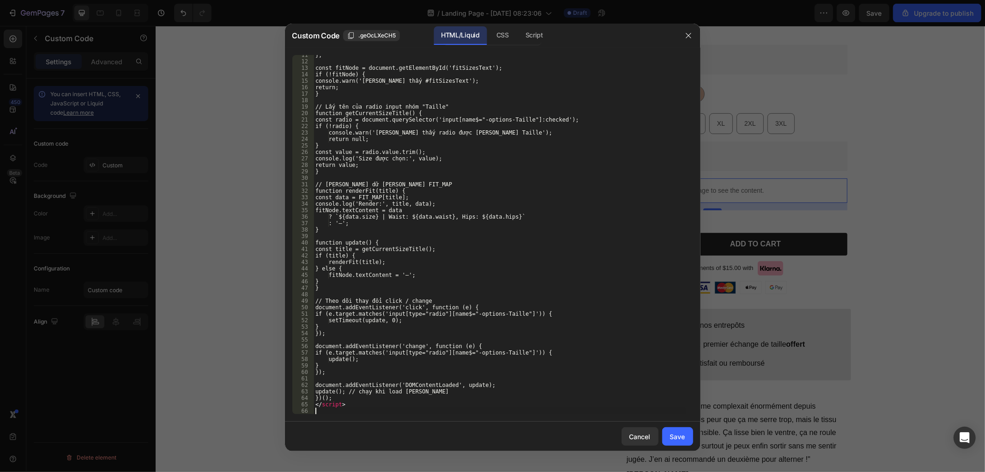
scroll to position [67, 0]
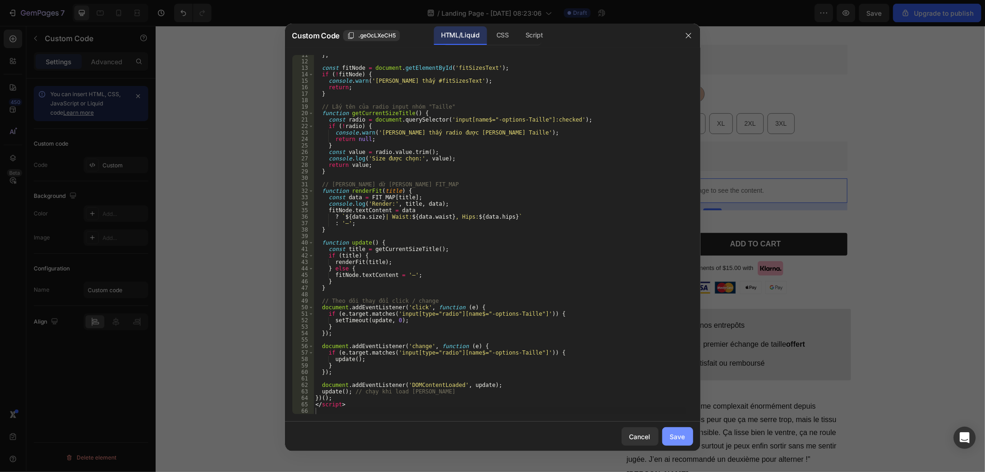
click at [679, 433] on div "Save" at bounding box center [677, 436] width 15 height 10
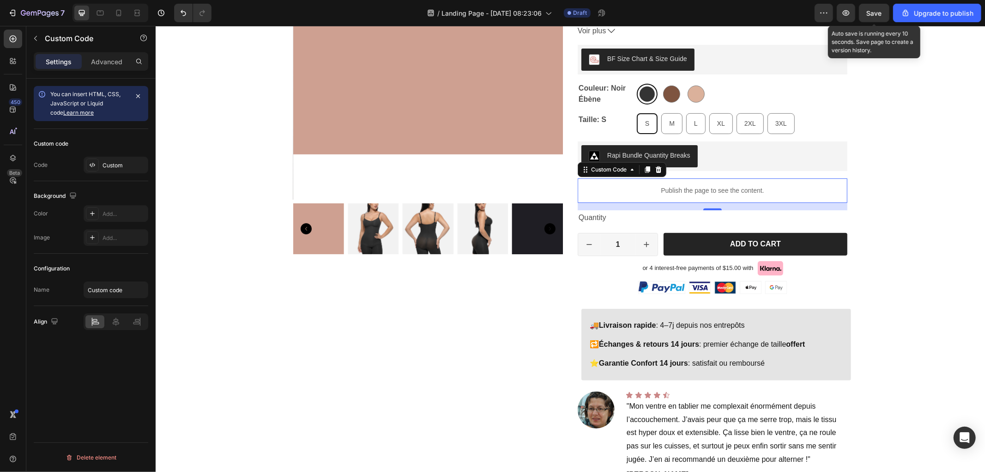
click at [875, 12] on span "Save" at bounding box center [874, 13] width 15 height 8
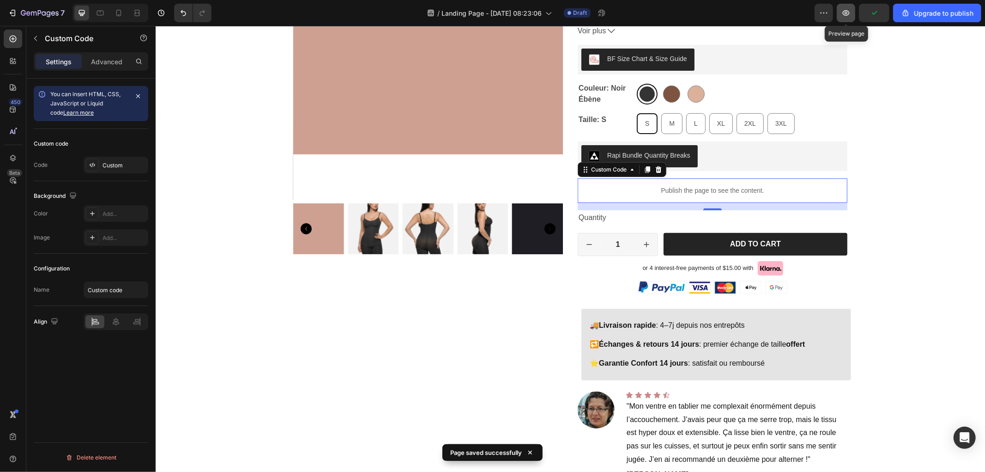
click at [847, 15] on icon "button" at bounding box center [846, 13] width 7 height 6
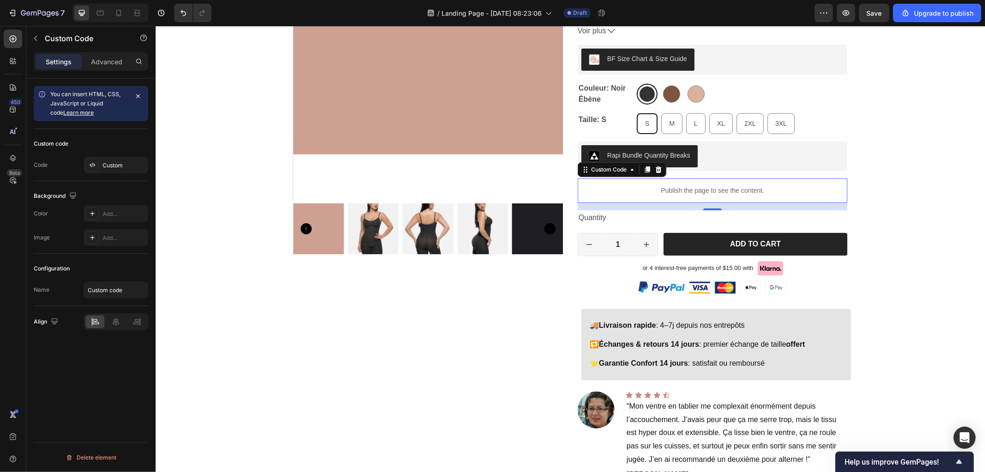
click at [711, 191] on p "Publish the page to see the content." at bounding box center [712, 190] width 270 height 10
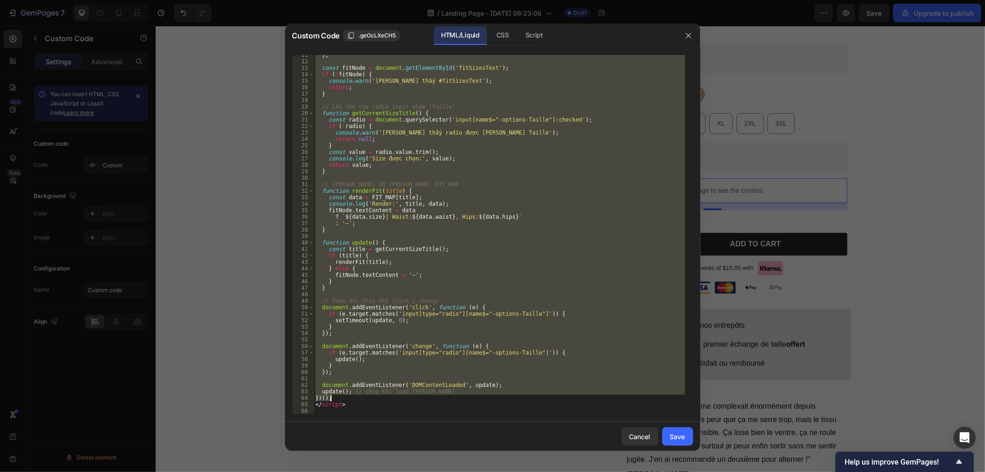
drag, startPoint x: 315, startPoint y: 75, endPoint x: 472, endPoint y: 396, distance: 357.2
click at [472, 396] on div "} ; const fitNode = document . getElementById ( 'fitSizesText' ) ; if ( ! fitNo…" at bounding box center [500, 238] width 372 height 372
type textarea "update(); // chạy khi load xong JS })();"
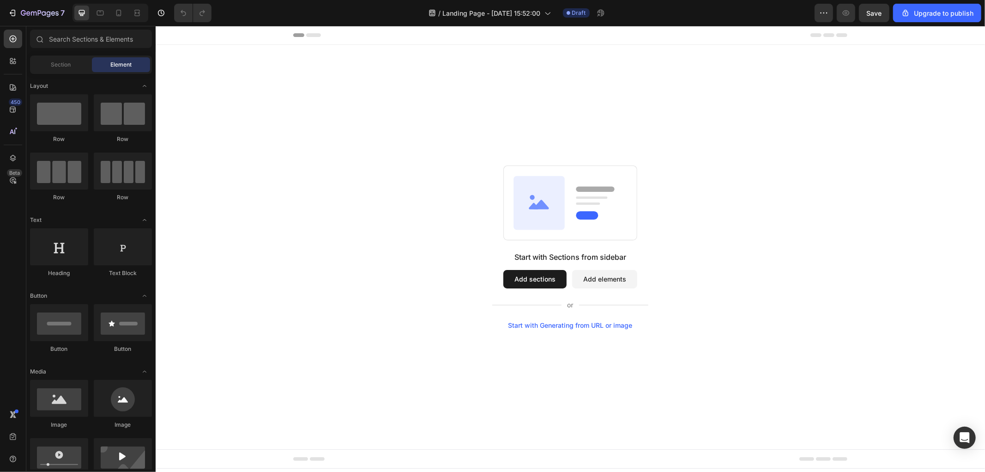
click at [640, 117] on div "Start with Sections from sidebar Add sections Add elements Start with Generatin…" at bounding box center [570, 246] width 830 height 404
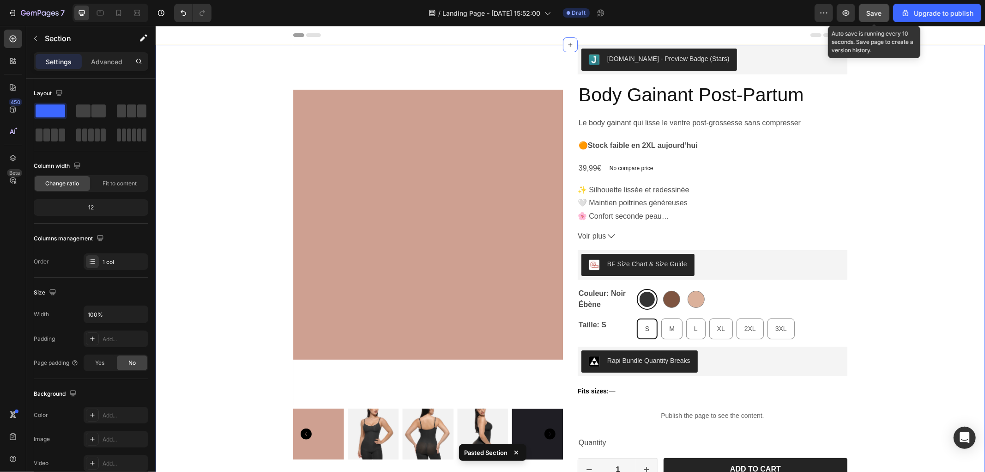
click at [877, 15] on span "Save" at bounding box center [874, 13] width 15 height 8
